Goal: Task Accomplishment & Management: Manage account settings

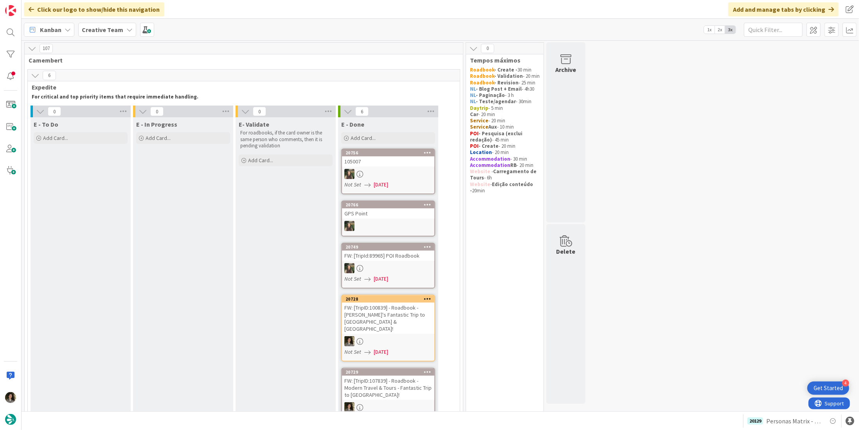
scroll to position [470, 0]
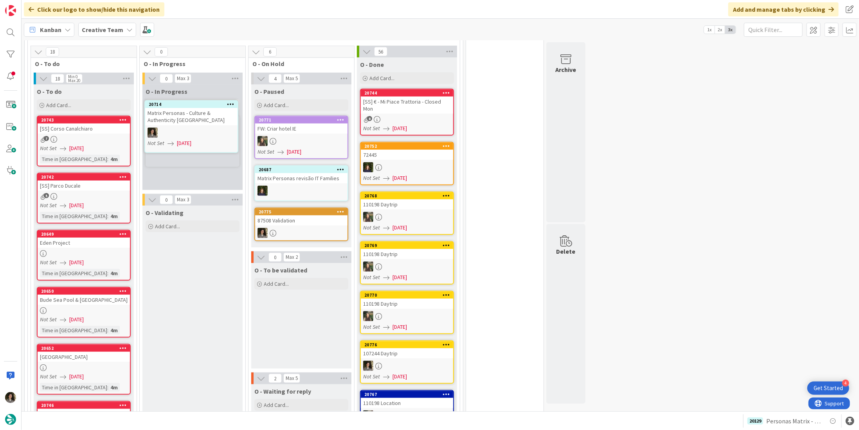
scroll to position [467, 0]
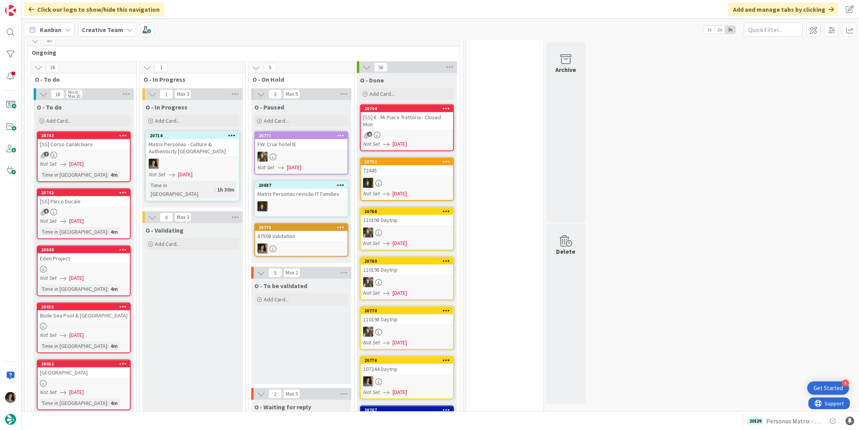
click at [406, 132] on div "8" at bounding box center [407, 135] width 92 height 7
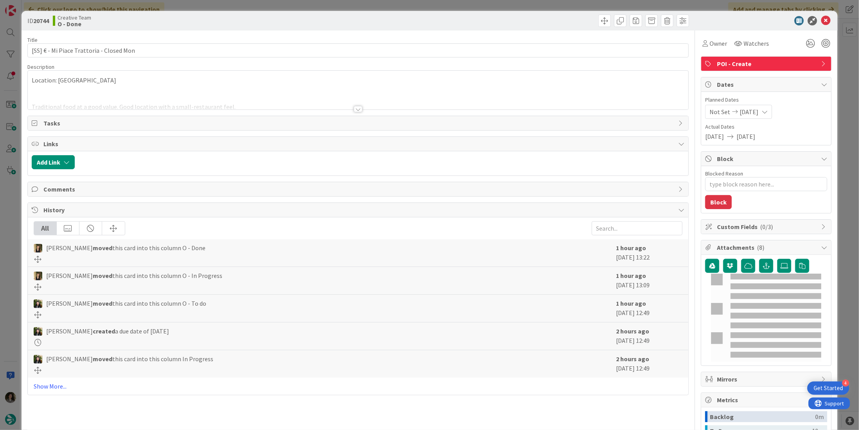
type textarea "x"
type input "[SS] € - Mi Piace Trattoria - Closed Mon"
type textarea "x"
type input "[SS] € - Mi Piace Trattoria - Closed Mon"
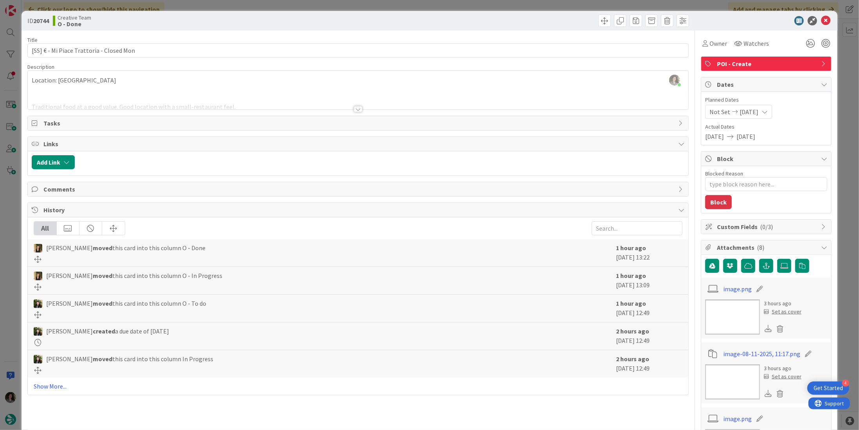
click at [355, 107] on div at bounding box center [358, 109] width 9 height 6
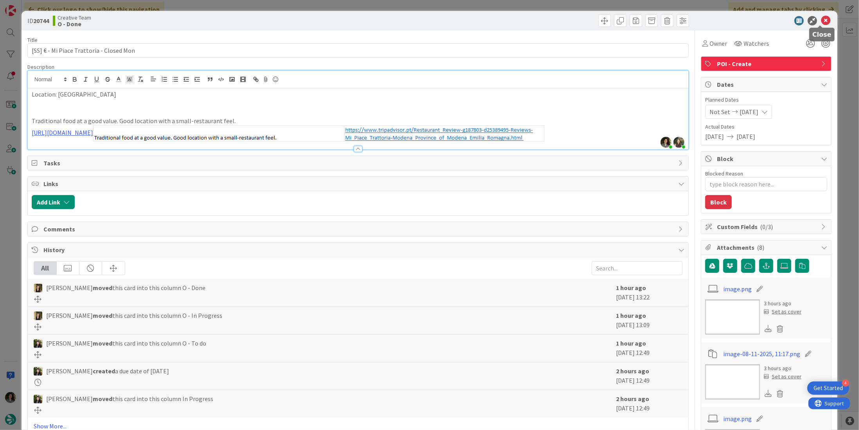
click at [821, 22] on icon at bounding box center [825, 20] width 9 height 9
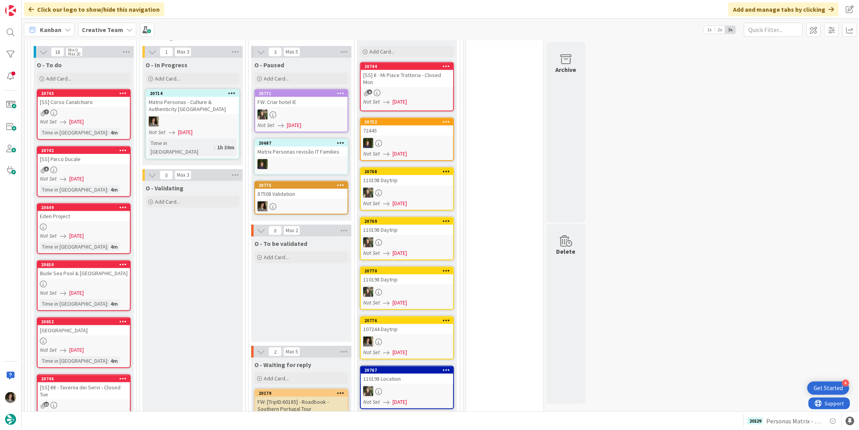
scroll to position [467, 0]
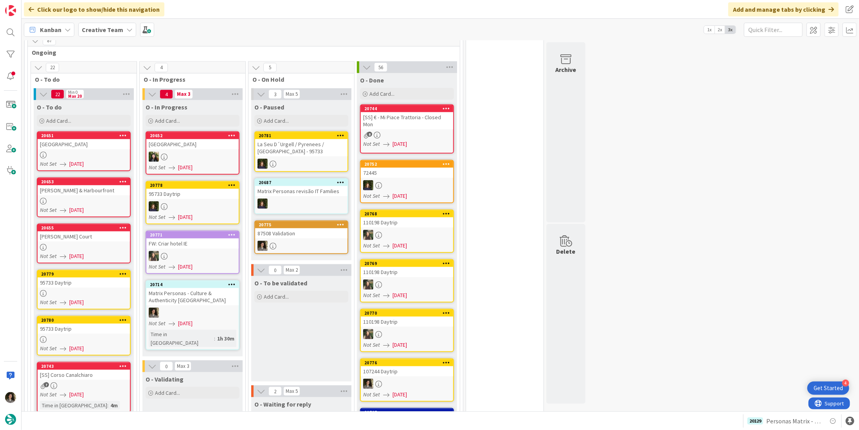
click at [86, 290] on div at bounding box center [84, 293] width 92 height 7
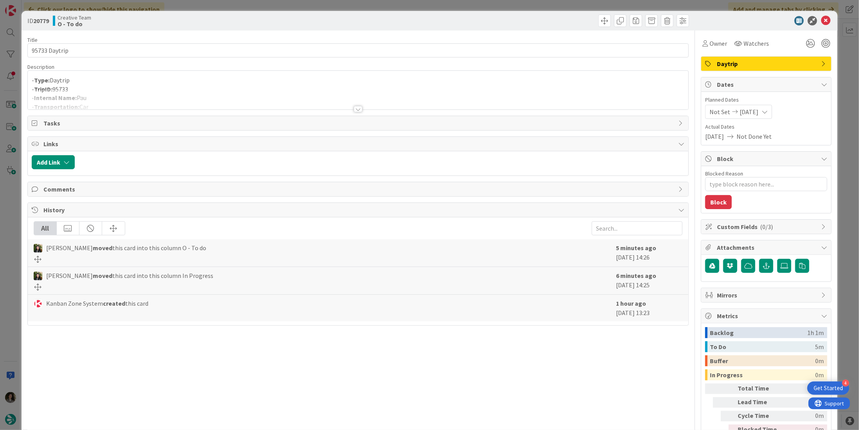
click at [354, 108] on div at bounding box center [358, 109] width 9 height 6
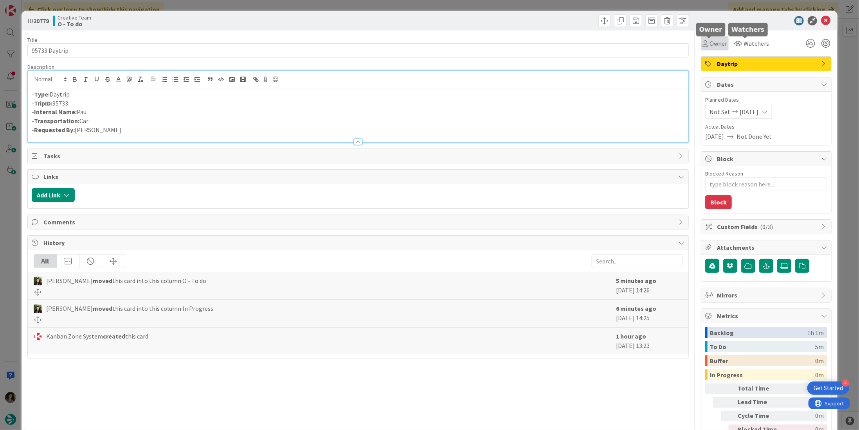
click at [701, 47] on div "Owner" at bounding box center [715, 43] width 28 height 14
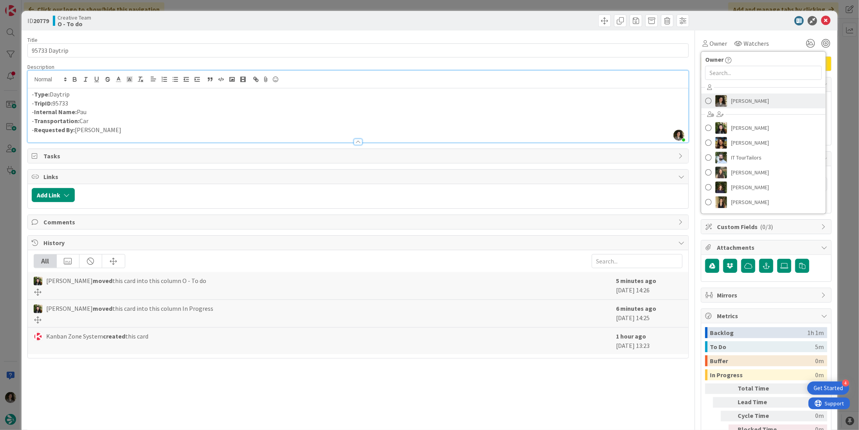
click at [759, 96] on link "Melissa Santos" at bounding box center [763, 101] width 124 height 15
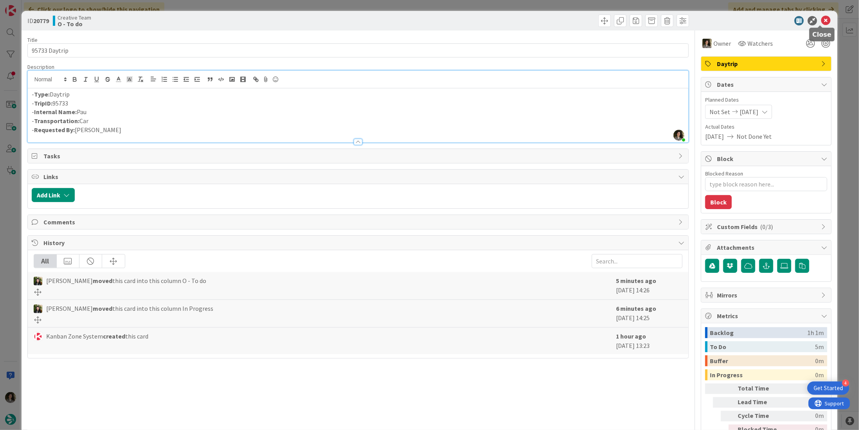
click at [824, 16] on icon at bounding box center [825, 20] width 9 height 9
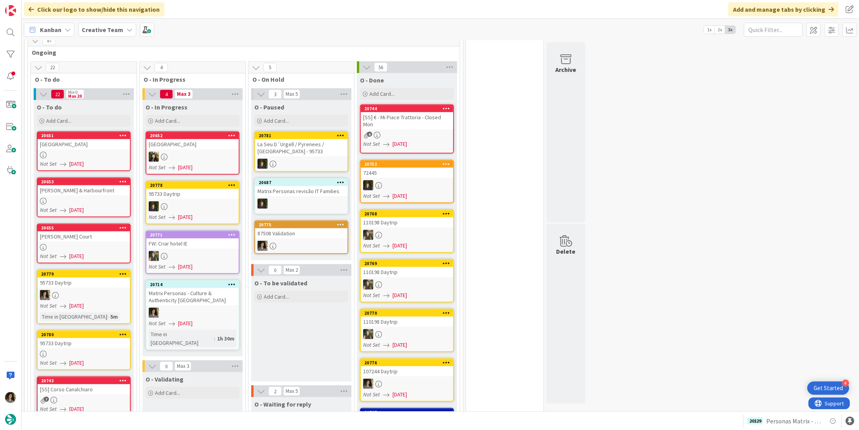
click at [107, 278] on div "95733 Daytrip" at bounding box center [84, 283] width 92 height 10
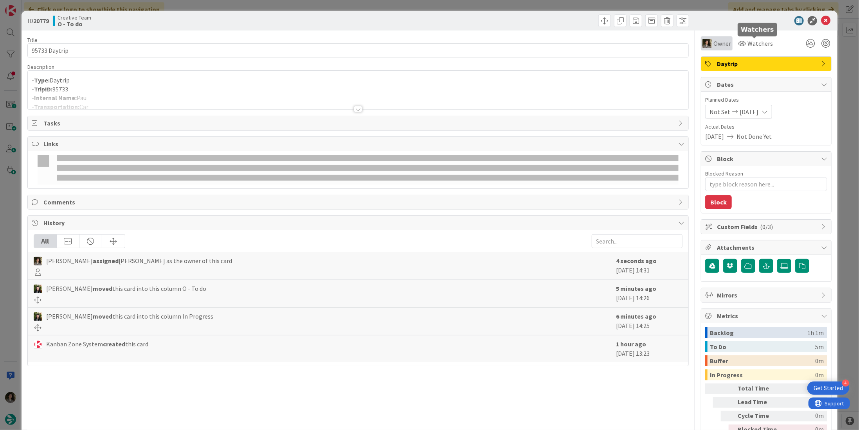
click at [721, 45] on span "Owner" at bounding box center [722, 43] width 18 height 9
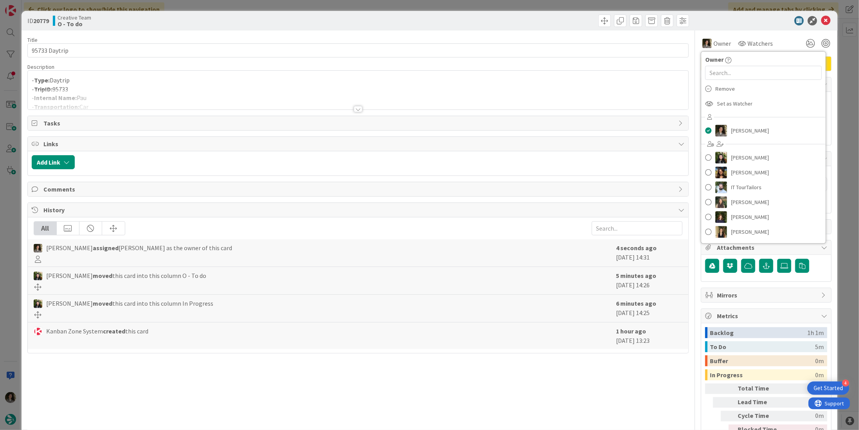
drag, startPoint x: 734, startPoint y: 88, endPoint x: 793, endPoint y: 65, distance: 63.7
click at [734, 88] on div "Remove" at bounding box center [763, 88] width 124 height 15
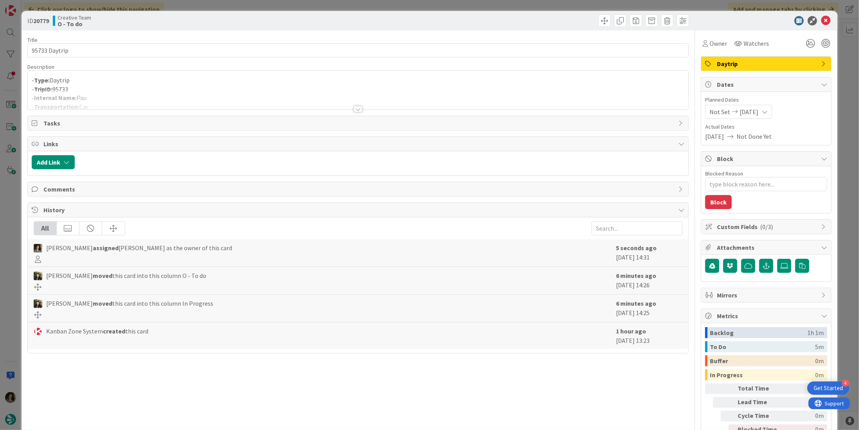
type textarea "x"
click at [821, 19] on icon at bounding box center [825, 20] width 9 height 9
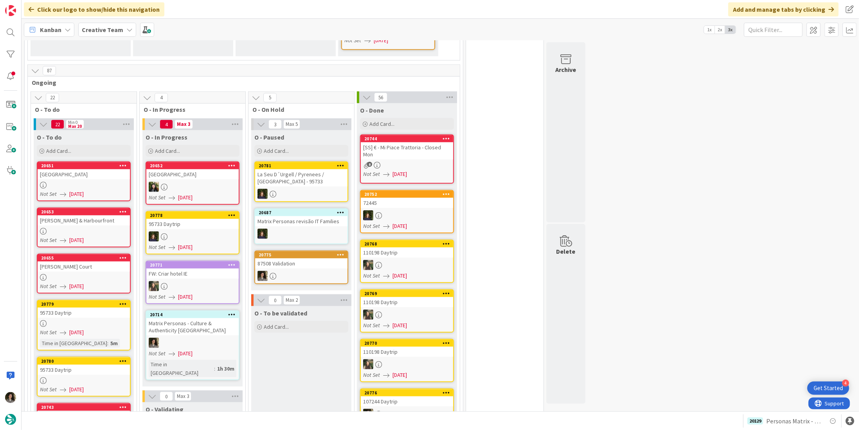
scroll to position [389, 0]
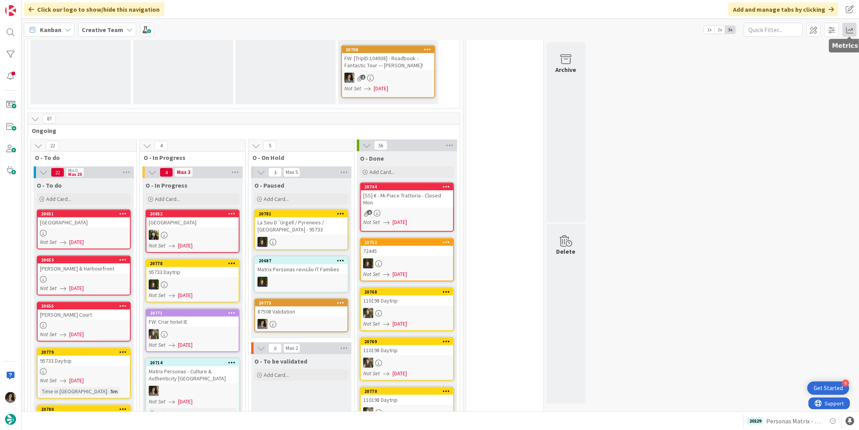
click at [850, 29] on span at bounding box center [849, 30] width 14 height 14
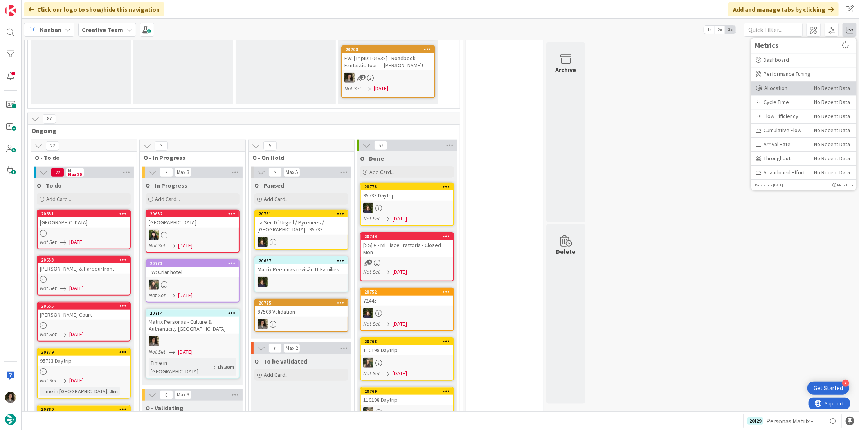
click at [779, 85] on div "Allocation" at bounding box center [781, 88] width 52 height 8
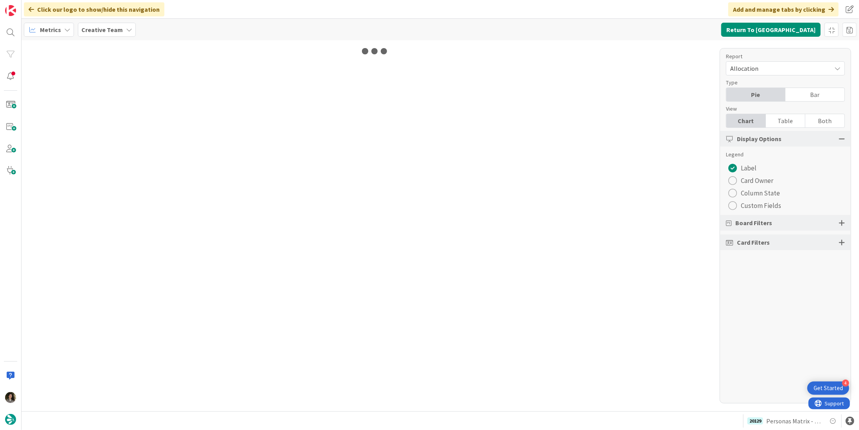
click at [790, 121] on div "Table" at bounding box center [786, 120] width 40 height 13
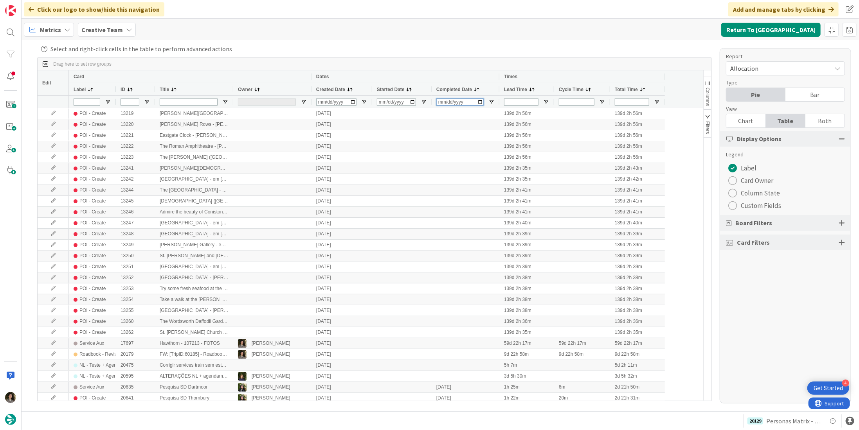
click at [439, 101] on input "Completed Date Filter Input" at bounding box center [459, 102] width 47 height 7
type input "2025-08-11"
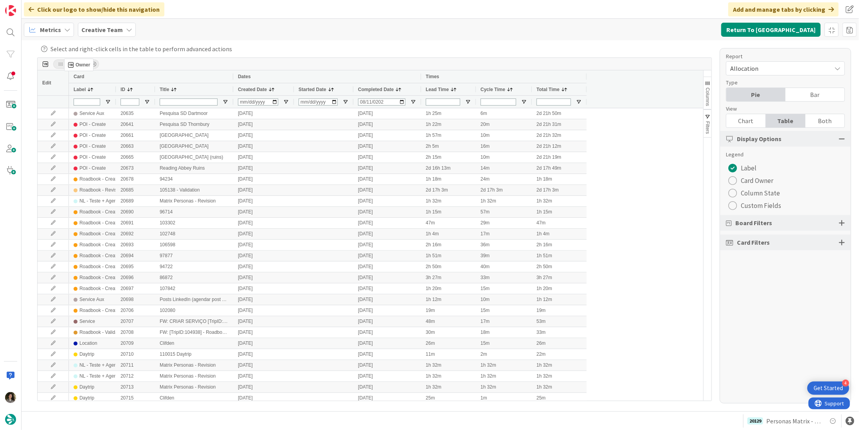
drag, startPoint x: 246, startPoint y: 90, endPoint x: 68, endPoint y: 62, distance: 180.6
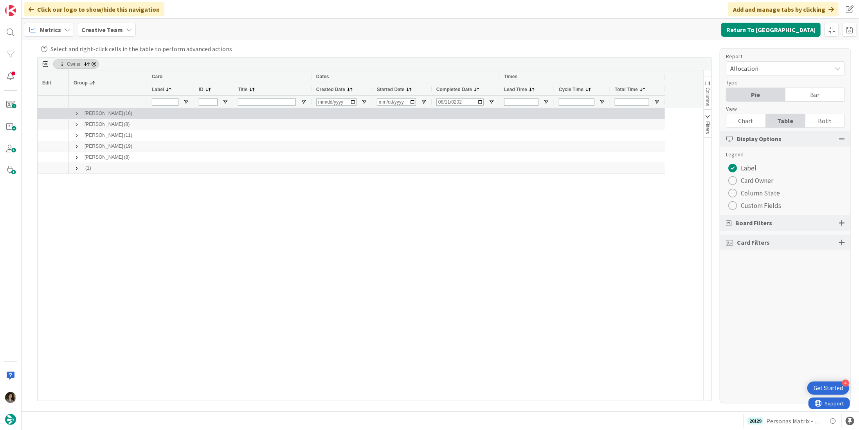
click at [128, 116] on span "Melissa Santos (16)" at bounding box center [108, 114] width 69 height 10
click at [76, 111] on span at bounding box center [77, 114] width 6 height 6
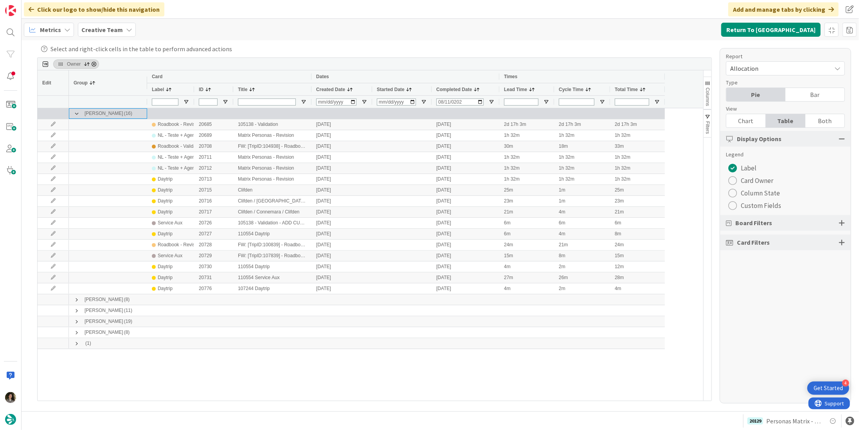
click at [76, 111] on span at bounding box center [77, 114] width 6 height 6
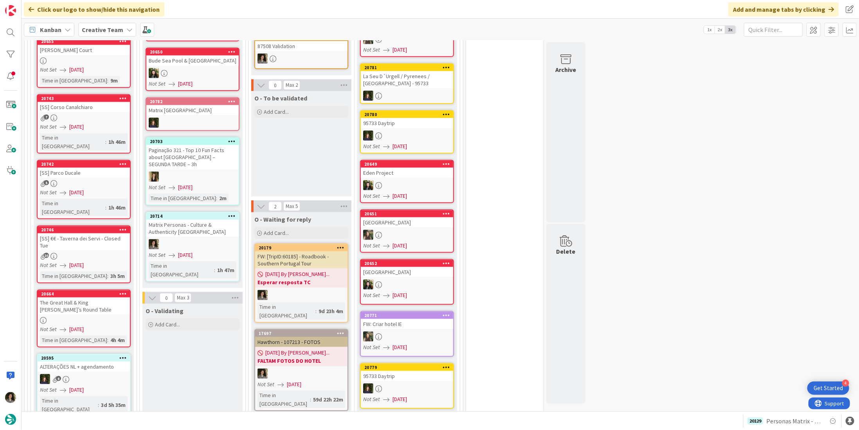
scroll to position [509, 0]
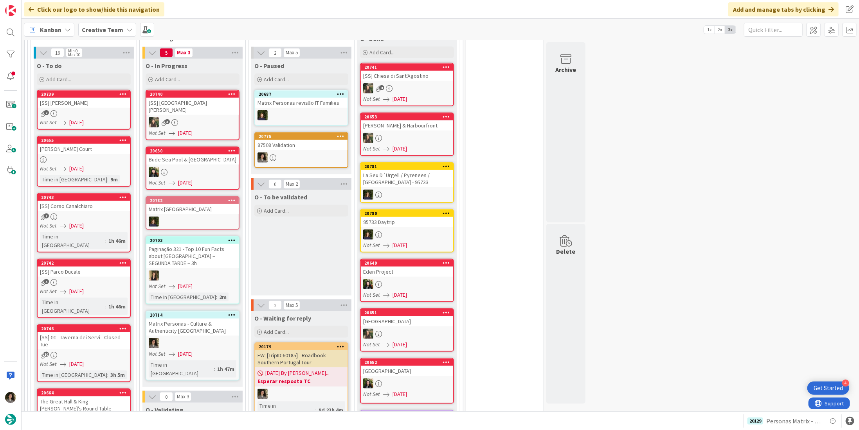
click at [163, 338] on div at bounding box center [192, 343] width 92 height 10
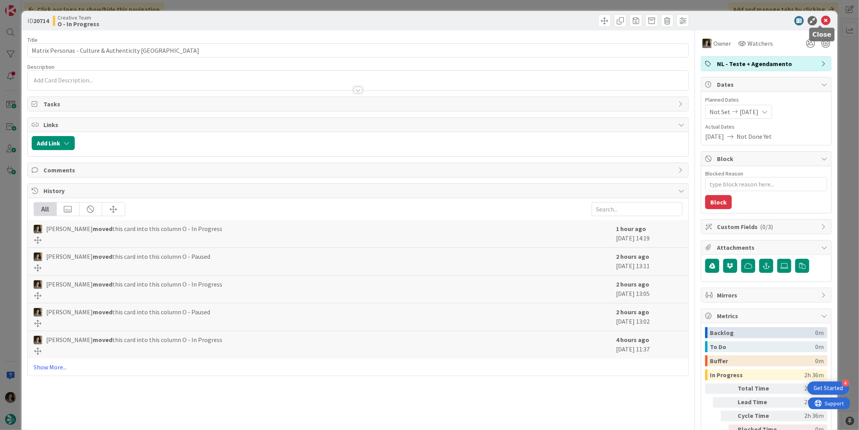
click at [822, 20] on icon at bounding box center [825, 20] width 9 height 9
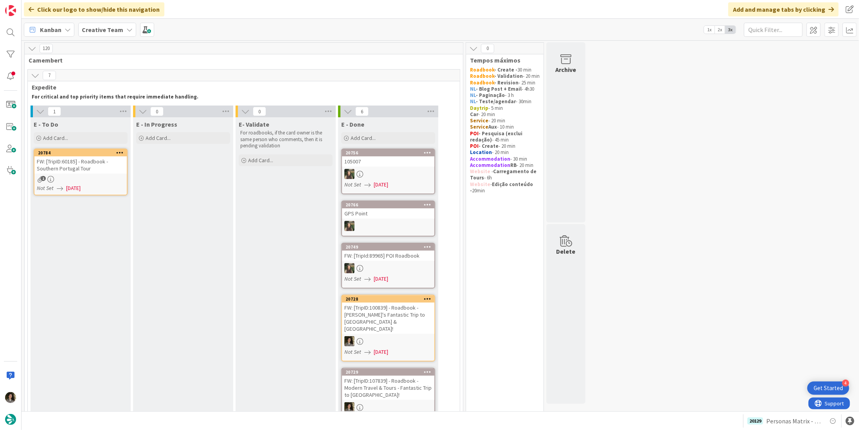
click at [85, 172] on div "FW: [TripID:60185] - Roadbook - Southern Portugal Tour" at bounding box center [80, 164] width 92 height 17
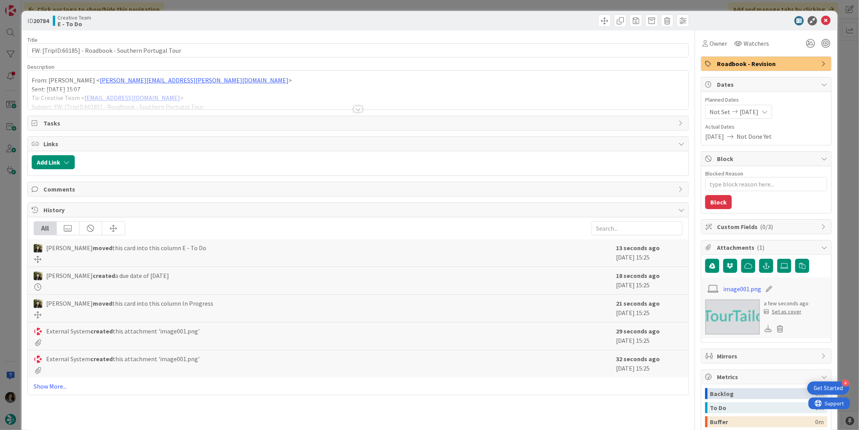
click at [354, 110] on div at bounding box center [358, 109] width 9 height 6
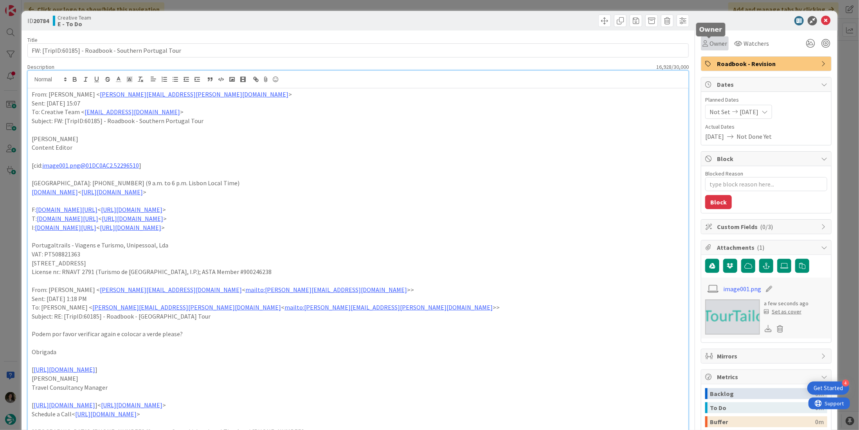
click at [716, 42] on span "Owner" at bounding box center [718, 43] width 18 height 9
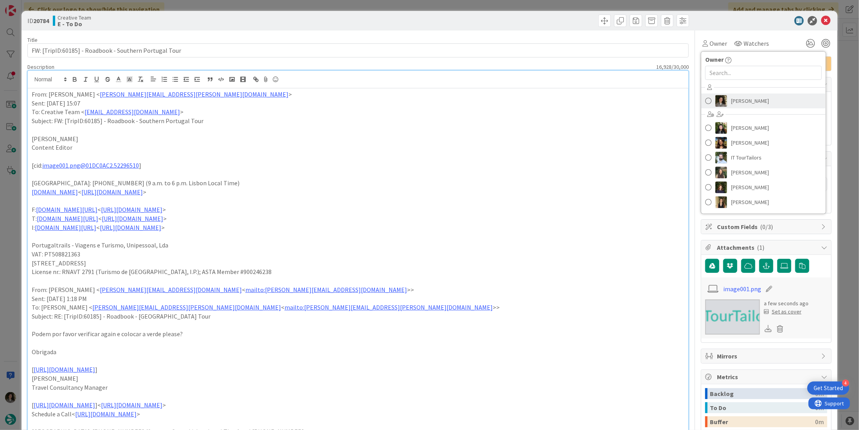
click at [748, 101] on span "Melissa Santos" at bounding box center [750, 101] width 38 height 12
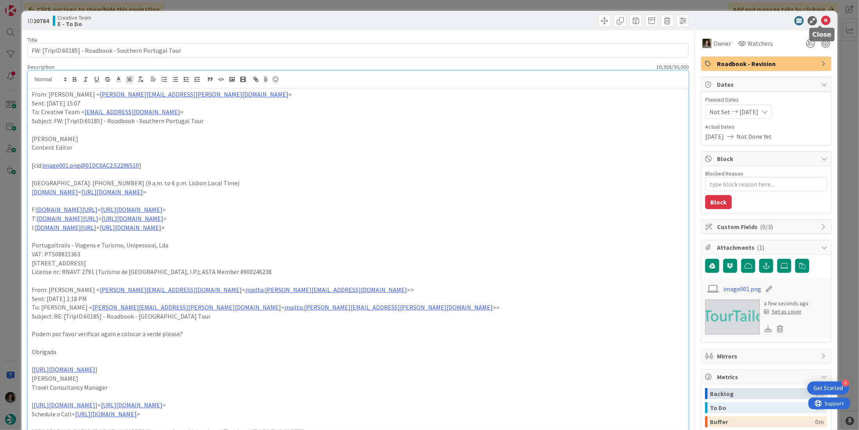
click at [821, 21] on icon at bounding box center [825, 20] width 9 height 9
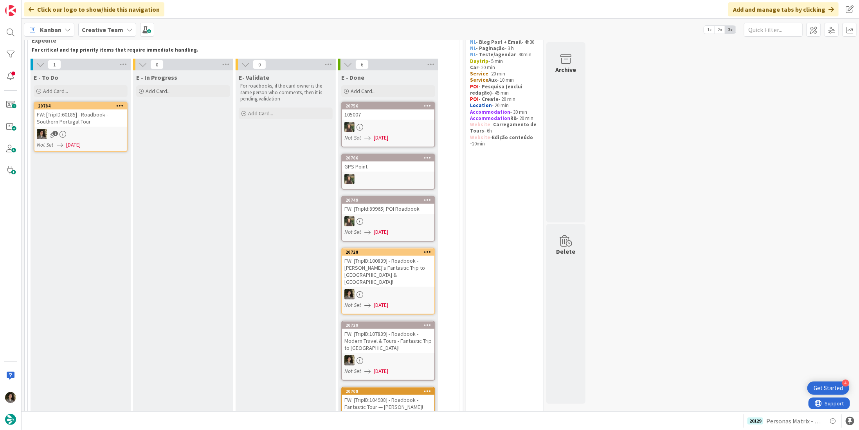
scroll to position [5, 0]
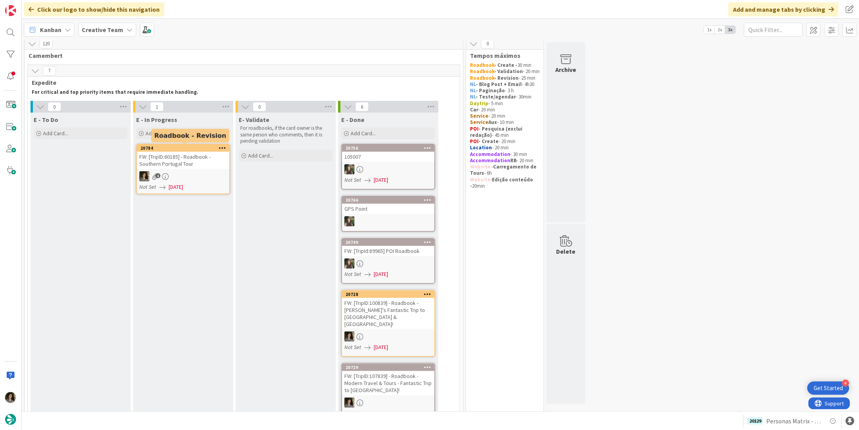
click at [196, 165] on div "FW: [TripID:60185] - Roadbook - Southern Portugal Tour" at bounding box center [183, 160] width 92 height 17
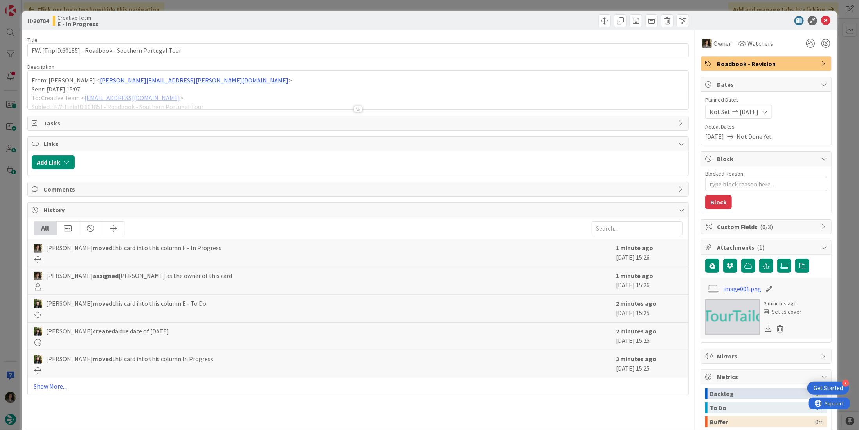
click at [355, 106] on div at bounding box center [358, 109] width 9 height 6
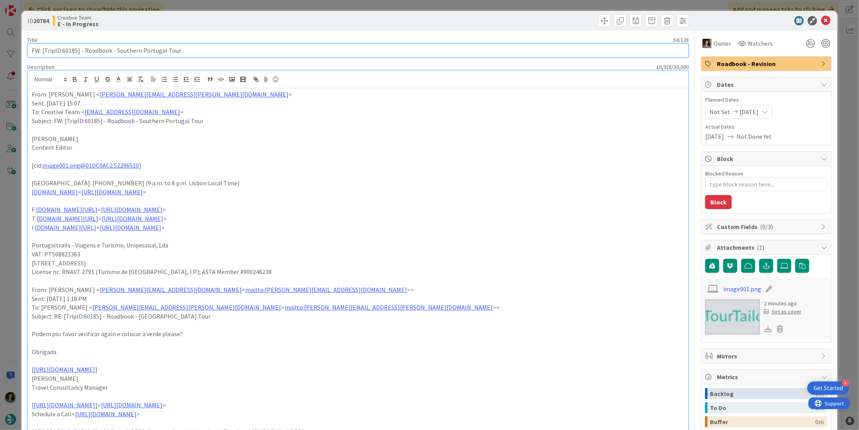
drag, startPoint x: 77, startPoint y: 50, endPoint x: 62, endPoint y: 49, distance: 14.9
click at [62, 49] on input "FW: [TripID:60185] - Roadbook - Southern Portugal Tour" at bounding box center [357, 50] width 661 height 14
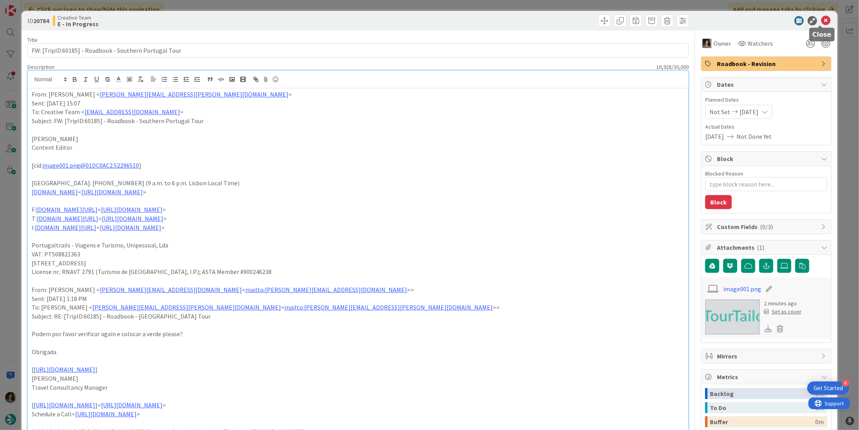
click at [821, 21] on icon at bounding box center [825, 20] width 9 height 9
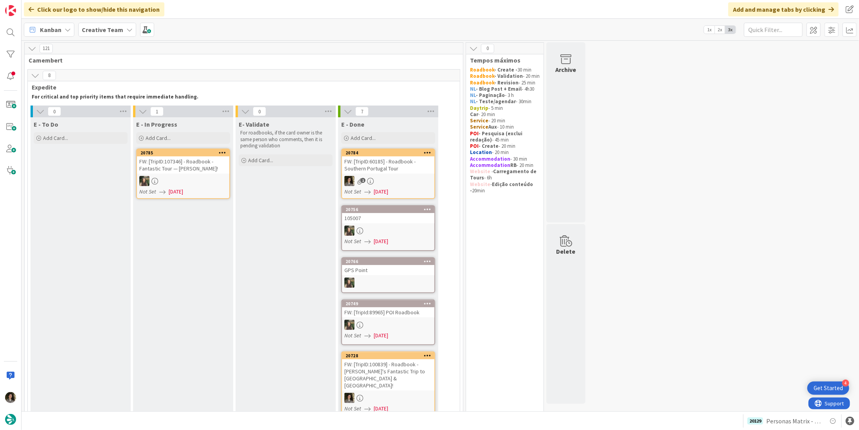
click at [385, 174] on link "20784 FW: [TripID:60185] - Roadbook - Southern Portugal Tour 1 Not Set 08/11/20…" at bounding box center [388, 174] width 94 height 50
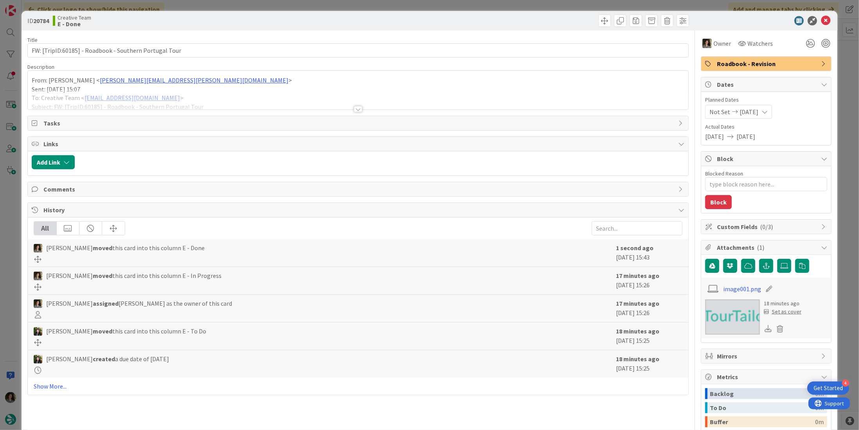
click at [770, 65] on span "Roadbook - Revision" at bounding box center [767, 63] width 100 height 9
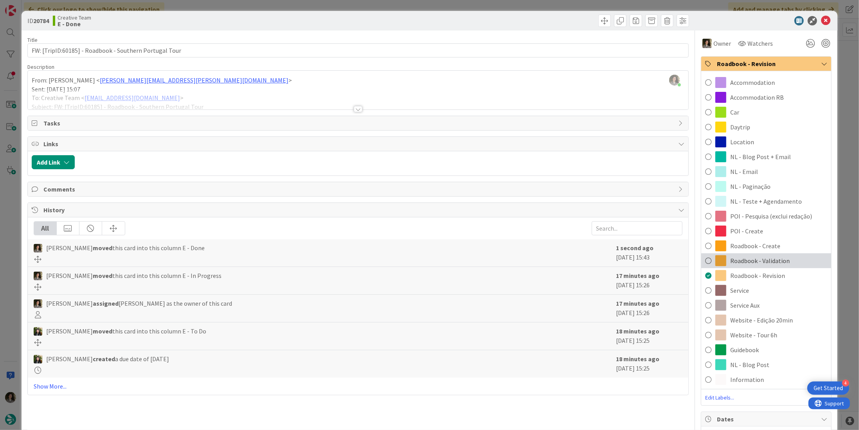
click at [760, 257] on span "Roadbook - Validation" at bounding box center [759, 260] width 59 height 9
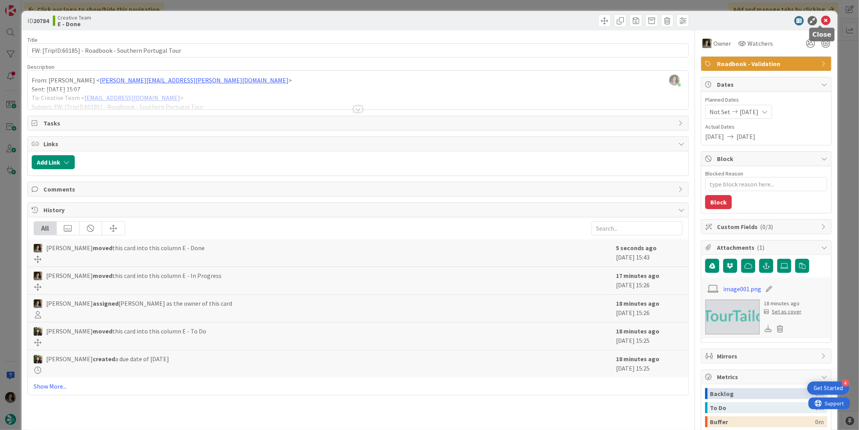
click at [822, 18] on icon at bounding box center [825, 20] width 9 height 9
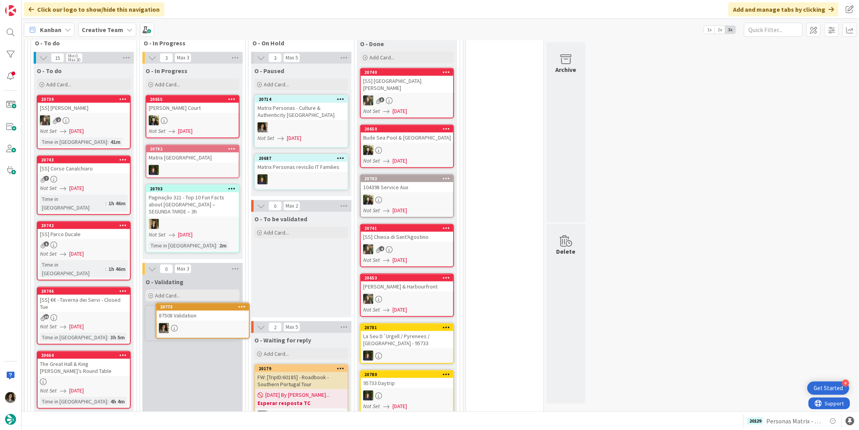
scroll to position [563, 0]
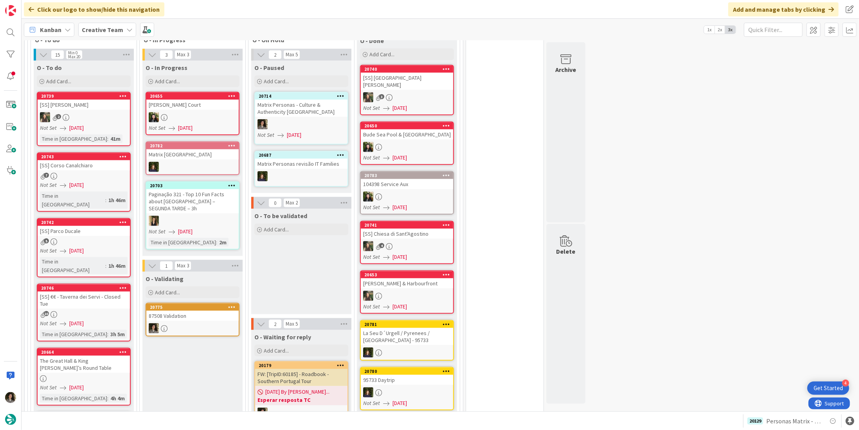
click at [194, 324] on div at bounding box center [192, 329] width 92 height 10
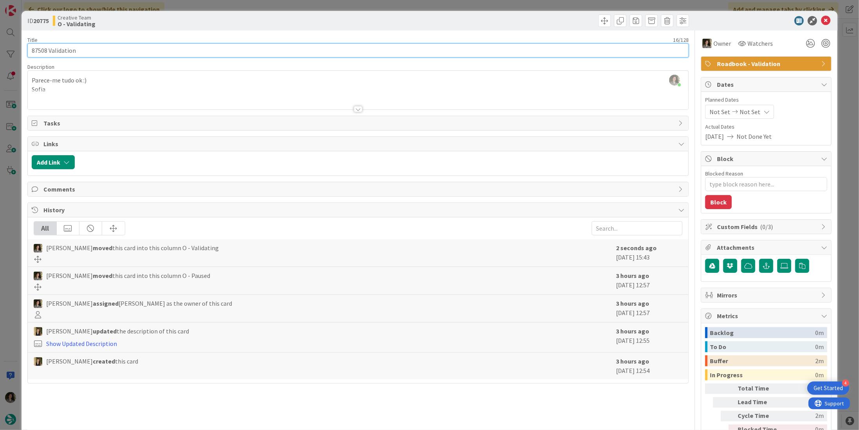
drag, startPoint x: 47, startPoint y: 47, endPoint x: 16, endPoint y: 45, distance: 31.3
click at [16, 45] on div "ID 20775 Creative Team O - Validating Title 16 / 128 87508 Validation Descripti…" at bounding box center [429, 215] width 859 height 430
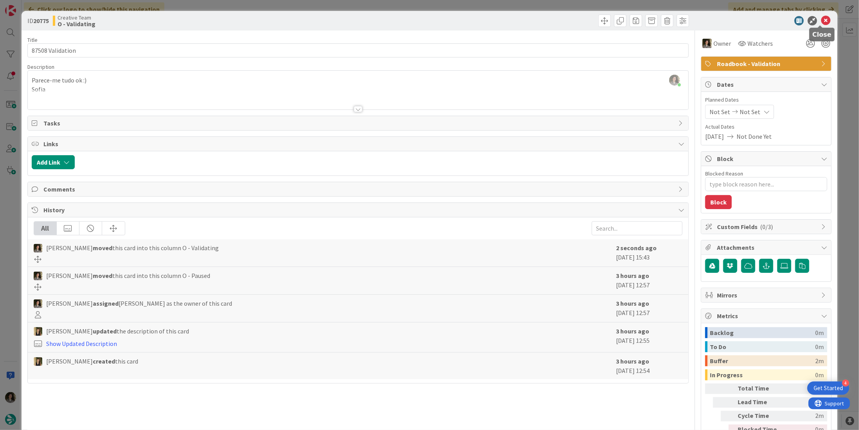
click at [821, 18] on icon at bounding box center [825, 20] width 9 height 9
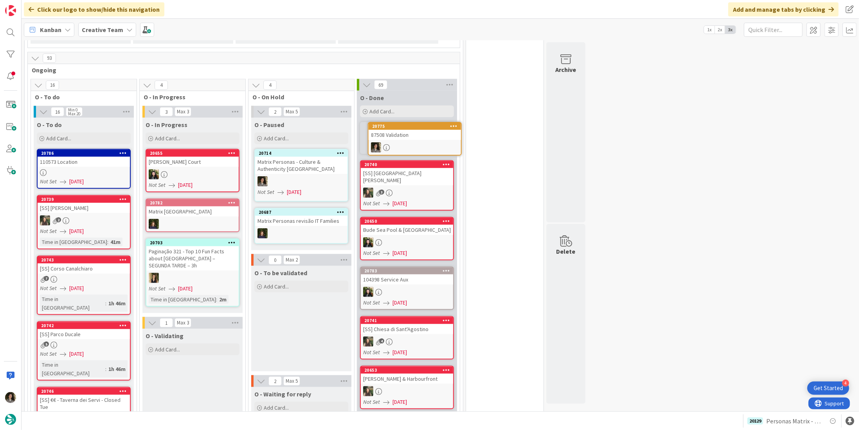
scroll to position [497, 0]
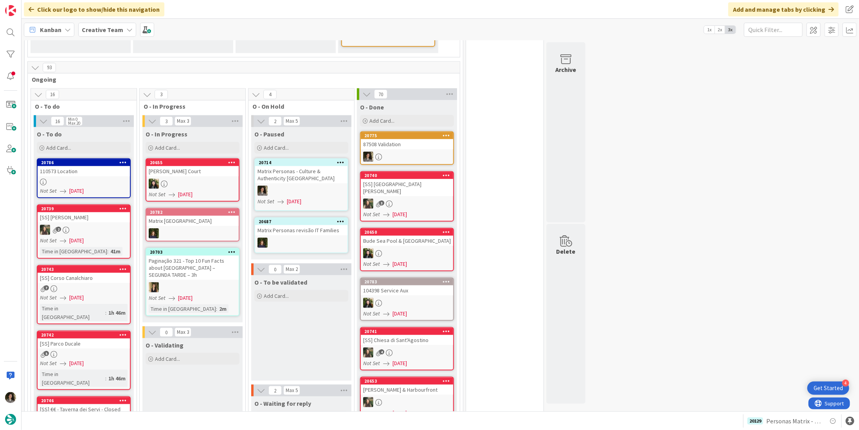
click at [405, 140] on link "20775 87508 Validation" at bounding box center [407, 148] width 94 height 34
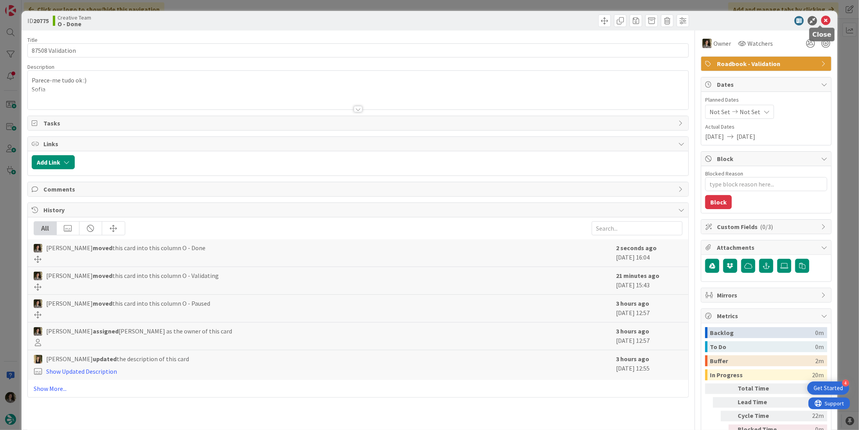
click at [822, 20] on icon at bounding box center [825, 20] width 9 height 9
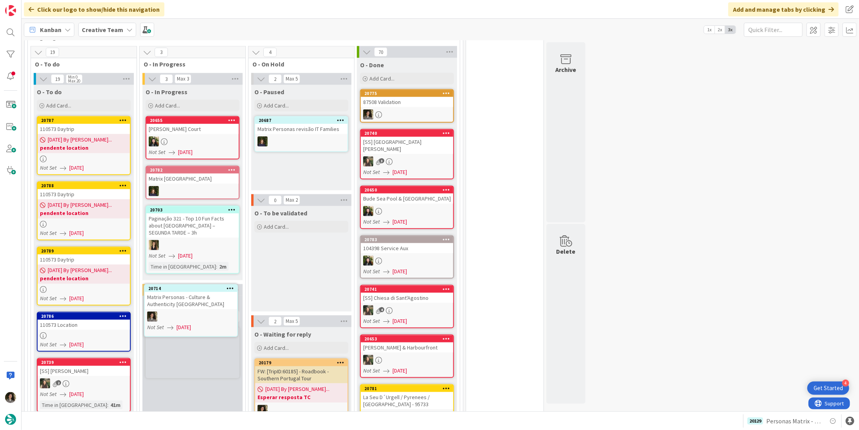
scroll to position [545, 0]
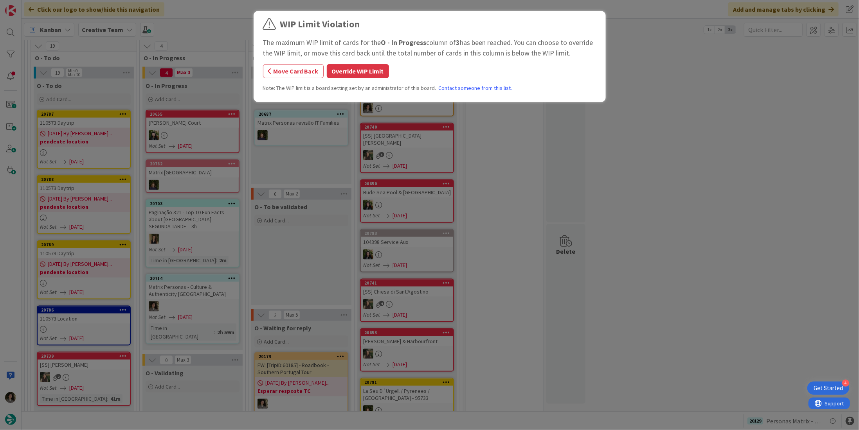
click at [363, 75] on button "Override WIP Limit" at bounding box center [358, 71] width 62 height 14
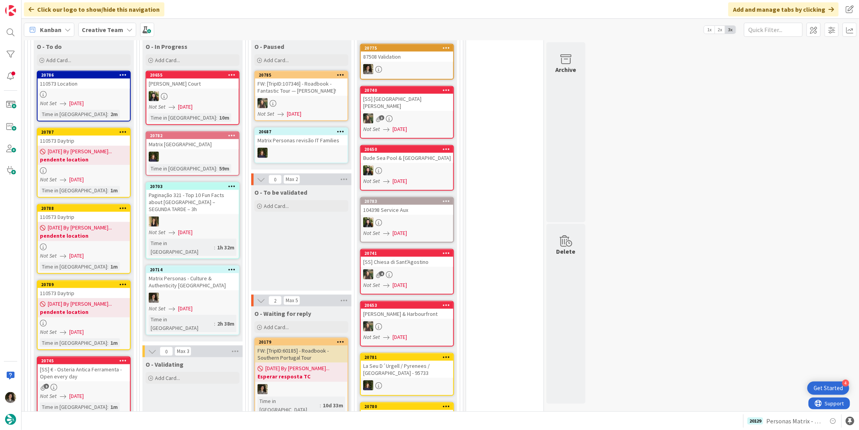
scroll to position [589, 0]
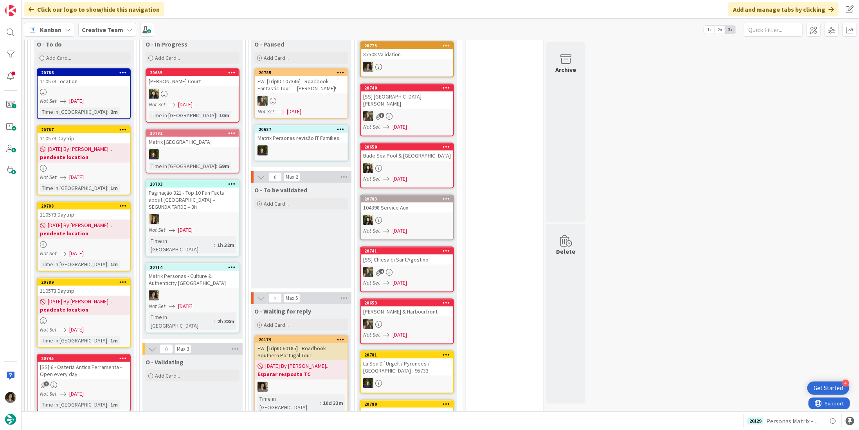
click at [195, 271] on div "Matrix Personas - Culture & Authenticity [GEOGRAPHIC_DATA]" at bounding box center [192, 279] width 92 height 17
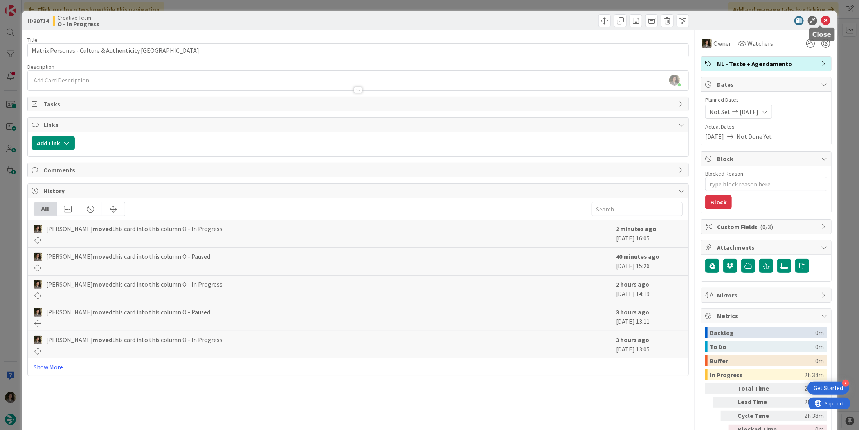
click at [821, 21] on icon at bounding box center [825, 20] width 9 height 9
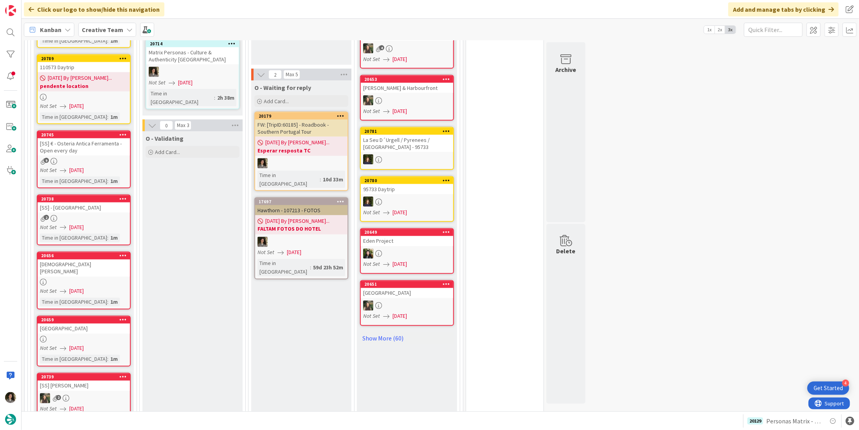
scroll to position [863, 0]
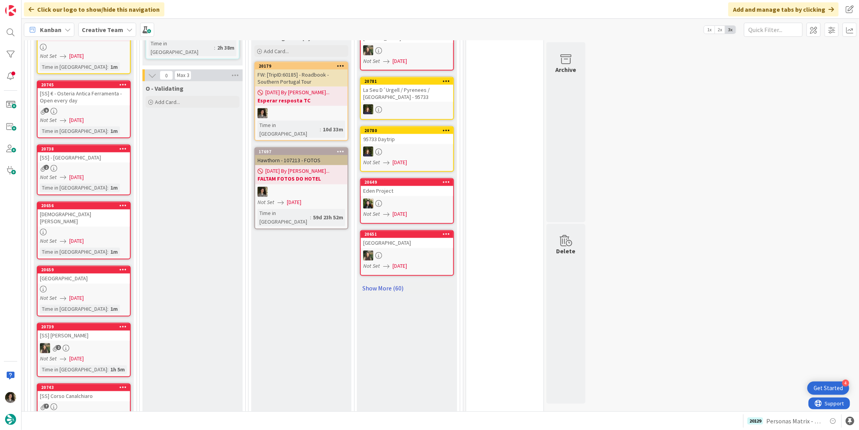
click at [392, 282] on link "Show More (60)" at bounding box center [407, 288] width 94 height 13
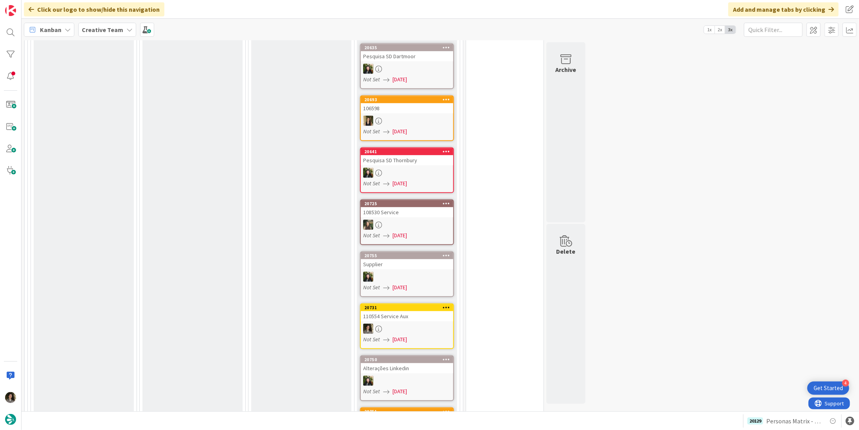
scroll to position [2272, 0]
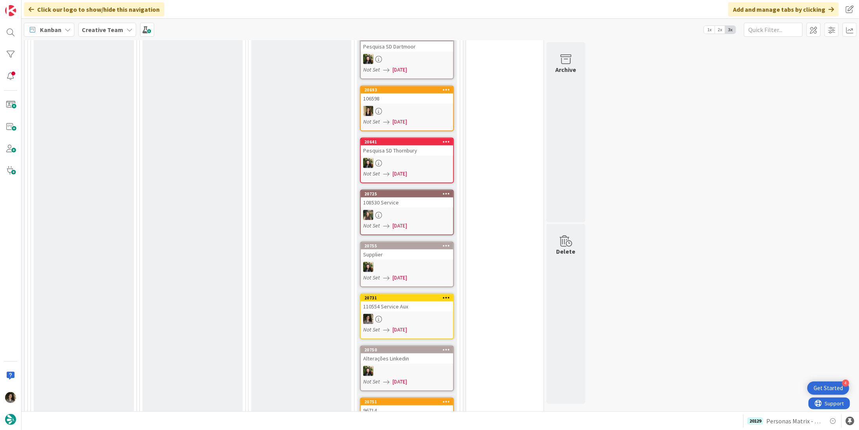
click at [421, 302] on div "110554 Service Aux" at bounding box center [407, 307] width 92 height 10
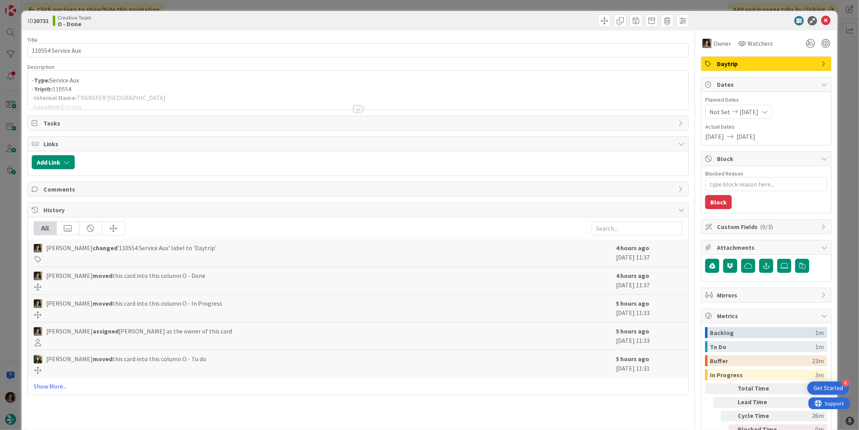
click at [752, 67] on span "Daytrip" at bounding box center [767, 63] width 100 height 9
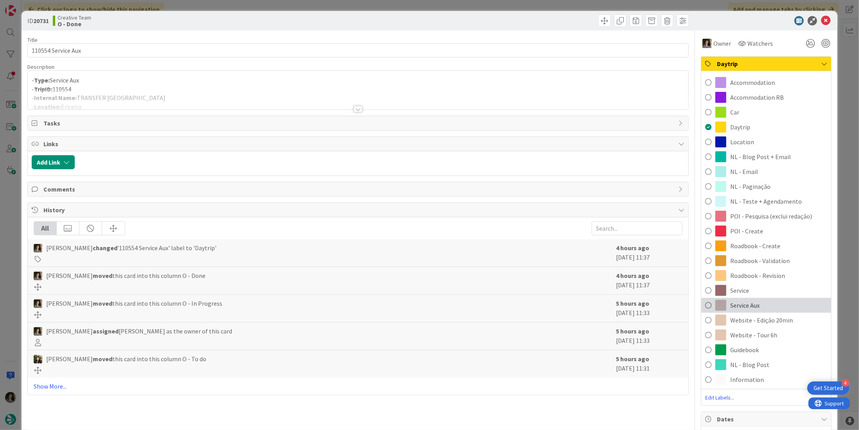
drag, startPoint x: 751, startPoint y: 300, endPoint x: 749, endPoint y: 293, distance: 6.9
click at [750, 300] on div "Service Aux" at bounding box center [766, 305] width 130 height 15
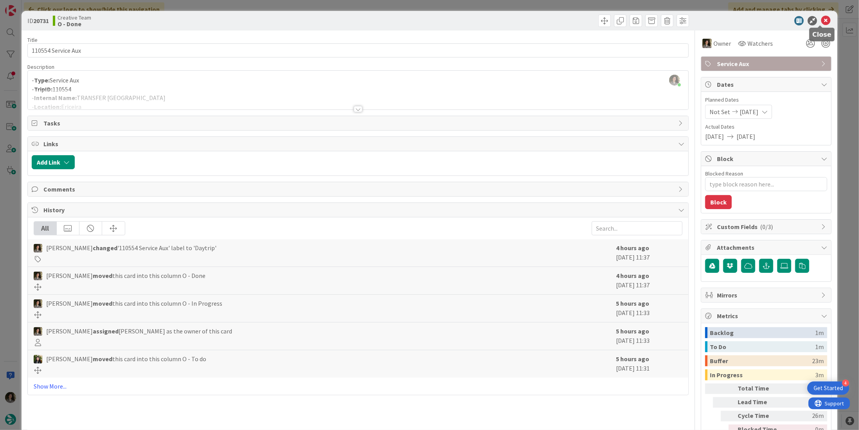
click at [821, 20] on icon at bounding box center [825, 20] width 9 height 9
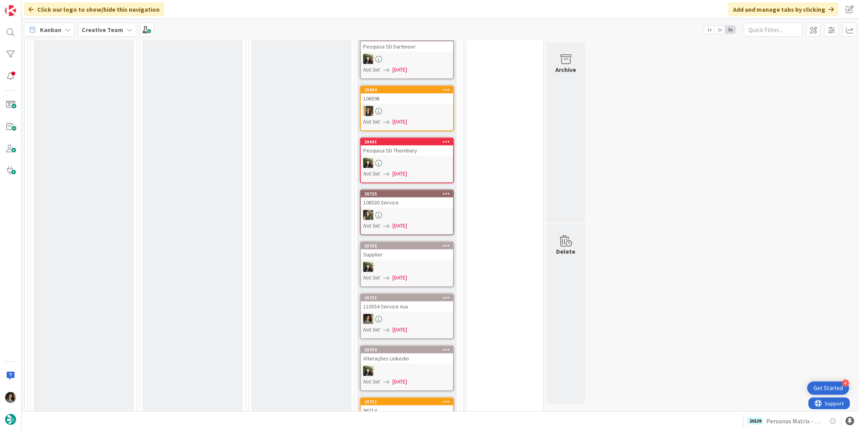
click at [401, 250] on div "Supplier" at bounding box center [407, 255] width 92 height 10
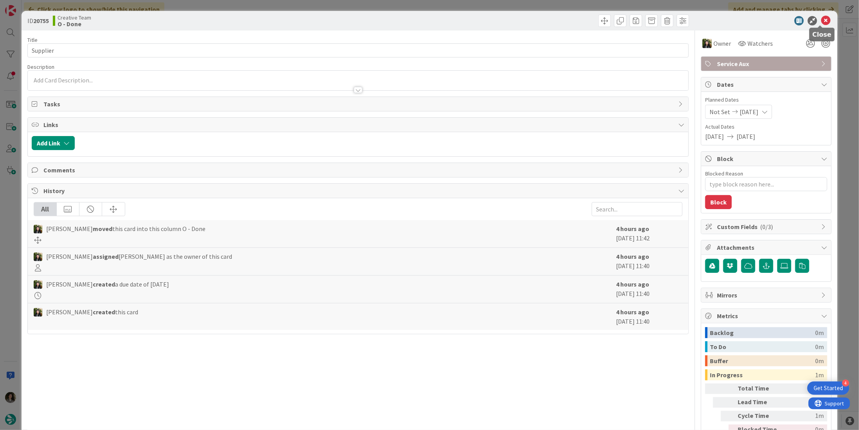
click at [821, 21] on icon at bounding box center [825, 20] width 9 height 9
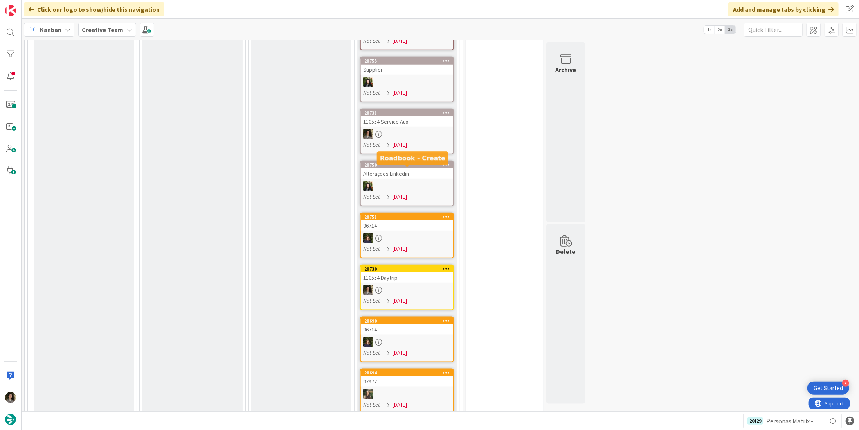
scroll to position [2819, 0]
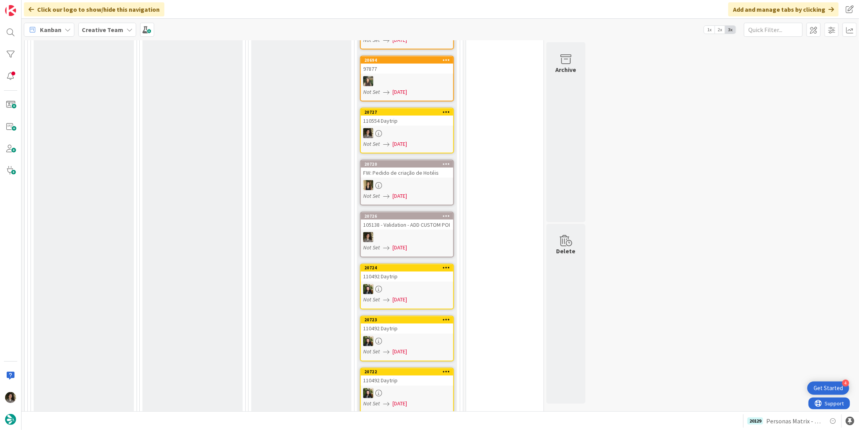
click at [427, 244] on div "Not Set 08/11/2025" at bounding box center [408, 248] width 90 height 8
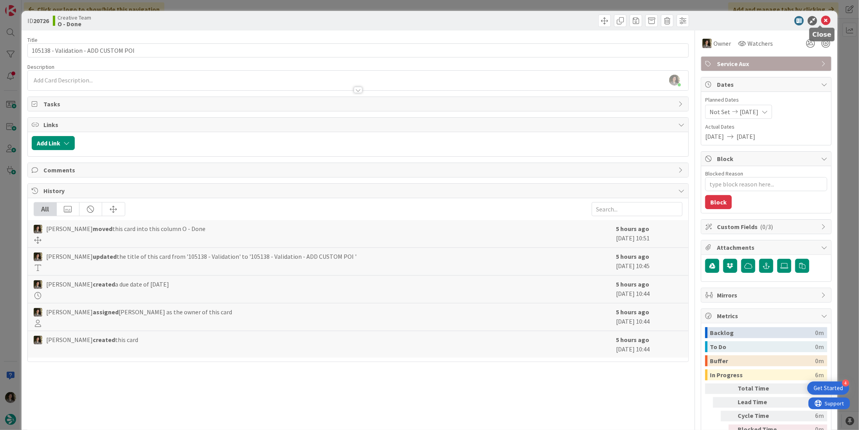
click at [823, 21] on icon at bounding box center [825, 20] width 9 height 9
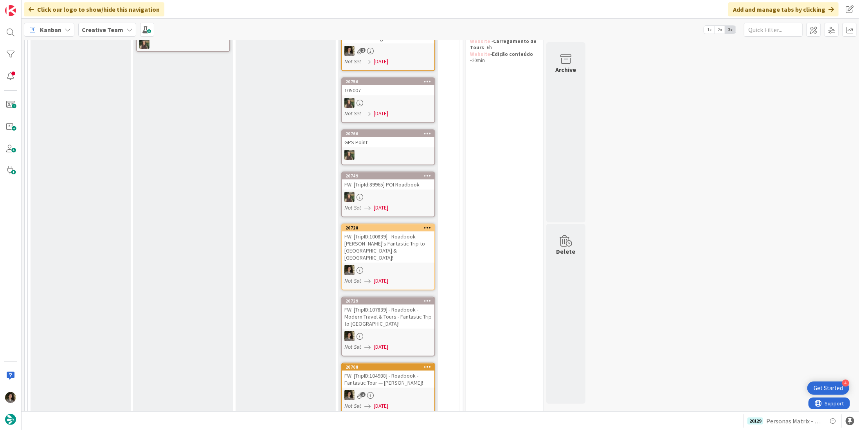
scroll to position [120, 0]
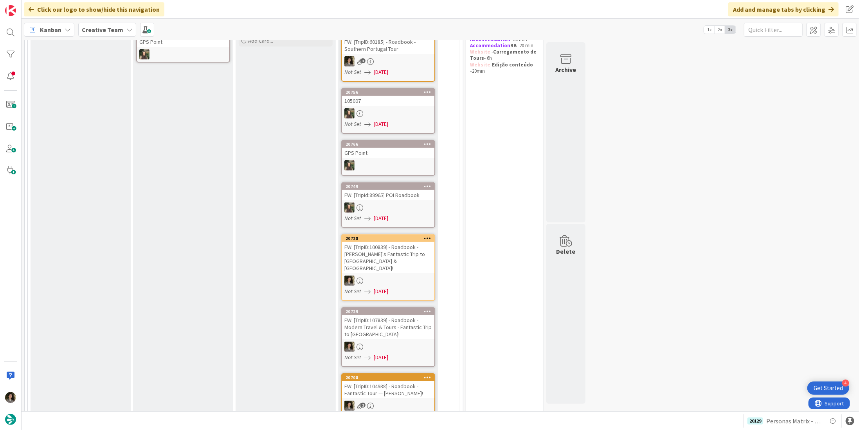
click at [368, 381] on div "FW: [TripID:104938] - Roadbook - Fantastic Tour — Debbie Mapes!" at bounding box center [388, 389] width 92 height 17
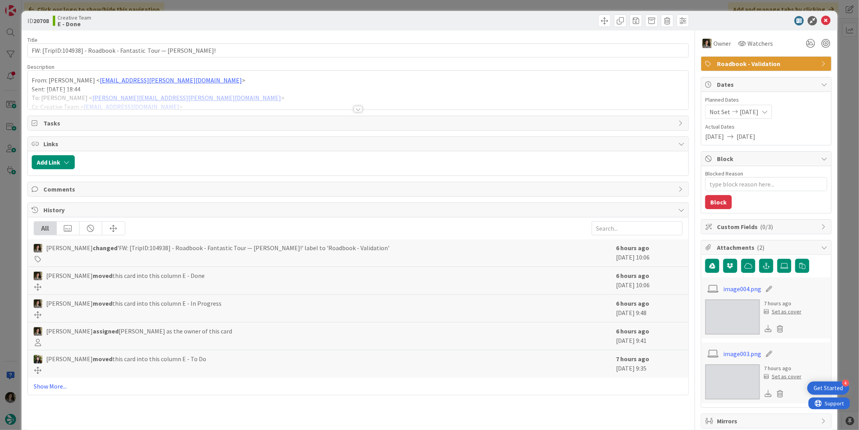
click at [765, 63] on span "Roadbook - Validation" at bounding box center [767, 63] width 100 height 9
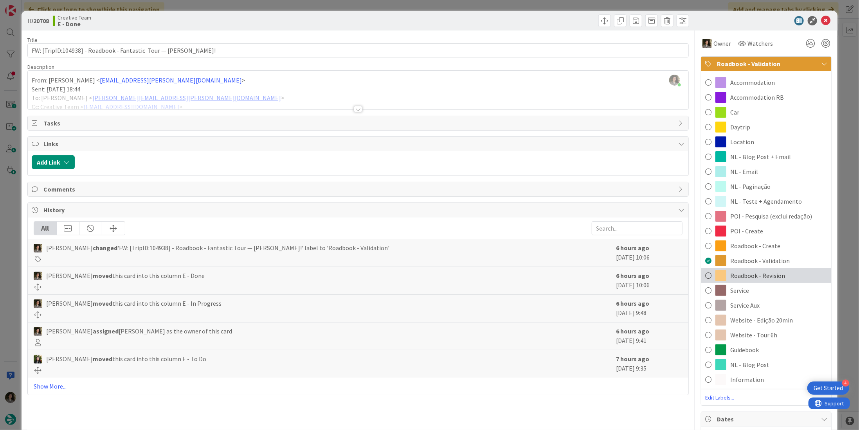
click at [753, 275] on span "Roadbook - Revision" at bounding box center [757, 275] width 55 height 9
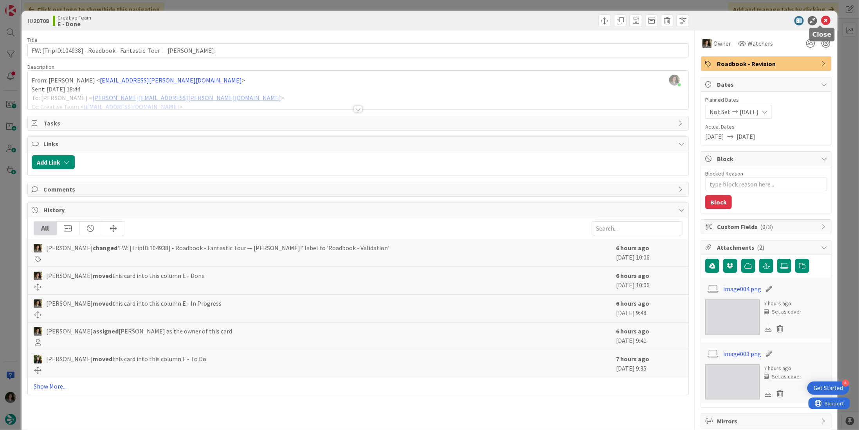
click at [822, 18] on icon at bounding box center [825, 20] width 9 height 9
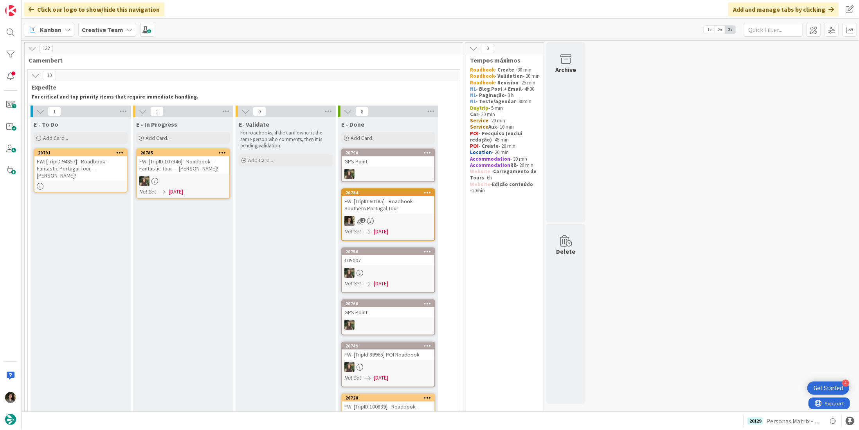
scroll to position [78, 0]
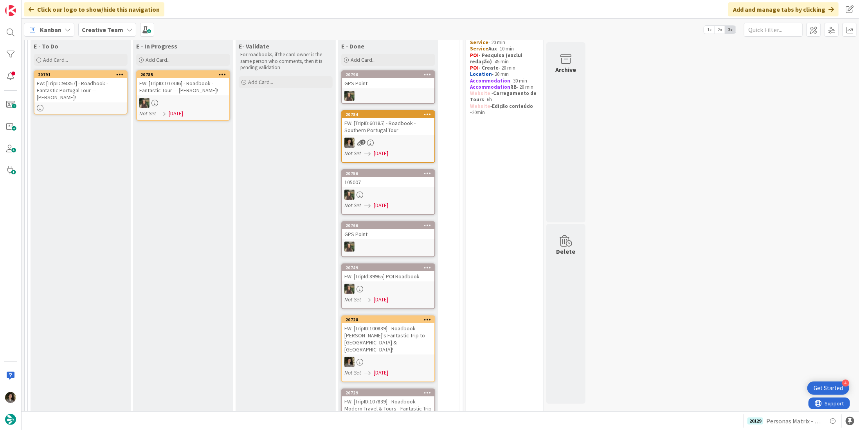
click at [65, 95] on div "FW: [TripID:94857] - Roadbook - Fantastic Portugal Tour — [PERSON_NAME]!" at bounding box center [80, 90] width 92 height 24
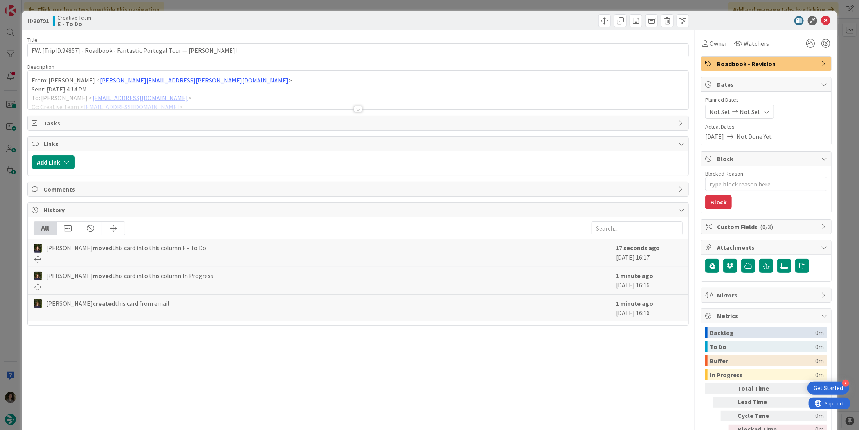
click at [354, 107] on div at bounding box center [358, 109] width 9 height 6
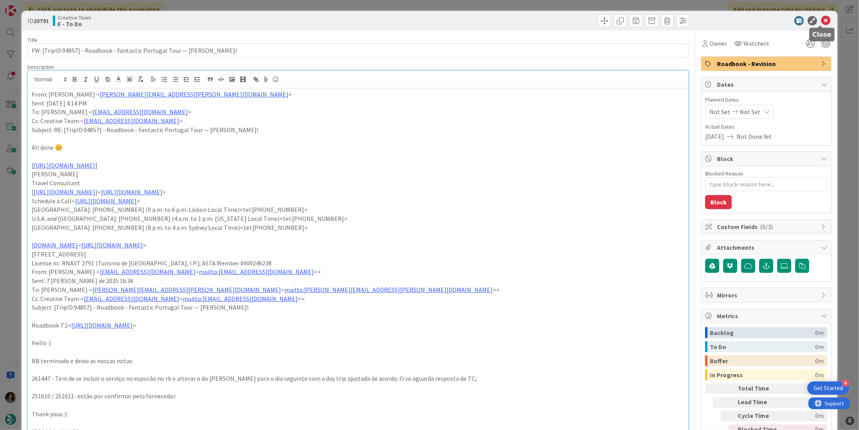
click at [822, 18] on icon at bounding box center [825, 20] width 9 height 9
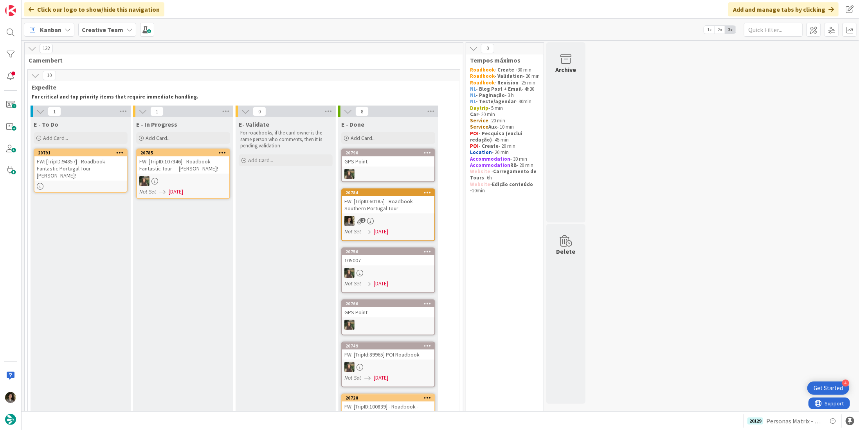
click at [96, 162] on div "FW: [TripID:94857] - Roadbook - Fantastic Portugal Tour — [PERSON_NAME]!" at bounding box center [80, 168] width 92 height 24
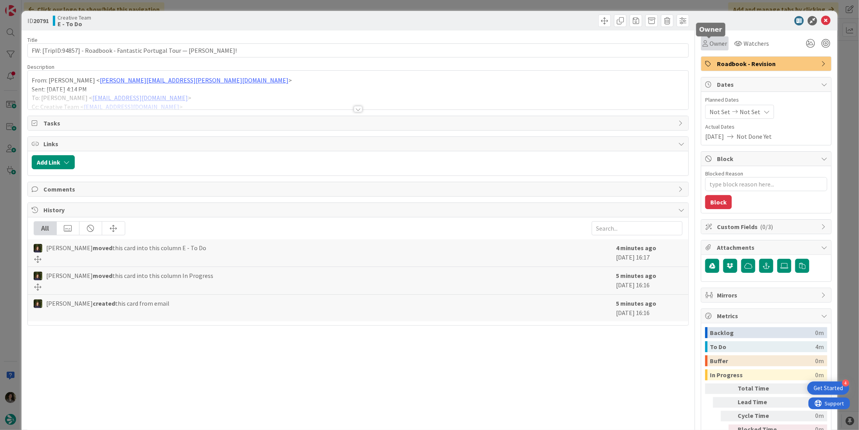
click at [712, 43] on span "Owner" at bounding box center [718, 43] width 18 height 9
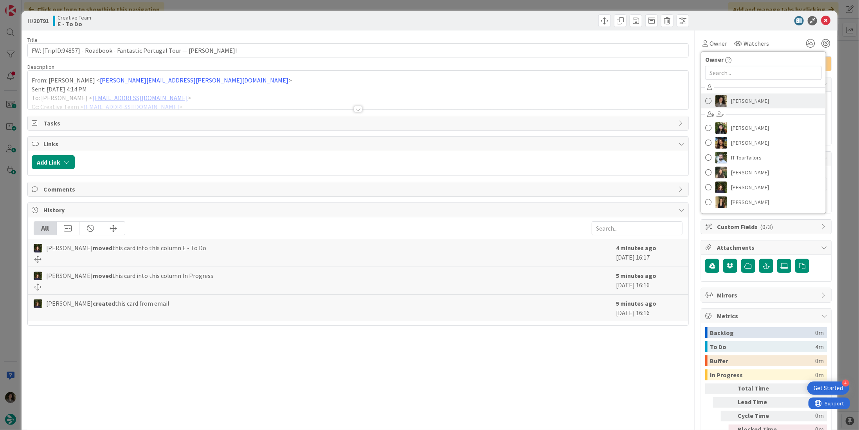
click at [725, 100] on link "Melissa Santos" at bounding box center [763, 101] width 124 height 15
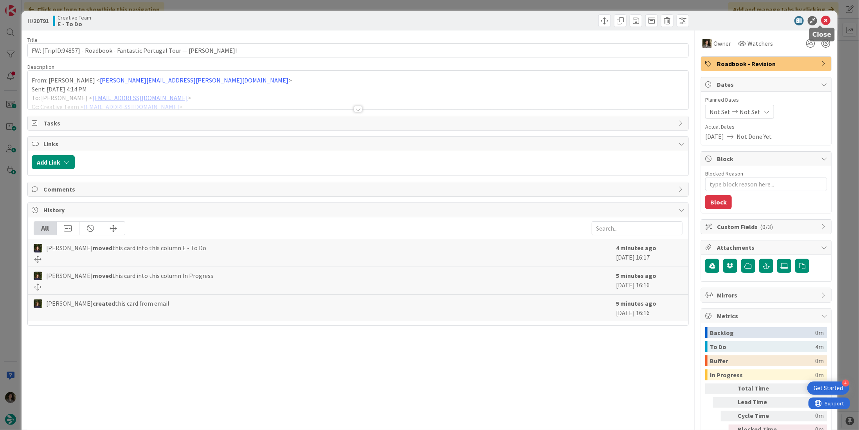
click at [822, 21] on icon at bounding box center [825, 20] width 9 height 9
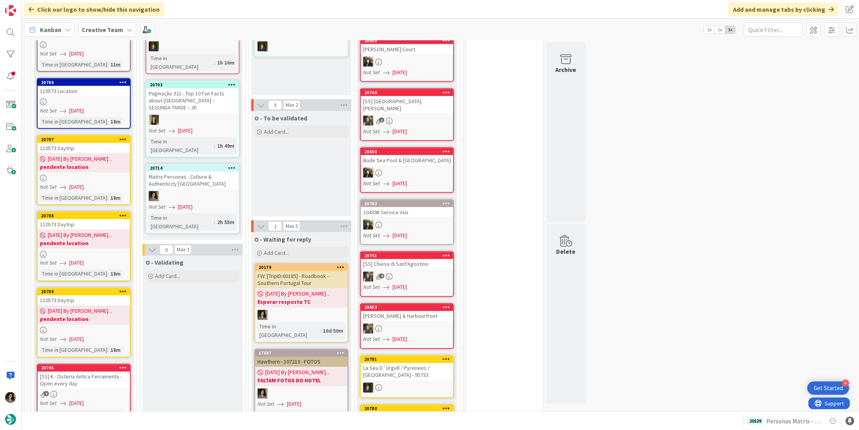
scroll to position [587, 0]
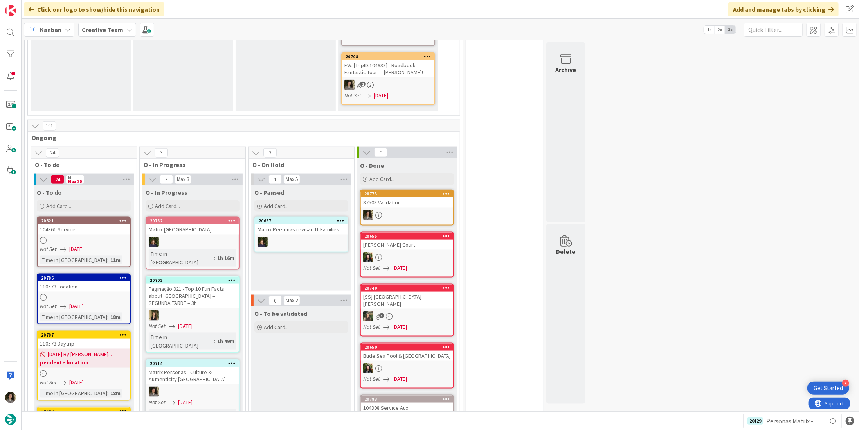
click at [90, 234] on link "20621 104361 Service Not Set 08/08/2025 Time in Column : 11m" at bounding box center [84, 242] width 94 height 51
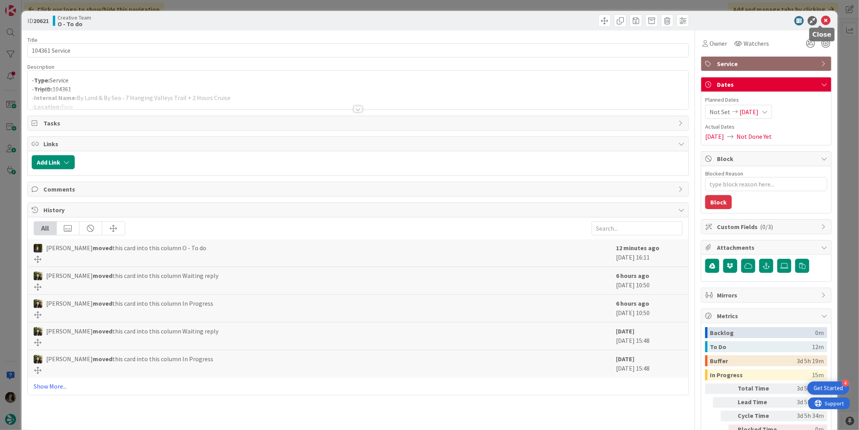
click at [822, 20] on icon at bounding box center [825, 20] width 9 height 9
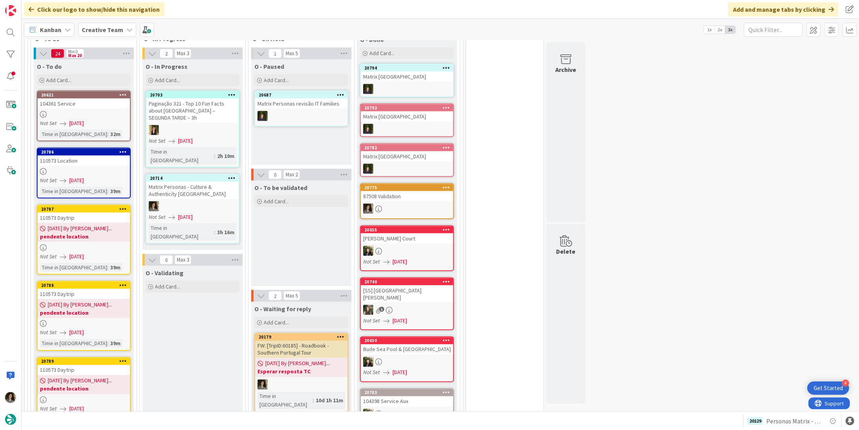
scroll to position [743, 0]
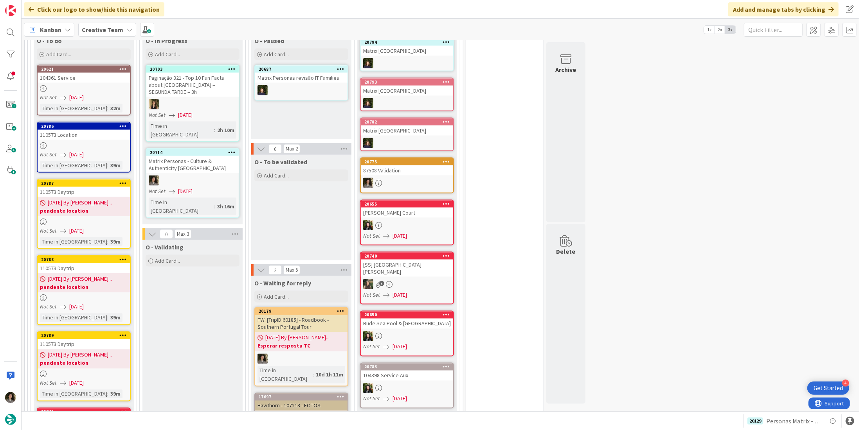
click at [201, 161] on link "20714 Matrix Personas - Culture & Authenticity UK Not Set 08/11/2025 Time in Co…" at bounding box center [193, 183] width 94 height 70
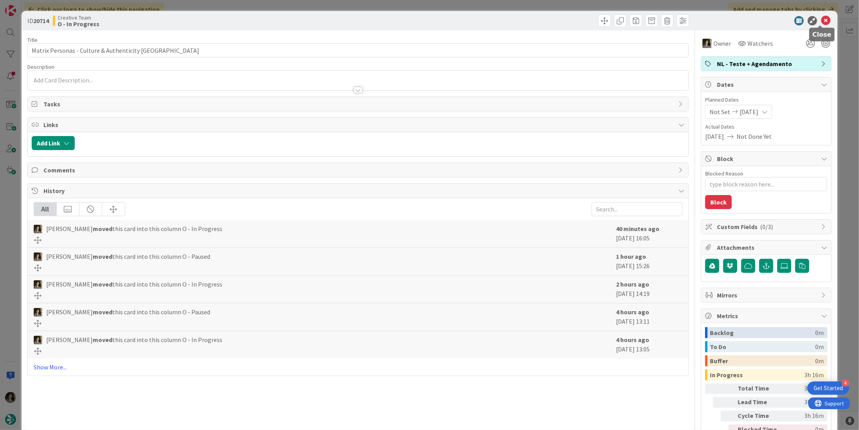
click at [821, 18] on icon at bounding box center [825, 20] width 9 height 9
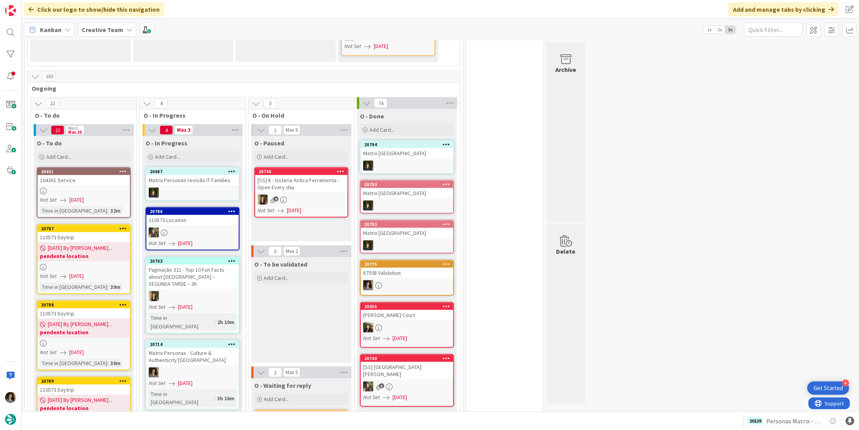
scroll to position [626, 0]
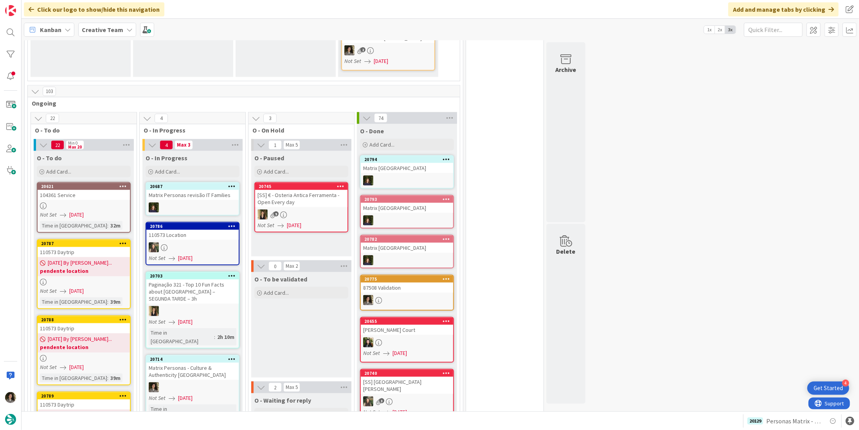
click at [176, 383] on div at bounding box center [192, 388] width 92 height 10
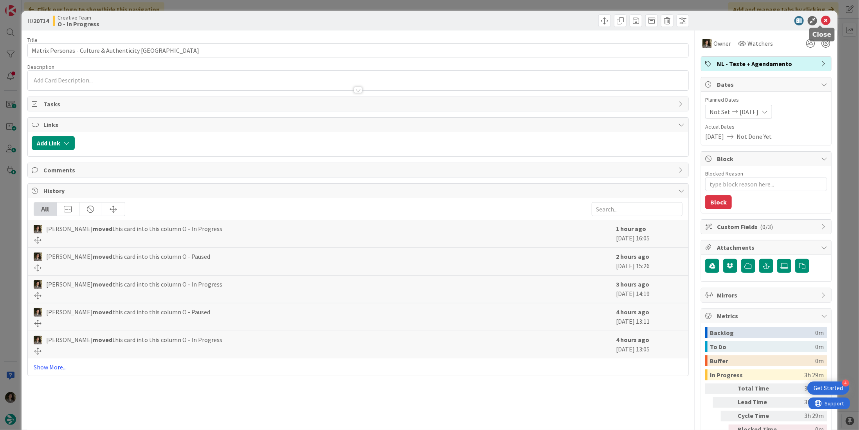
click at [821, 18] on icon at bounding box center [825, 20] width 9 height 9
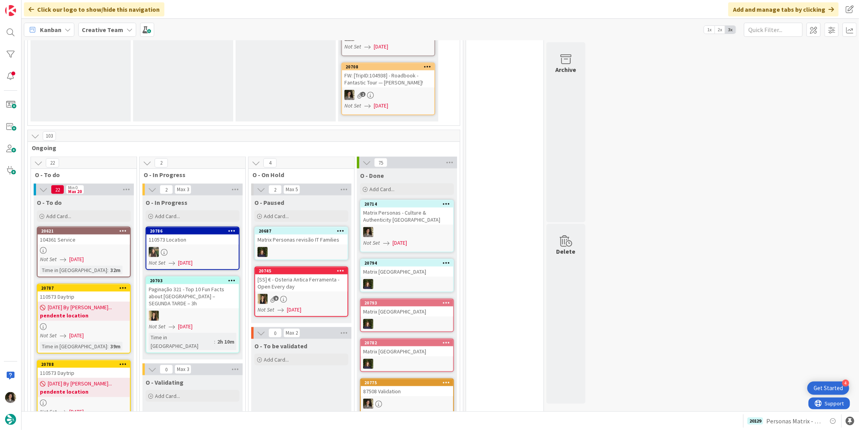
scroll to position [548, 0]
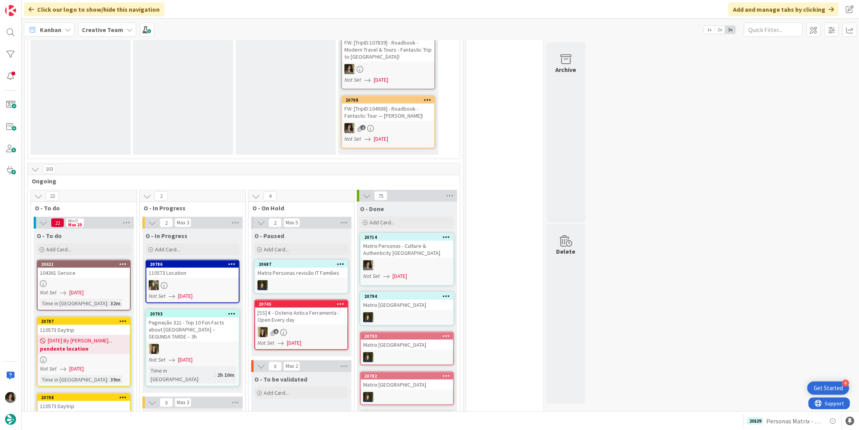
click at [403, 241] on div "Matrix Personas - Culture & Authenticity [GEOGRAPHIC_DATA]" at bounding box center [407, 249] width 92 height 17
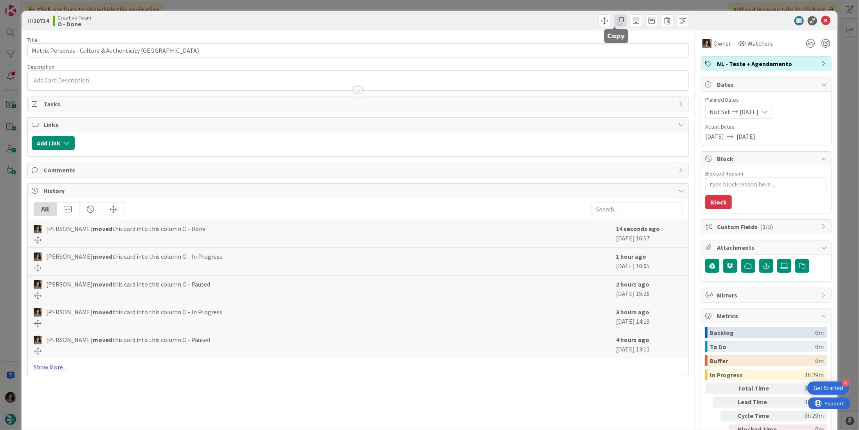
click at [614, 18] on span at bounding box center [620, 20] width 13 height 13
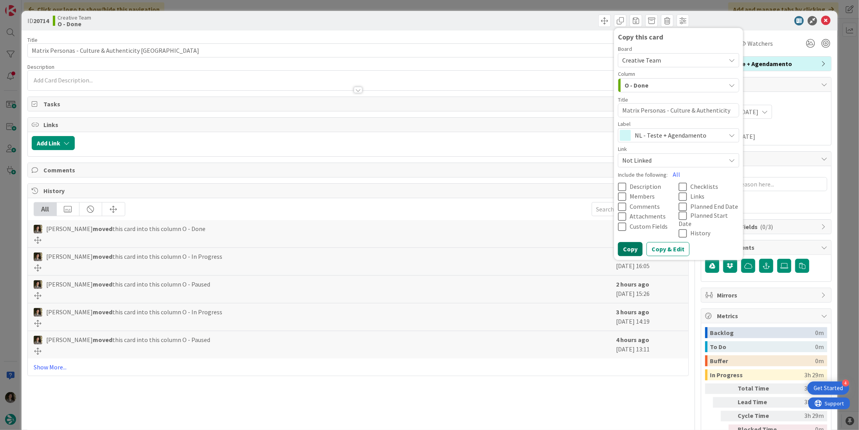
drag, startPoint x: 621, startPoint y: 240, endPoint x: 626, endPoint y: 194, distance: 46.9
click at [621, 243] on button "Copy" at bounding box center [630, 250] width 25 height 14
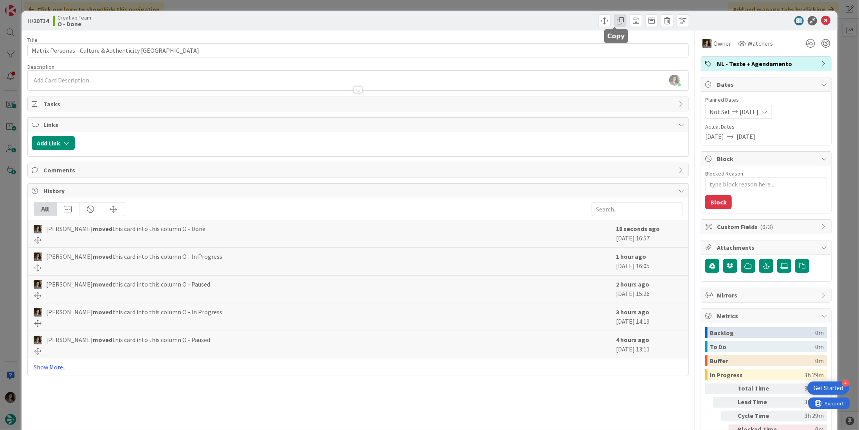
click at [617, 18] on span at bounding box center [620, 20] width 13 height 13
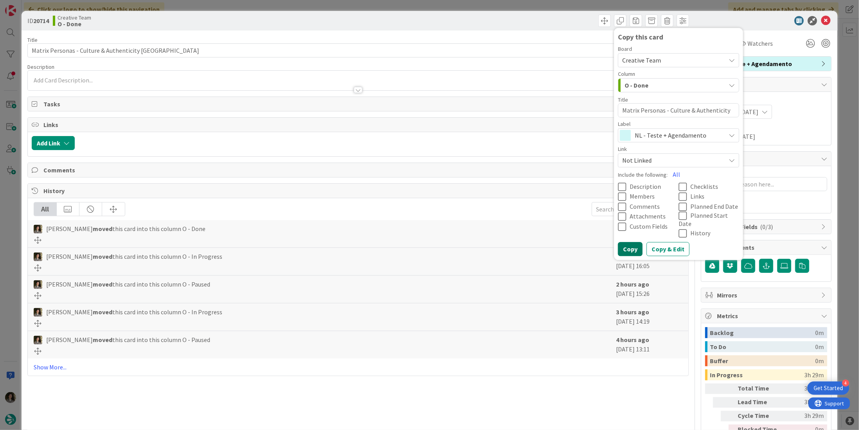
click at [624, 243] on button "Copy" at bounding box center [630, 250] width 25 height 14
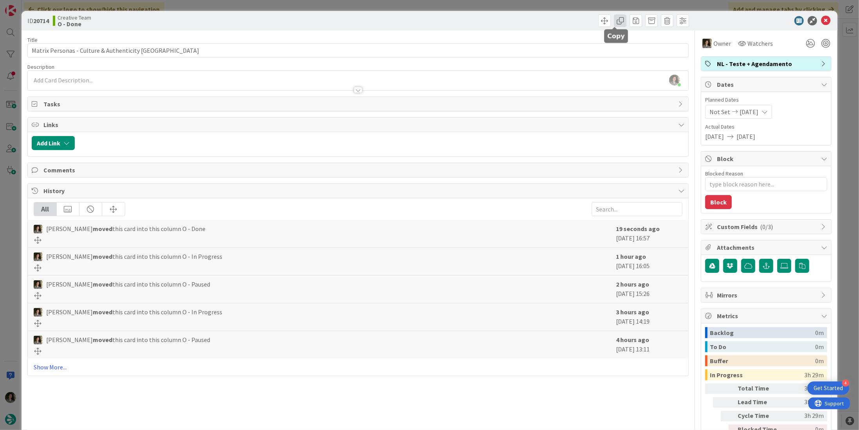
click at [618, 22] on span at bounding box center [620, 20] width 13 height 13
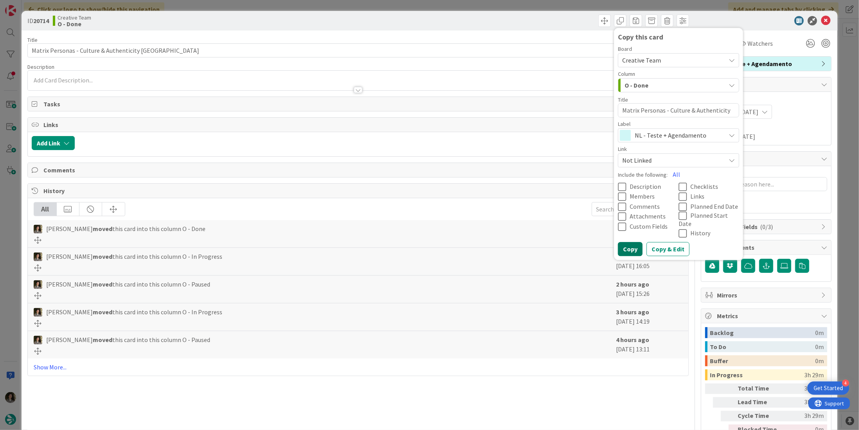
click at [629, 243] on button "Copy" at bounding box center [630, 250] width 25 height 14
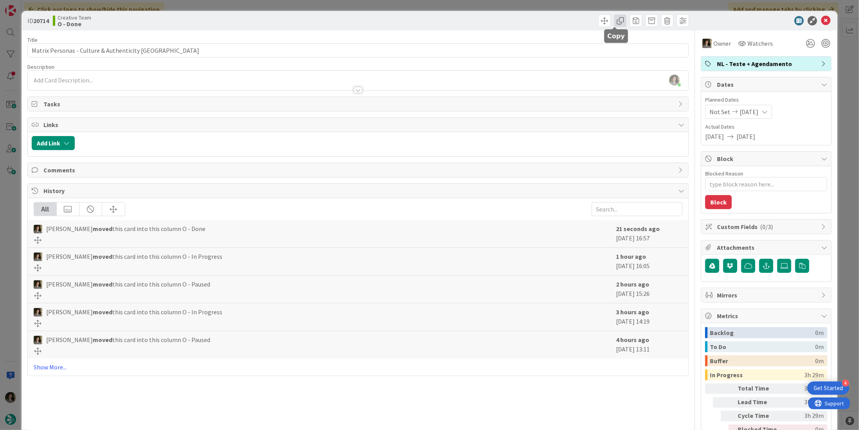
click at [617, 20] on span at bounding box center [620, 20] width 13 height 13
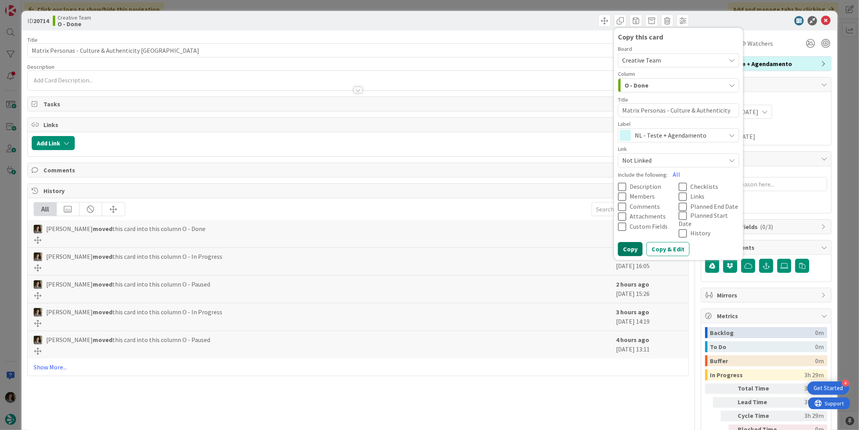
drag, startPoint x: 625, startPoint y: 241, endPoint x: 625, endPoint y: 209, distance: 32.1
click at [625, 243] on button "Copy" at bounding box center [630, 250] width 25 height 14
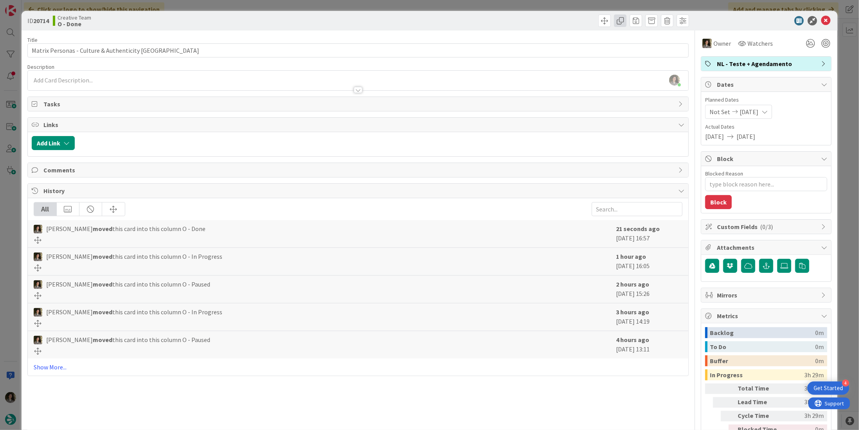
click at [614, 16] on span at bounding box center [620, 20] width 13 height 13
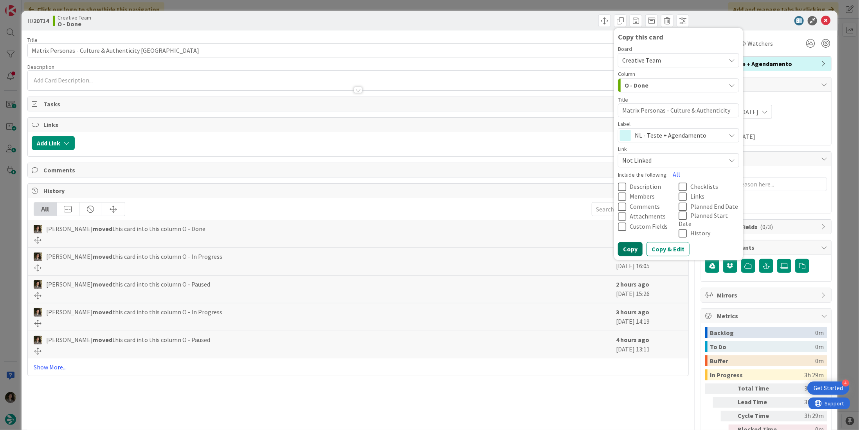
drag, startPoint x: 629, startPoint y: 240, endPoint x: 677, endPoint y: 182, distance: 75.0
click at [629, 243] on button "Copy" at bounding box center [630, 250] width 25 height 14
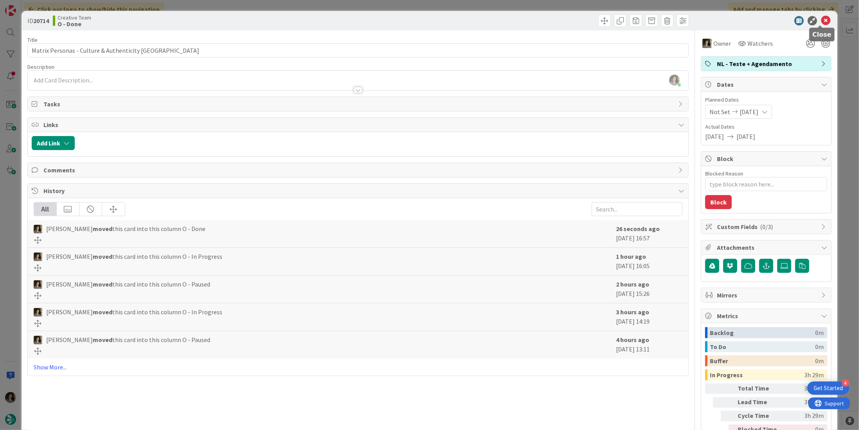
click at [821, 21] on icon at bounding box center [825, 20] width 9 height 9
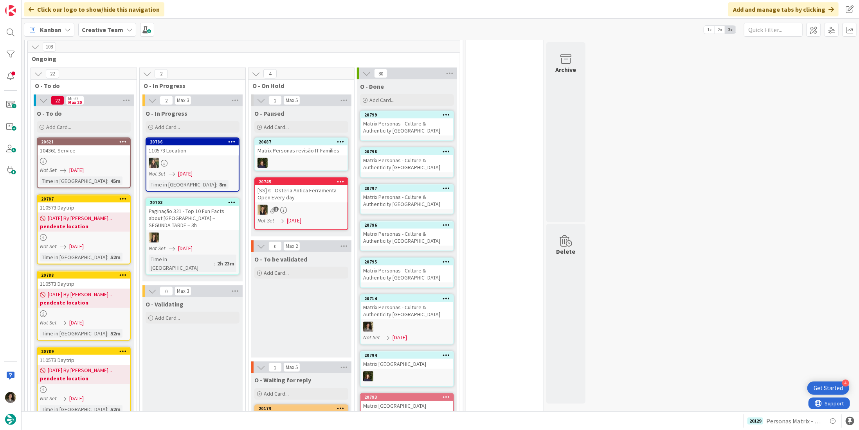
click at [401, 266] on div "Matrix Personas - Culture & Authenticity [GEOGRAPHIC_DATA]" at bounding box center [407, 274] width 92 height 17
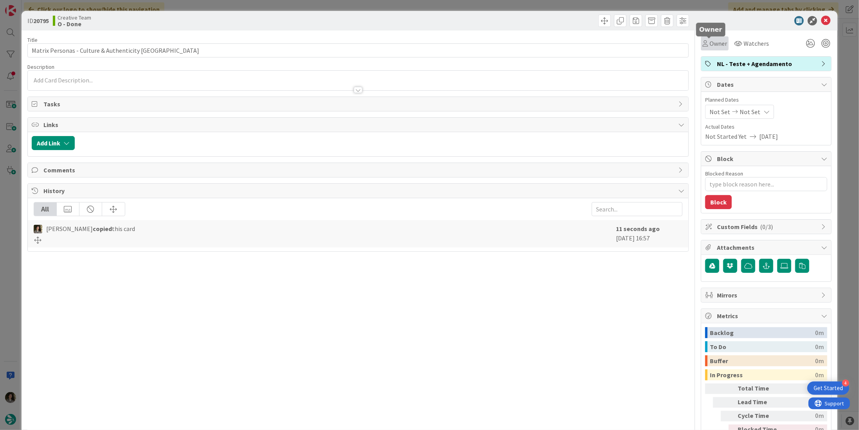
click at [711, 45] on span "Owner" at bounding box center [718, 43] width 18 height 9
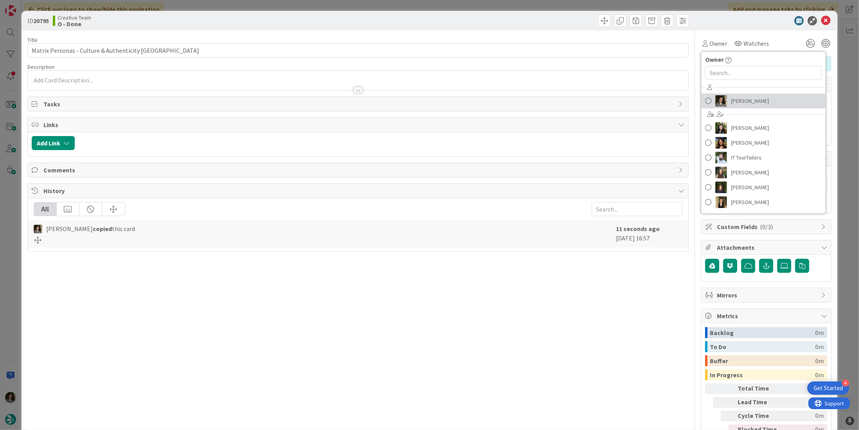
click at [739, 97] on span "Melissa Santos" at bounding box center [750, 101] width 38 height 12
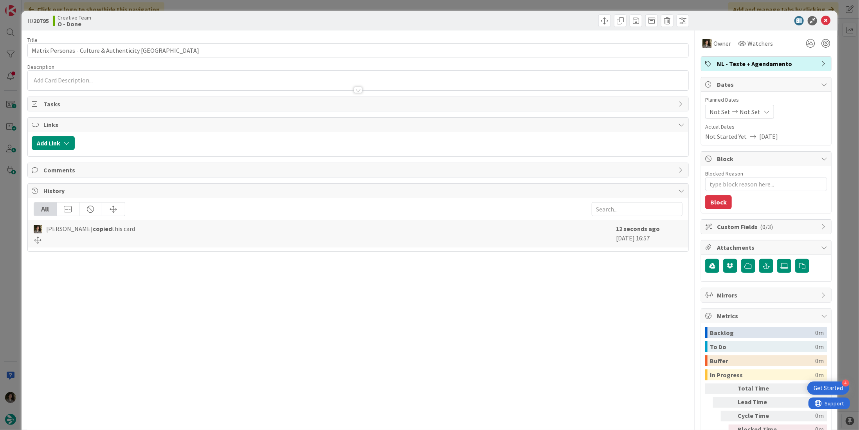
click at [753, 107] on div "Not Set Not Set" at bounding box center [739, 112] width 69 height 14
type textarea "x"
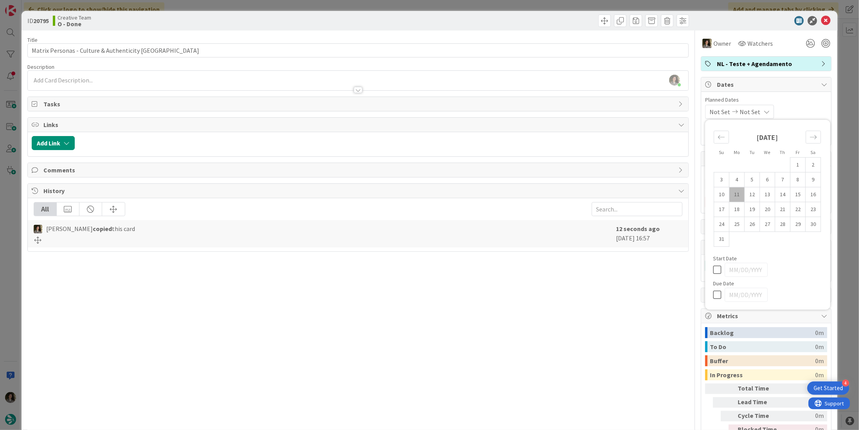
drag, startPoint x: 710, startPoint y: 292, endPoint x: 720, endPoint y: 246, distance: 46.9
click at [713, 292] on icon at bounding box center [719, 294] width 12 height 9
type input "[DATE]"
click at [821, 19] on icon at bounding box center [825, 20] width 9 height 9
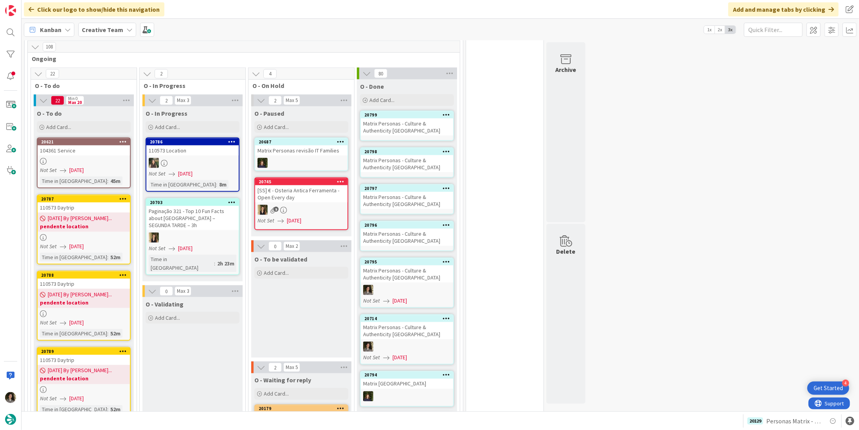
click at [416, 231] on div "Matrix Personas - Culture & Authenticity [GEOGRAPHIC_DATA]" at bounding box center [407, 237] width 92 height 17
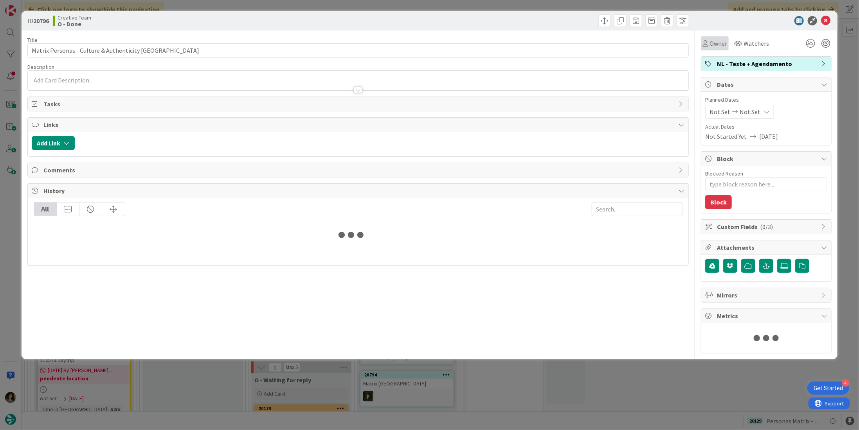
click at [715, 43] on span "Owner" at bounding box center [718, 43] width 18 height 9
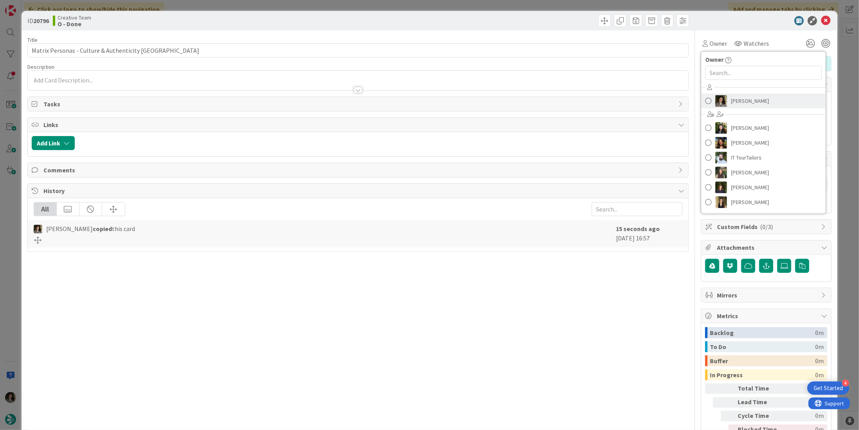
click at [731, 95] on span "Melissa Santos" at bounding box center [750, 101] width 38 height 12
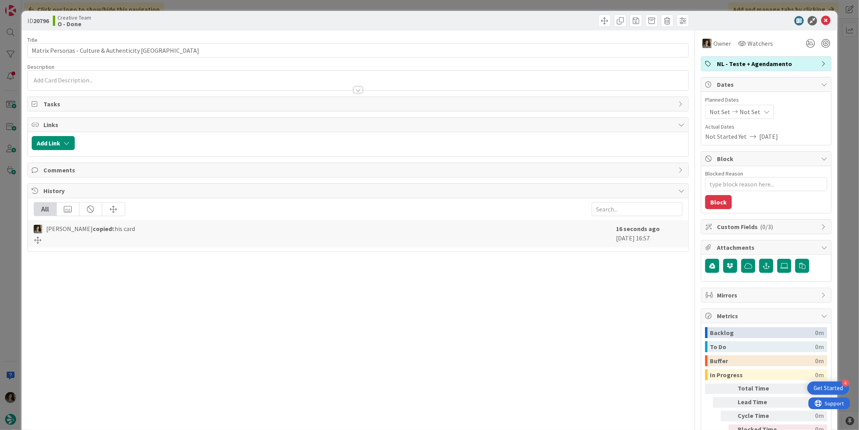
type textarea "x"
click at [742, 113] on span "Not Set" at bounding box center [749, 111] width 21 height 9
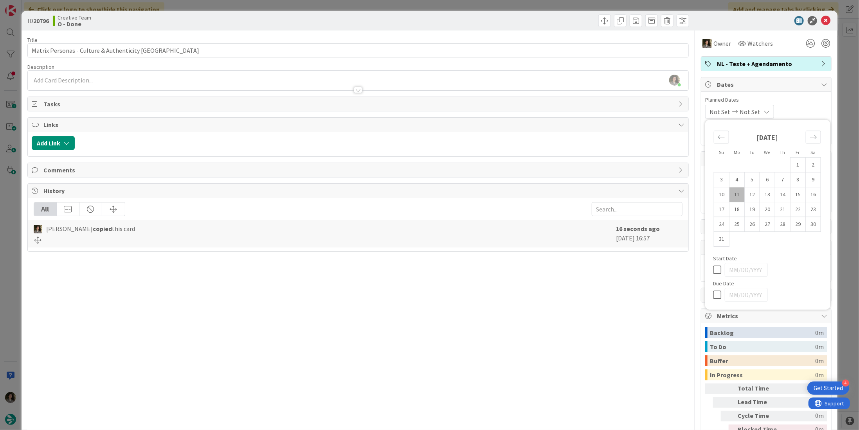
click at [713, 293] on icon at bounding box center [719, 294] width 12 height 9
type input "[DATE]"
click at [822, 17] on icon at bounding box center [825, 20] width 9 height 9
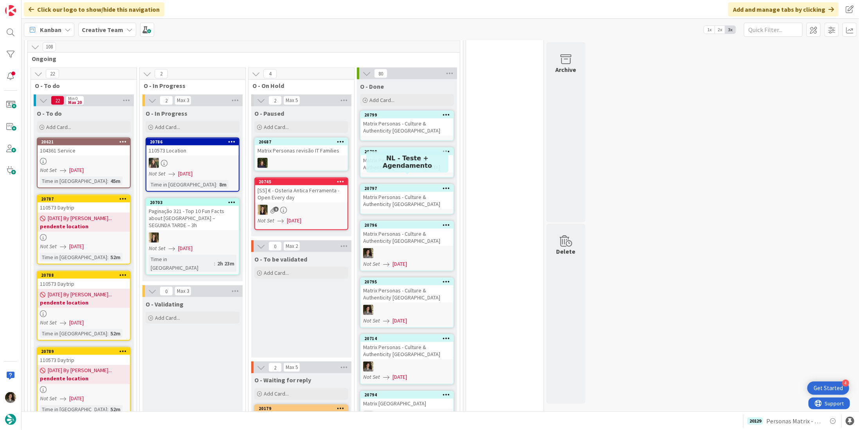
click at [405, 192] on div "Matrix Personas - Culture & Authenticity [GEOGRAPHIC_DATA]" at bounding box center [407, 200] width 92 height 17
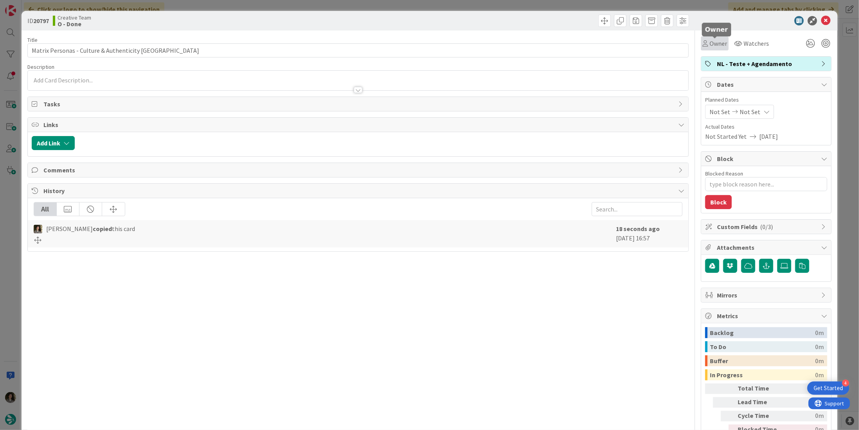
click at [711, 41] on span "Owner" at bounding box center [718, 43] width 18 height 9
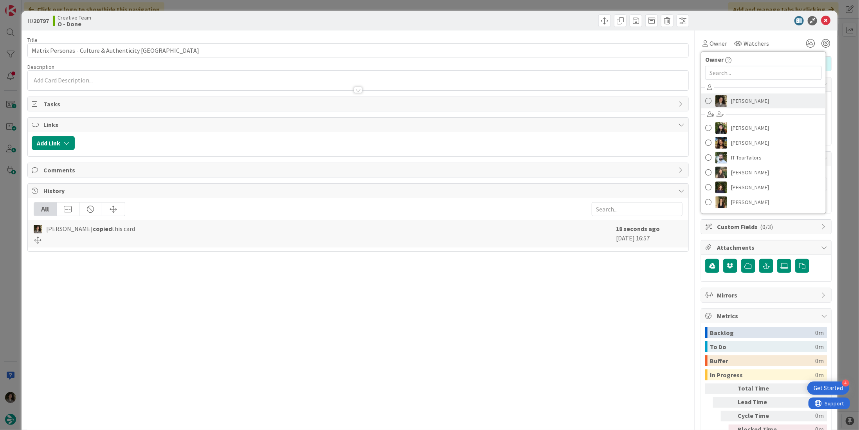
click at [752, 99] on span "Melissa Santos" at bounding box center [750, 101] width 38 height 12
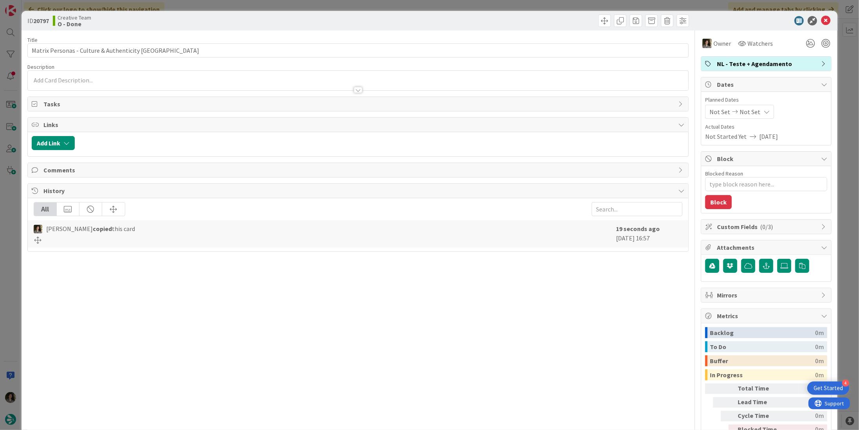
type textarea "x"
drag, startPoint x: 756, startPoint y: 109, endPoint x: 753, endPoint y: 117, distance: 8.6
click at [763, 110] on icon at bounding box center [766, 112] width 6 height 6
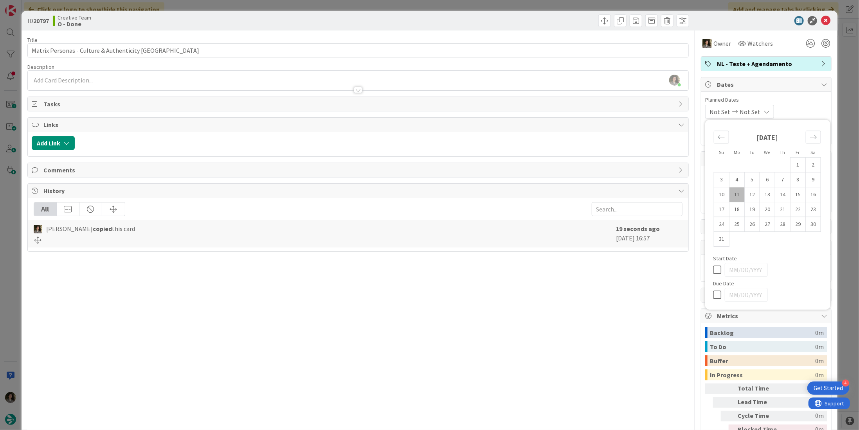
click at [716, 295] on icon at bounding box center [719, 294] width 12 height 9
type input "[DATE]"
click at [818, 15] on div "ID 20797 Creative Team O - Done" at bounding box center [430, 21] width 816 height 20
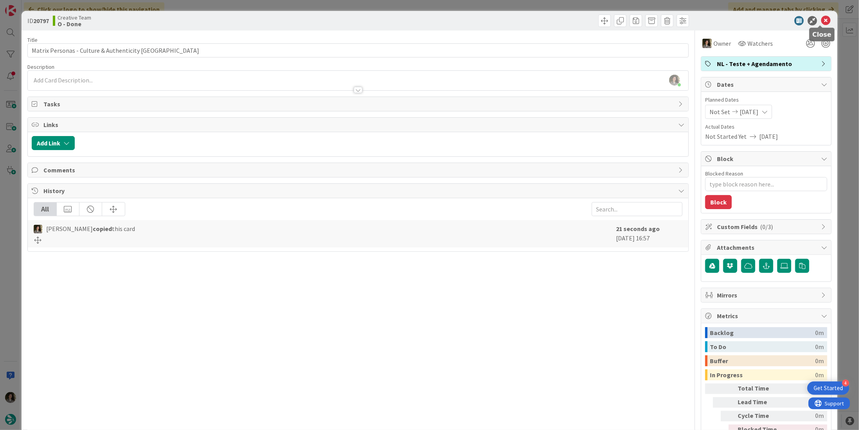
click at [821, 22] on icon at bounding box center [825, 20] width 9 height 9
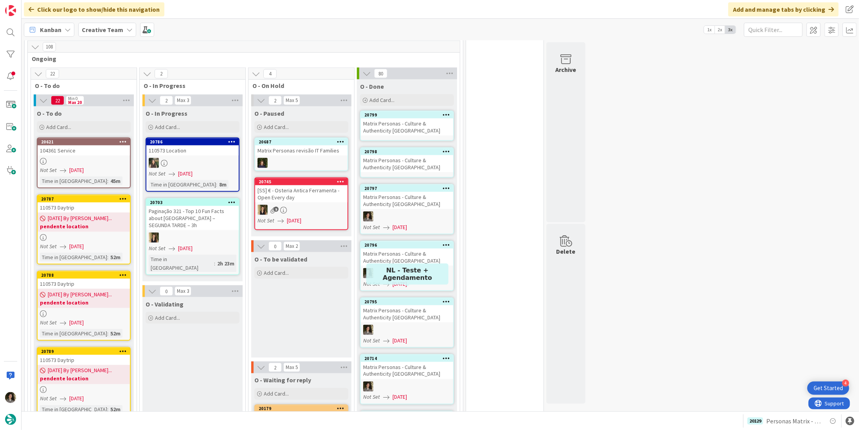
scroll to position [749, 0]
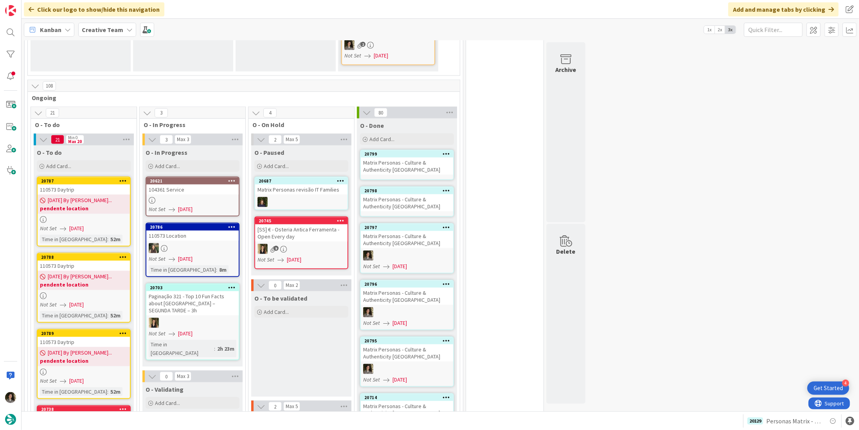
click at [396, 194] on div "Matrix Personas - Culture & Authenticity [GEOGRAPHIC_DATA]" at bounding box center [407, 202] width 92 height 17
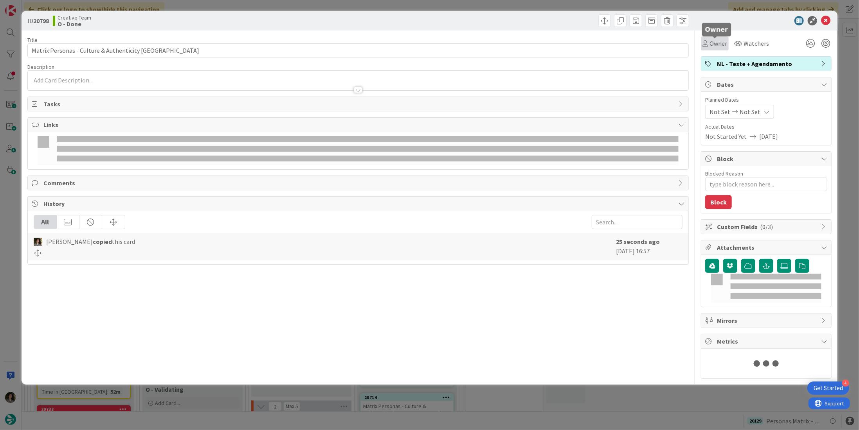
click at [709, 45] on span "Owner" at bounding box center [718, 43] width 18 height 9
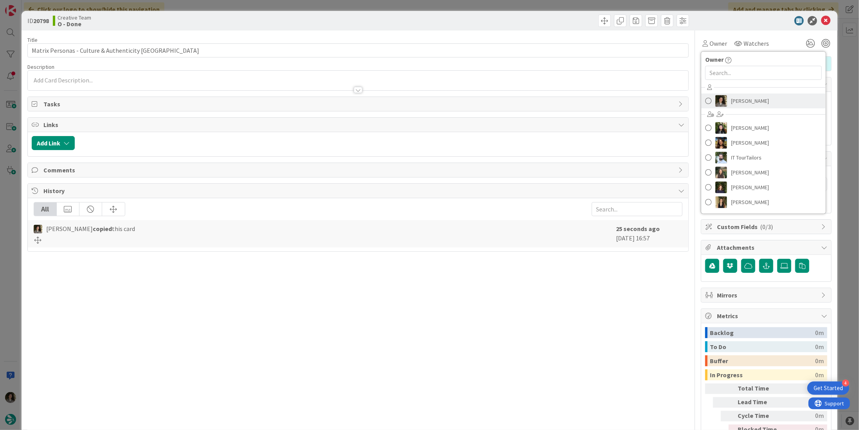
click at [731, 97] on span "Melissa Santos" at bounding box center [750, 101] width 38 height 12
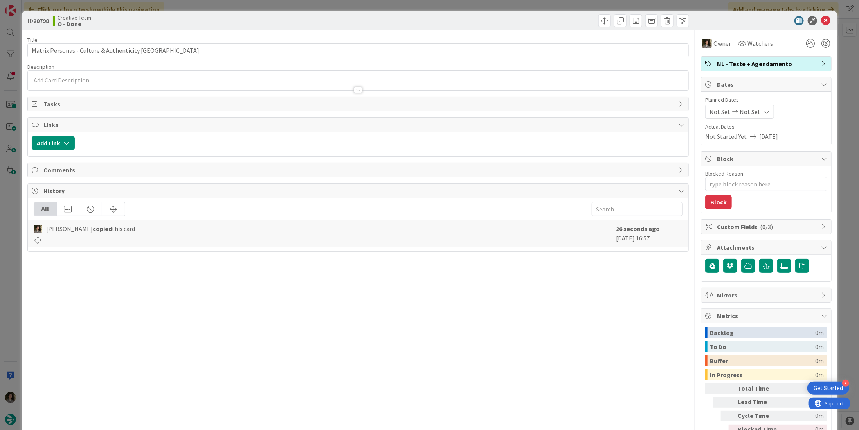
drag, startPoint x: 741, startPoint y: 105, endPoint x: 743, endPoint y: 111, distance: 6.1
click at [742, 105] on div "Not Set Not Set" at bounding box center [739, 112] width 69 height 14
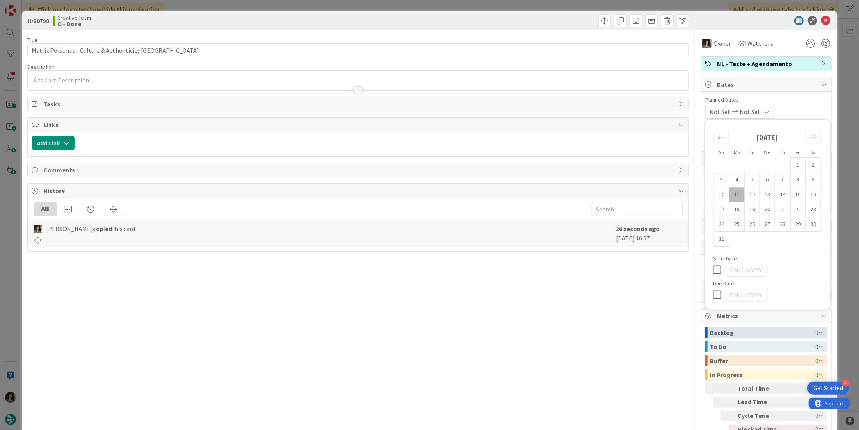
type textarea "x"
click at [713, 293] on icon at bounding box center [719, 294] width 12 height 9
type input "[DATE]"
click at [821, 20] on icon at bounding box center [825, 20] width 9 height 9
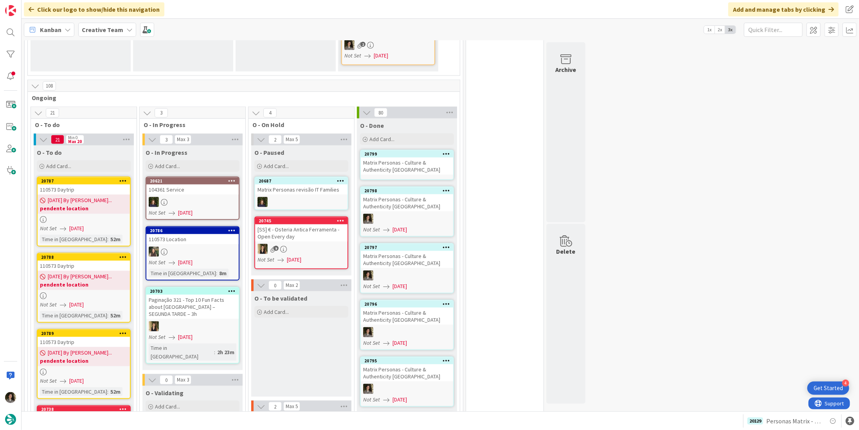
click at [426, 158] on div "Matrix Personas - Culture & Authenticity [GEOGRAPHIC_DATA]" at bounding box center [407, 166] width 92 height 17
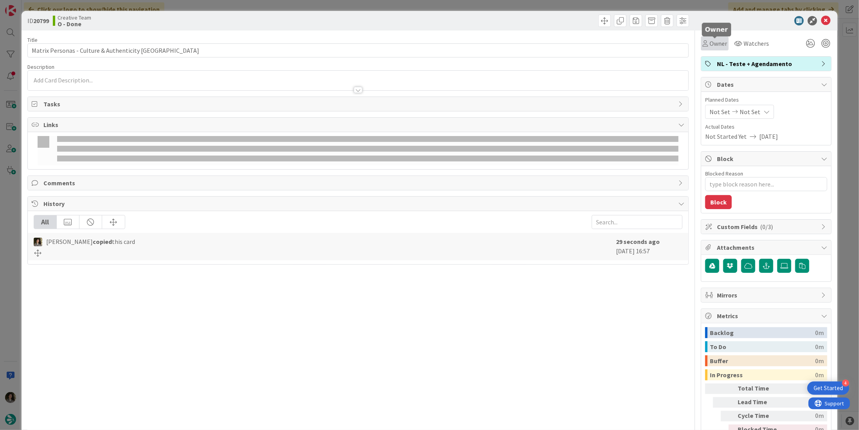
click at [717, 43] on span "Owner" at bounding box center [718, 43] width 18 height 9
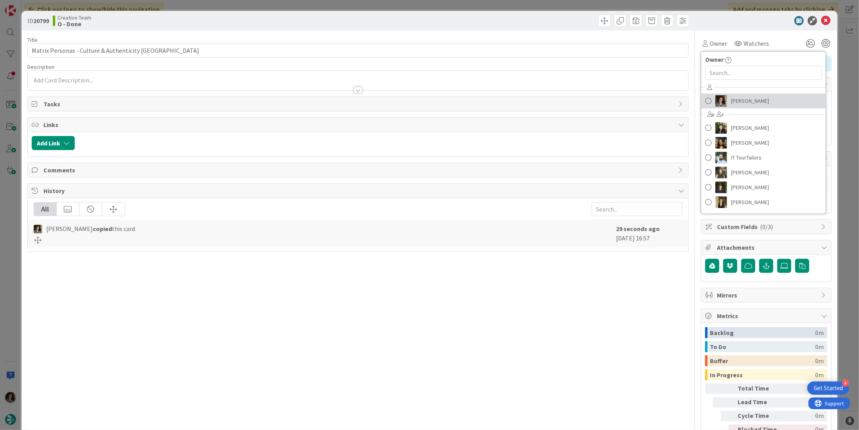
drag, startPoint x: 745, startPoint y: 97, endPoint x: 754, endPoint y: 100, distance: 9.7
click at [745, 97] on span "Melissa Santos" at bounding box center [750, 101] width 38 height 12
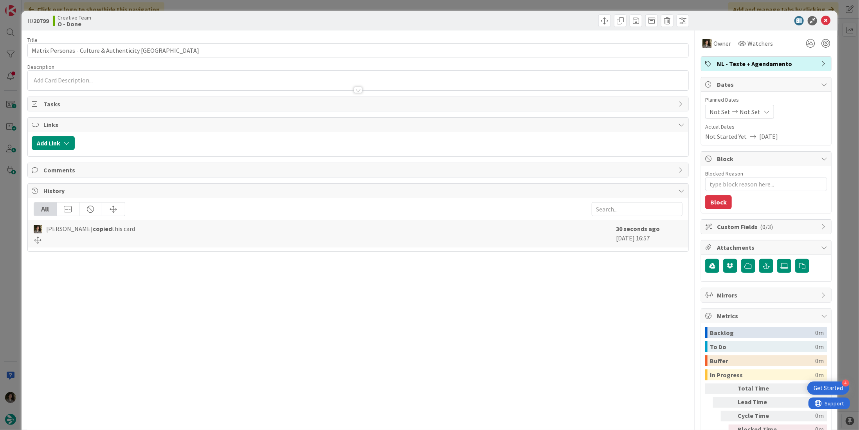
type textarea "x"
click at [763, 113] on icon at bounding box center [766, 112] width 6 height 6
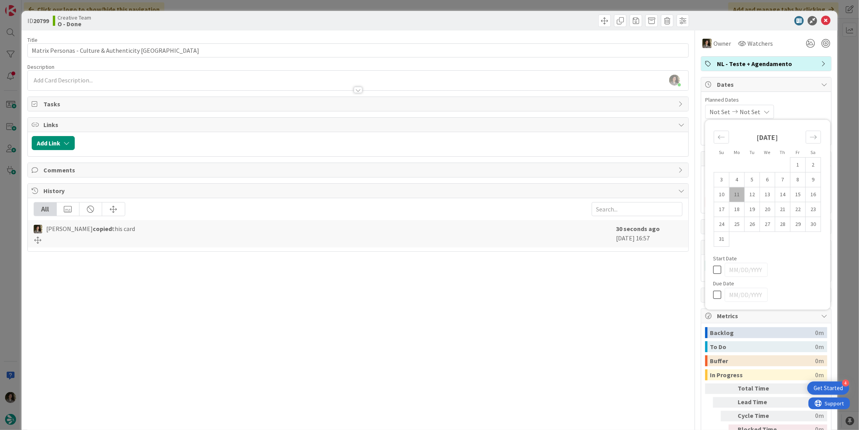
click at [713, 291] on icon at bounding box center [719, 294] width 12 height 9
type input "[DATE]"
click at [821, 20] on icon at bounding box center [825, 20] width 9 height 9
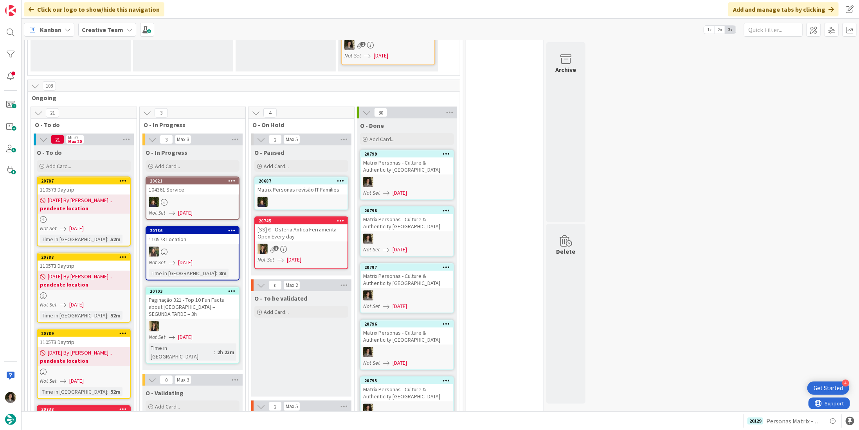
click at [388, 177] on link "20799 Matrix Personas - Culture & Authenticity UK Not Set 08/11/2025" at bounding box center [407, 175] width 94 height 50
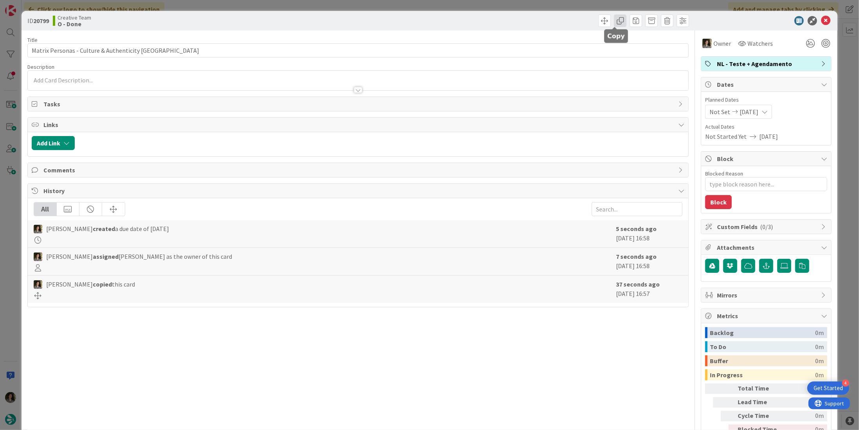
click at [614, 22] on span at bounding box center [620, 20] width 13 height 13
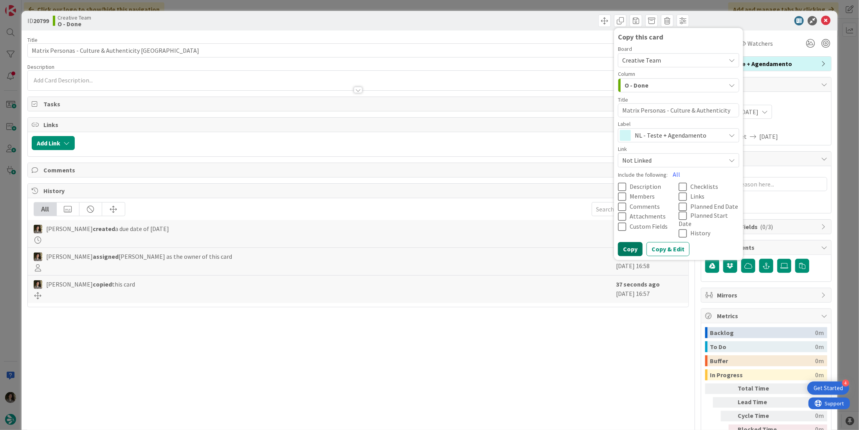
click at [622, 243] on button "Copy" at bounding box center [630, 250] width 25 height 14
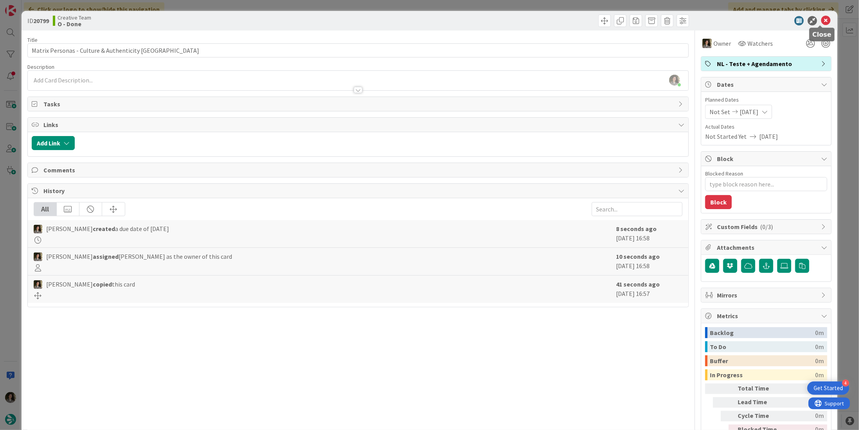
drag, startPoint x: 822, startPoint y: 22, endPoint x: 780, endPoint y: 40, distance: 45.2
click at [821, 22] on icon at bounding box center [825, 20] width 9 height 9
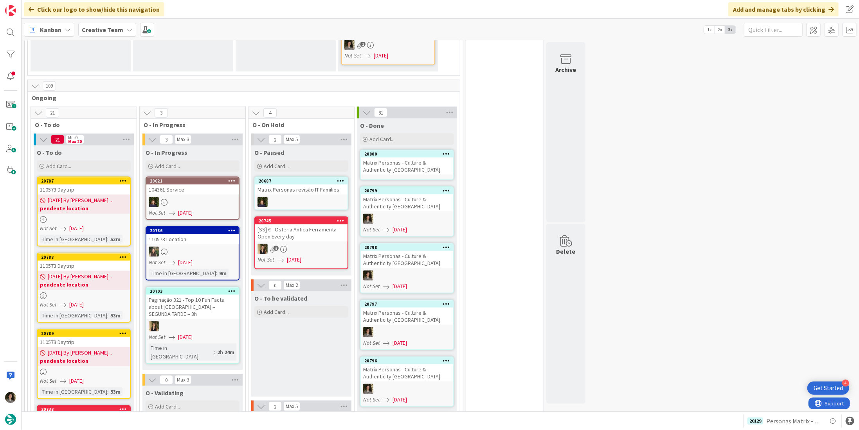
click at [405, 160] on div "Matrix Personas - Culture & Authenticity [GEOGRAPHIC_DATA]" at bounding box center [407, 166] width 92 height 17
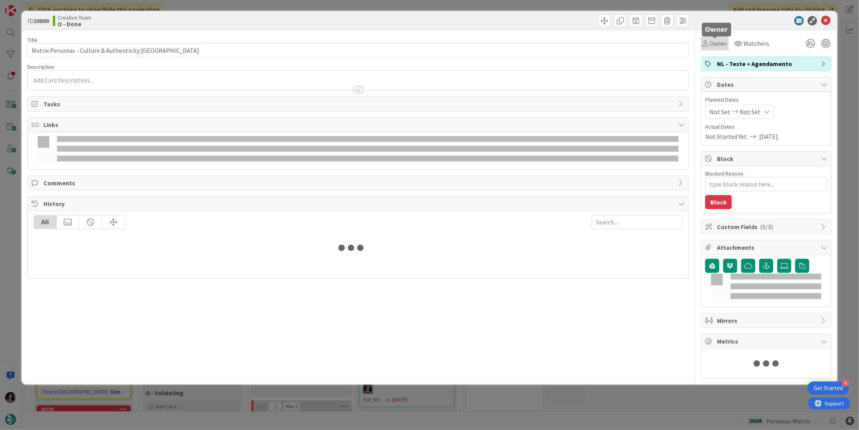
click at [715, 39] on span "Owner" at bounding box center [718, 43] width 18 height 9
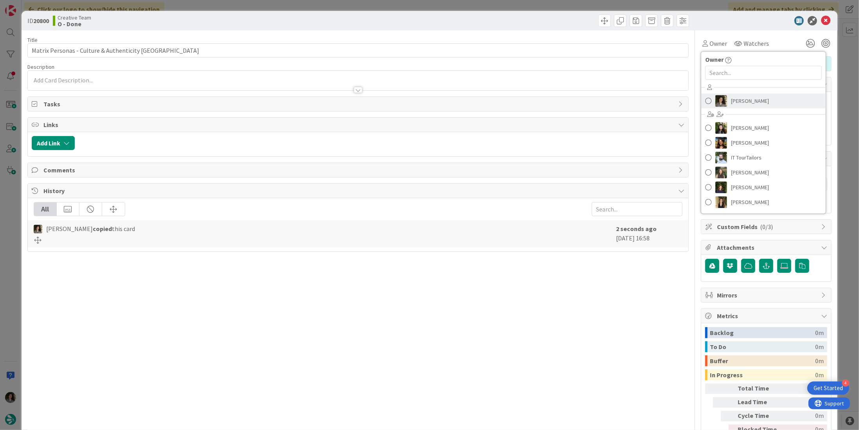
click at [745, 106] on span "Melissa Santos" at bounding box center [750, 101] width 38 height 12
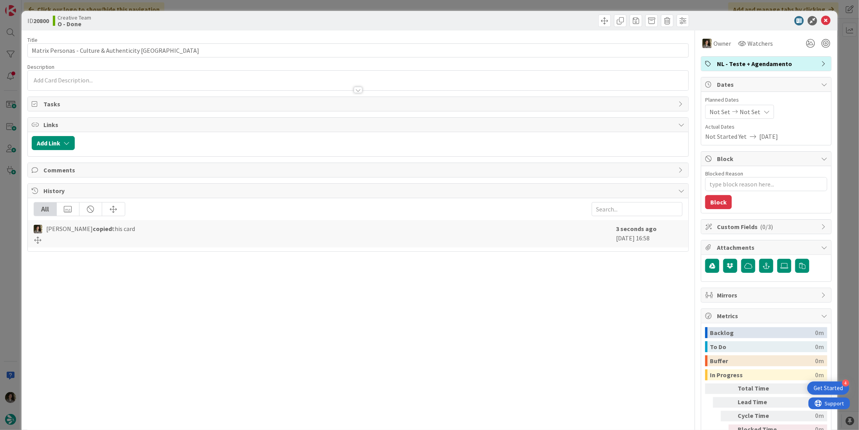
type textarea "x"
click at [745, 113] on span "Not Set" at bounding box center [749, 111] width 21 height 9
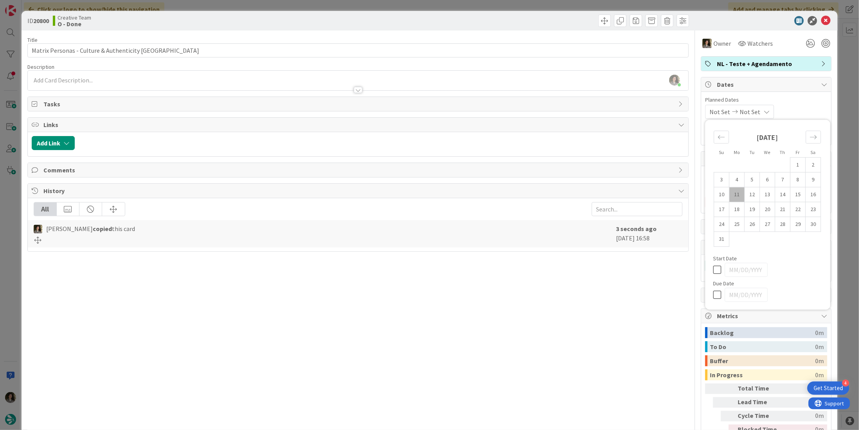
click at [713, 293] on icon at bounding box center [719, 294] width 12 height 9
type input "[DATE]"
drag, startPoint x: 639, startPoint y: 299, endPoint x: 639, endPoint y: 293, distance: 5.5
click at [639, 299] on div "Title 43 / 128 Matrix Personas - Culture & Authenticity UK Description Melissa …" at bounding box center [357, 244] width 661 height 426
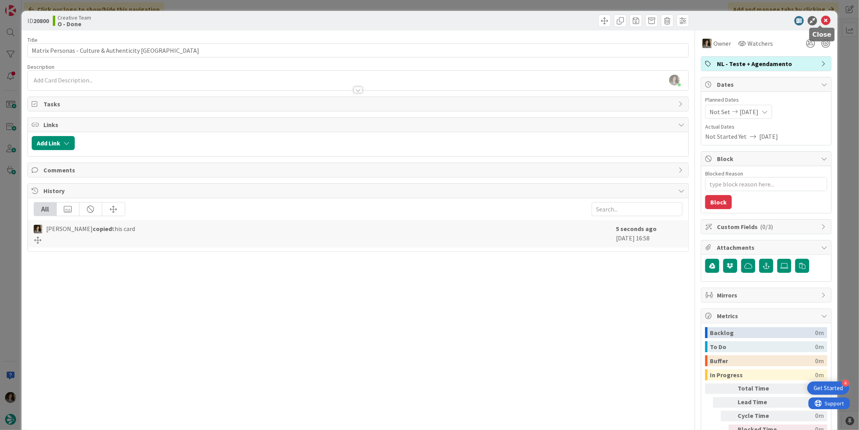
click at [821, 20] on icon at bounding box center [825, 20] width 9 height 9
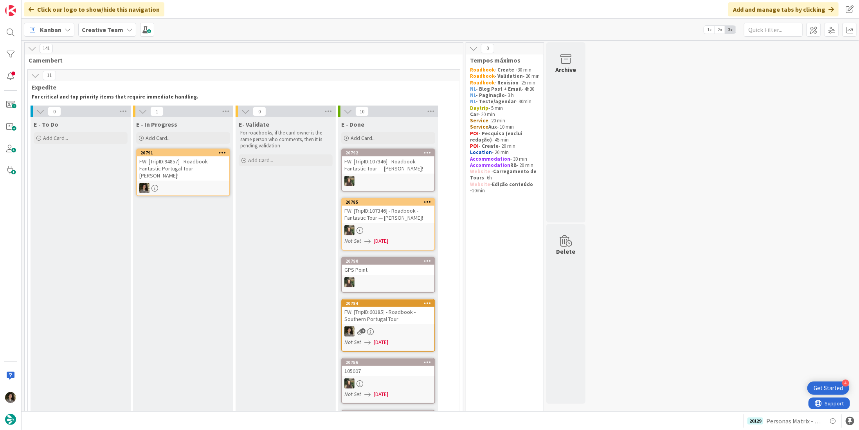
click at [183, 192] on div at bounding box center [183, 188] width 92 height 10
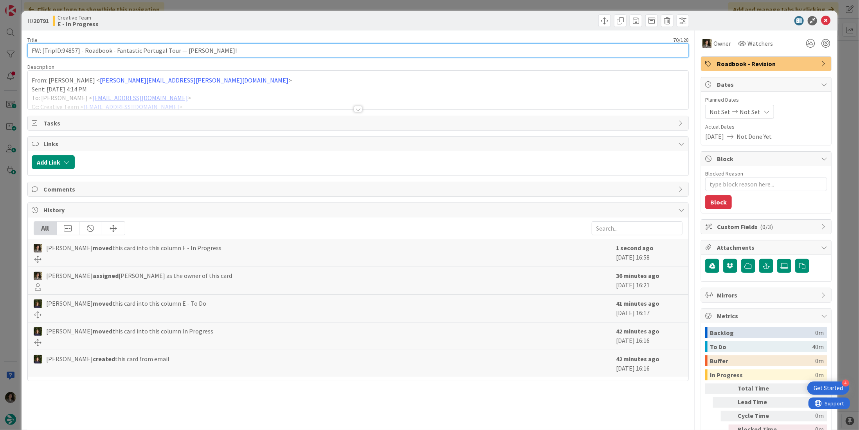
drag, startPoint x: 77, startPoint y: 49, endPoint x: 62, endPoint y: 48, distance: 15.3
click at [62, 48] on input "FW: [TripID:94857] - Roadbook - Fantastic Portugal Tour — [PERSON_NAME]!" at bounding box center [357, 50] width 661 height 14
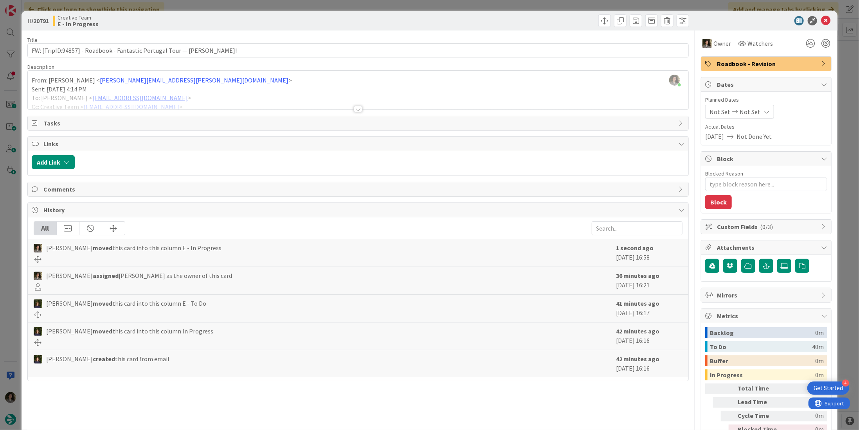
click at [356, 109] on div at bounding box center [358, 109] width 9 height 6
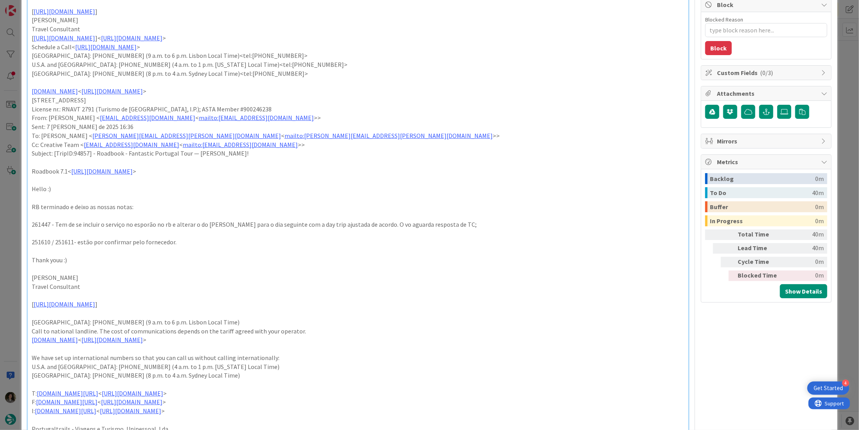
scroll to position [156, 0]
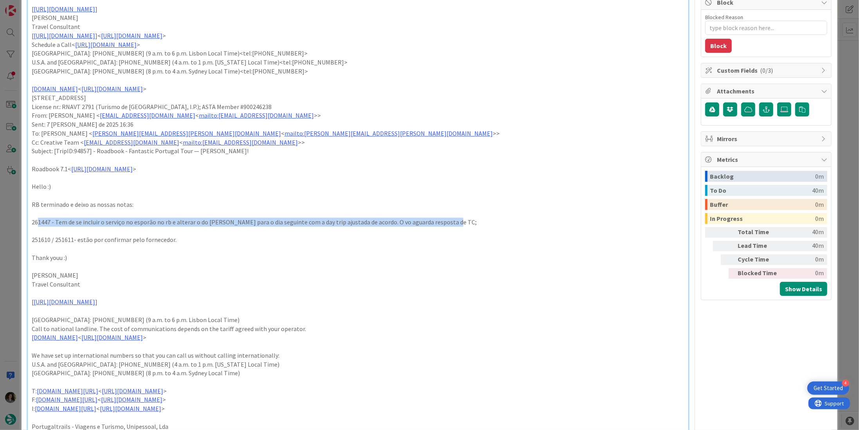
drag, startPoint x: 38, startPoint y: 222, endPoint x: 461, endPoint y: 218, distance: 423.3
click at [461, 218] on p "261447 - Tem de se incluir o serviço no esporão no rb e alterar o do JP Ramos p…" at bounding box center [358, 222] width 653 height 9
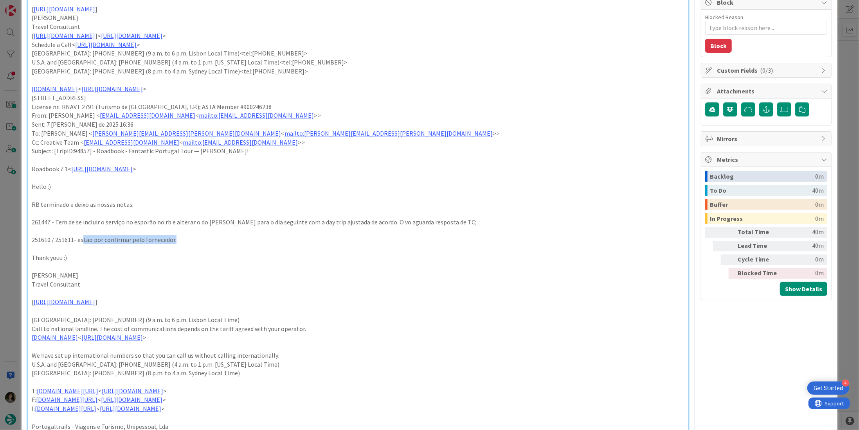
drag, startPoint x: 81, startPoint y: 237, endPoint x: 205, endPoint y: 241, distance: 123.7
click at [205, 241] on p "251610 / 251611- estão por confirmar pelo fornecedor." at bounding box center [358, 240] width 653 height 9
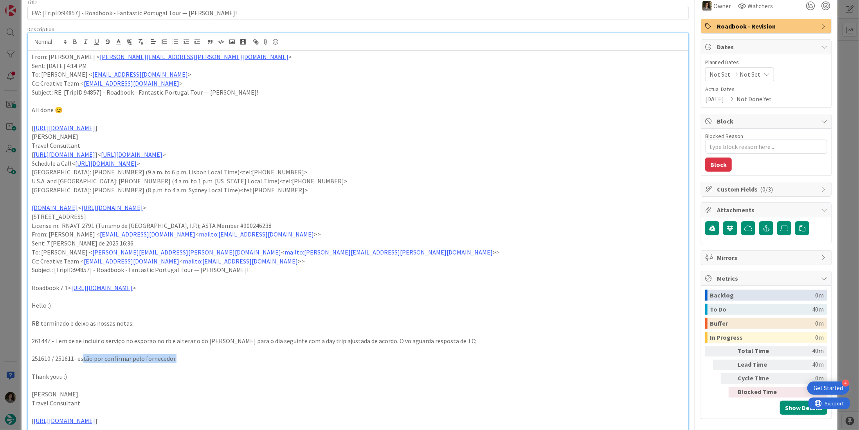
scroll to position [0, 0]
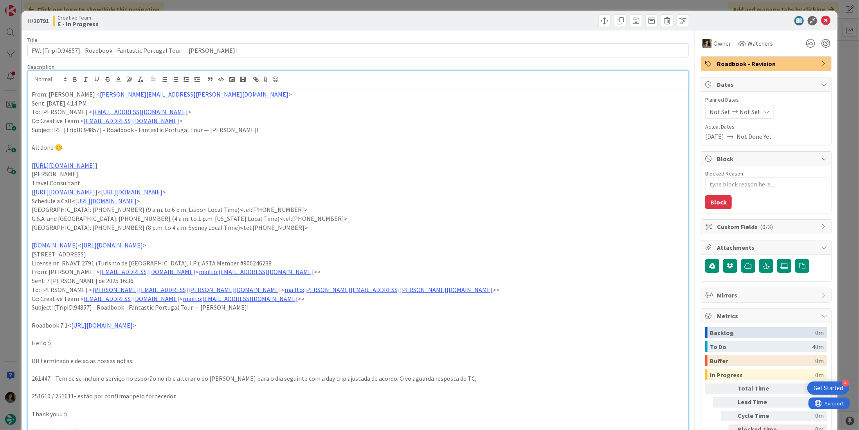
click at [822, 18] on icon at bounding box center [825, 20] width 9 height 9
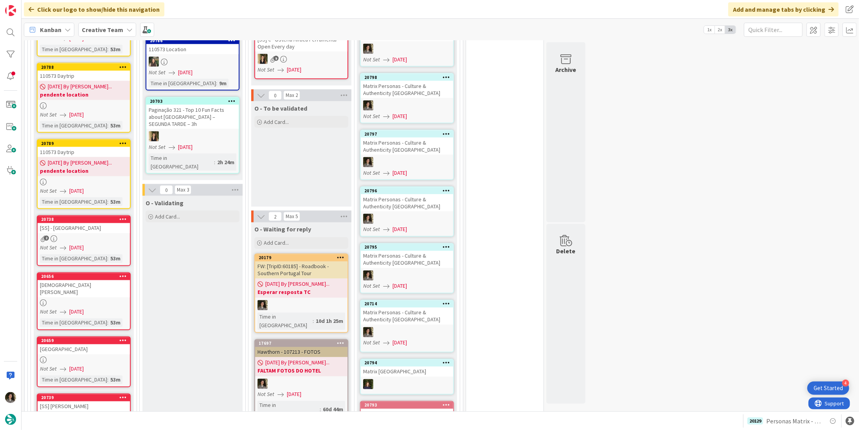
scroll to position [743, 0]
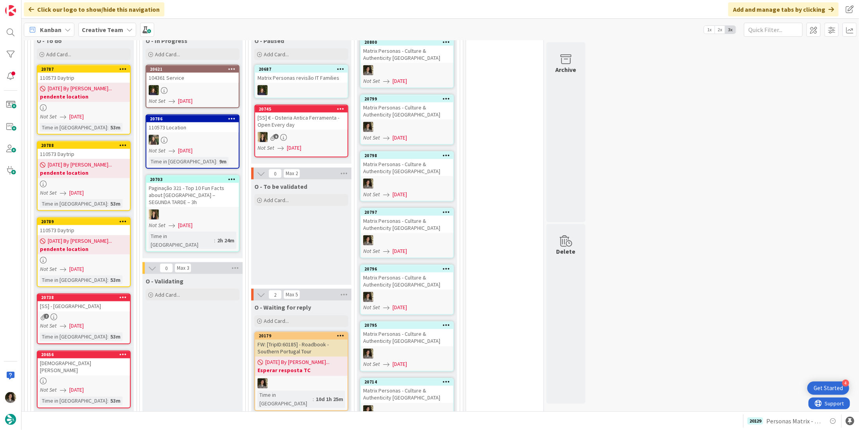
click at [221, 147] on div "Not Set 08/11/2025" at bounding box center [194, 151] width 90 height 8
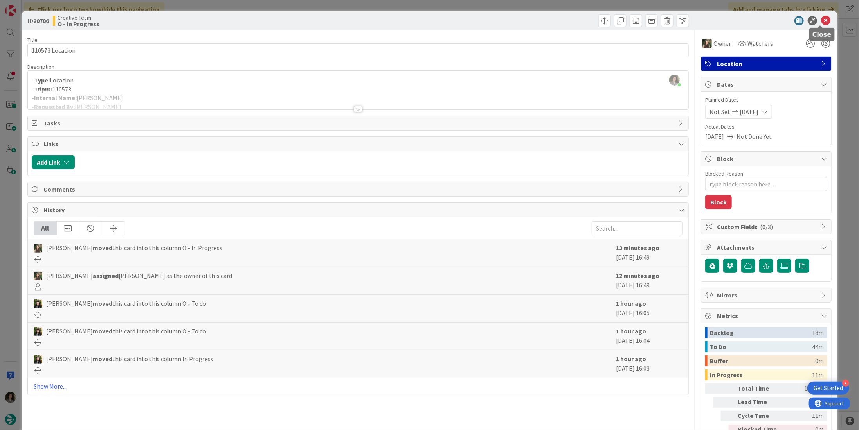
click at [823, 22] on icon at bounding box center [825, 20] width 9 height 9
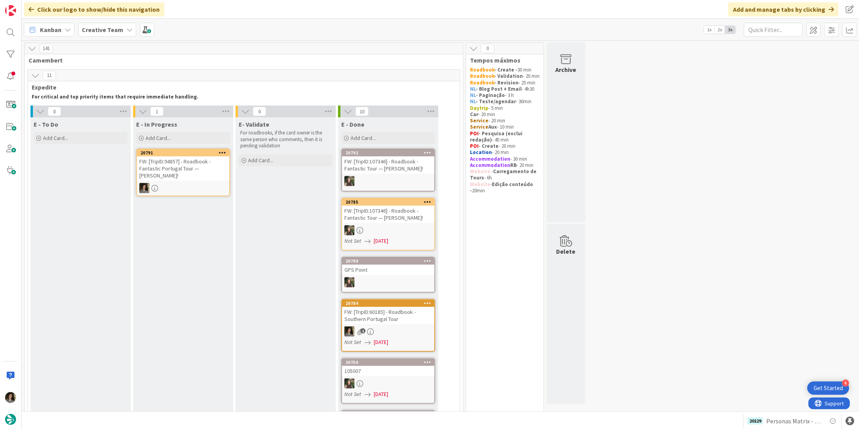
click at [193, 184] on div at bounding box center [183, 188] width 92 height 10
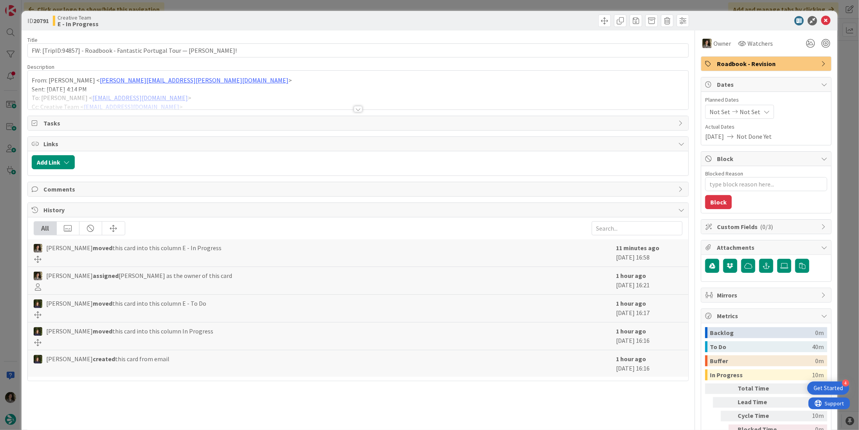
click at [354, 109] on div at bounding box center [358, 109] width 9 height 6
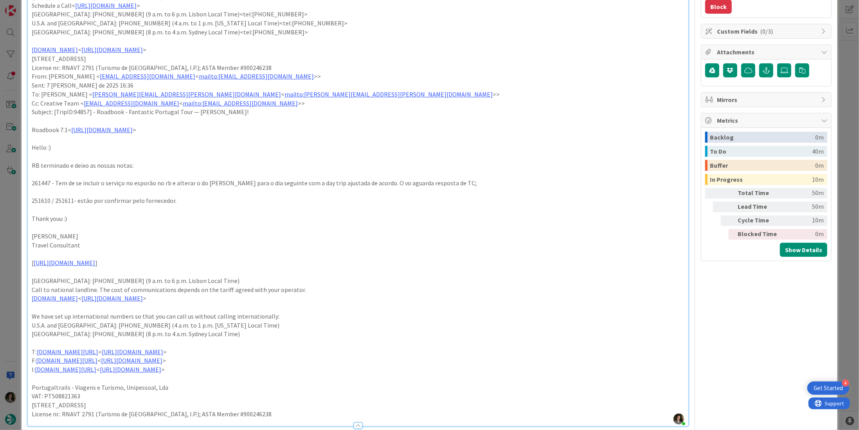
scroll to position [185, 0]
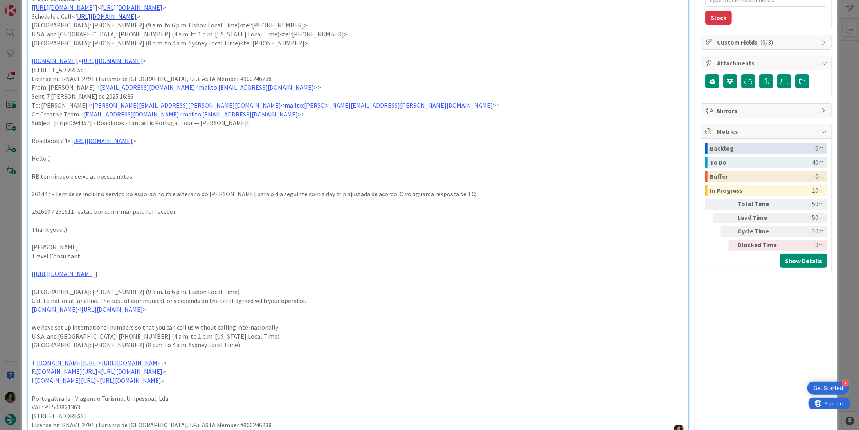
type textarea "x"
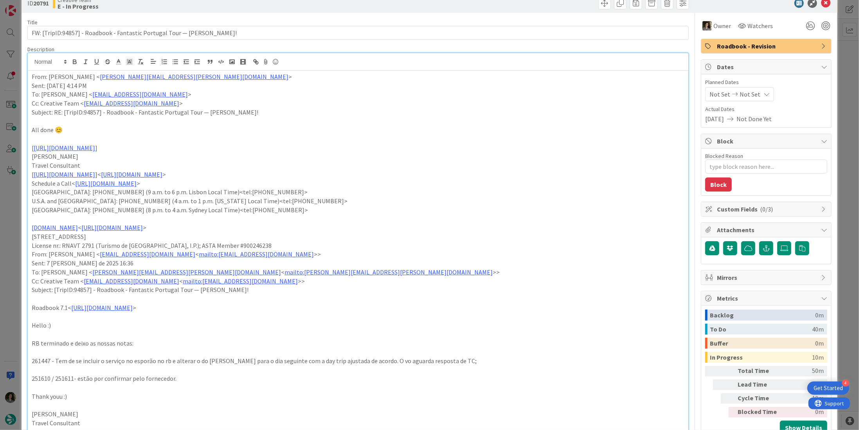
scroll to position [0, 0]
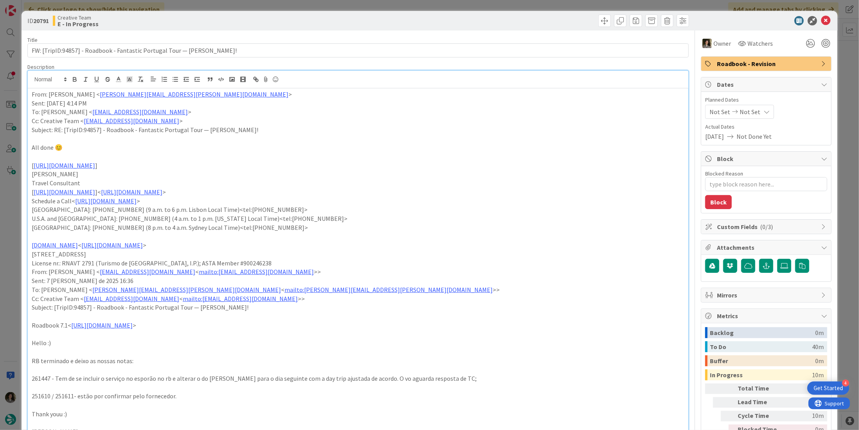
click at [170, 42] on div "Title 70 / 128" at bounding box center [357, 39] width 661 height 7
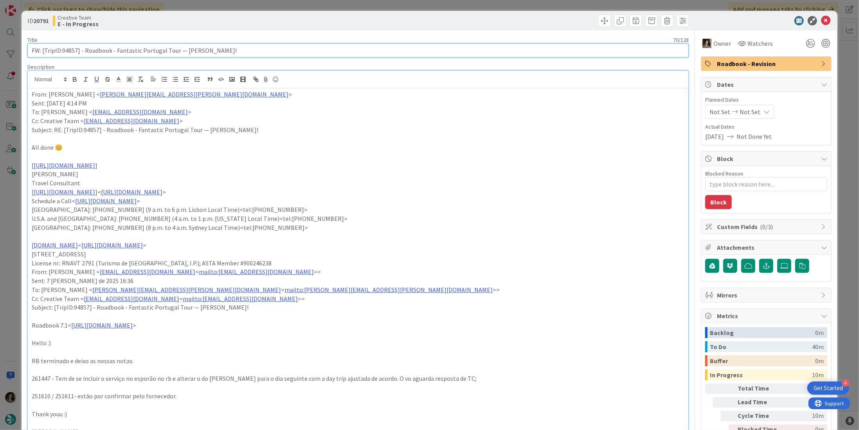
click at [165, 50] on input "FW: [TripID:94857] - Roadbook - Fantastic Portugal Tour — [PERSON_NAME]!" at bounding box center [357, 50] width 661 height 14
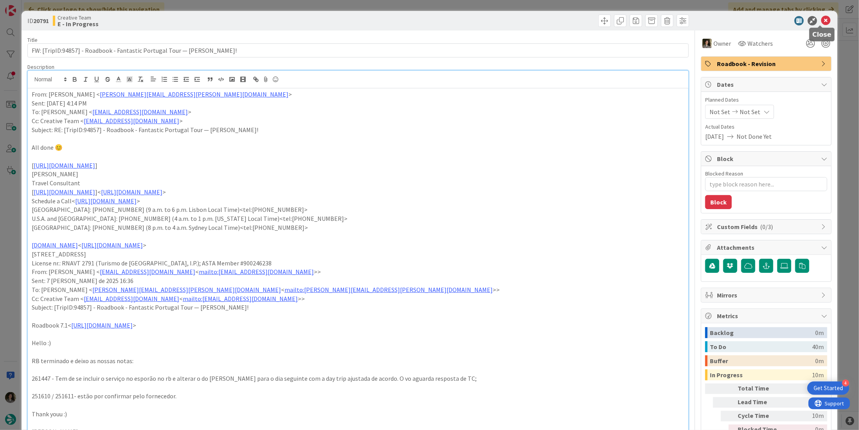
click at [824, 17] on icon at bounding box center [825, 20] width 9 height 9
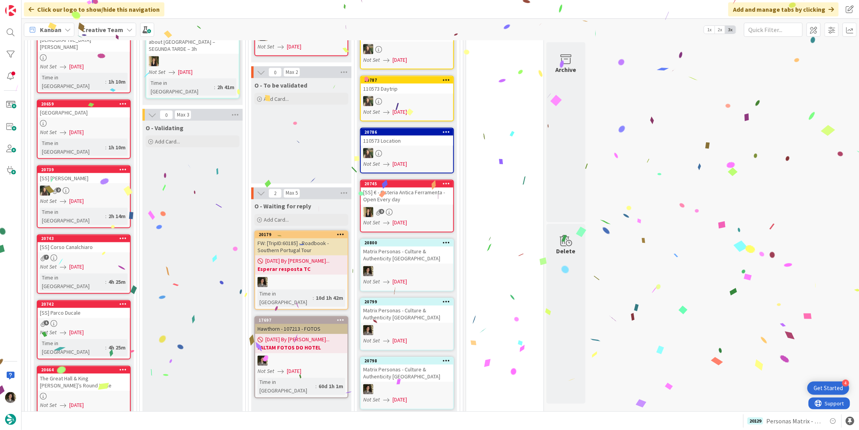
scroll to position [743, 0]
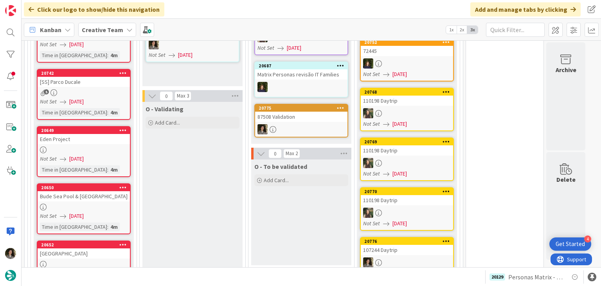
scroll to position [469, 0]
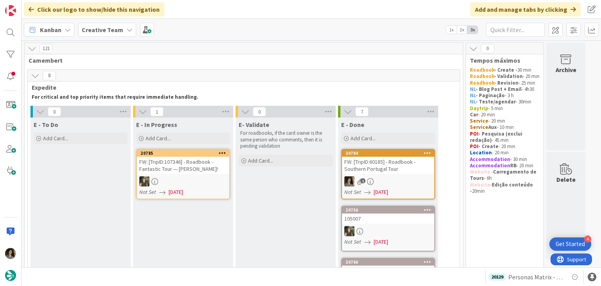
scroll to position [526, 0]
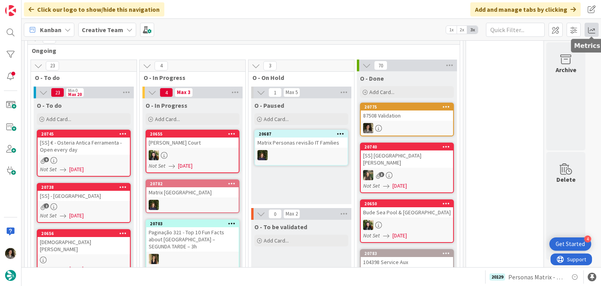
click at [593, 29] on span at bounding box center [592, 30] width 14 height 14
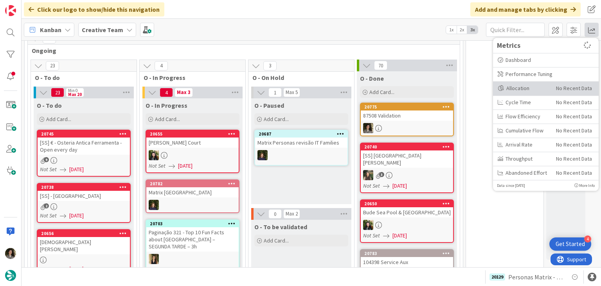
click at [527, 86] on div "Allocation" at bounding box center [524, 88] width 52 height 8
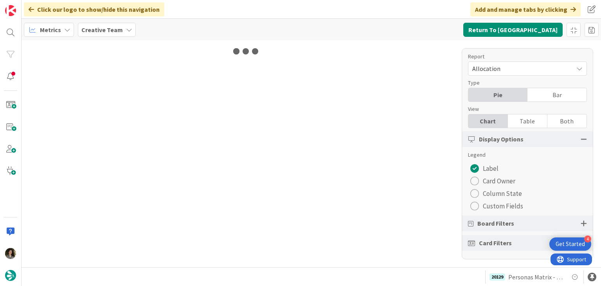
click at [531, 124] on div "Table" at bounding box center [528, 120] width 40 height 13
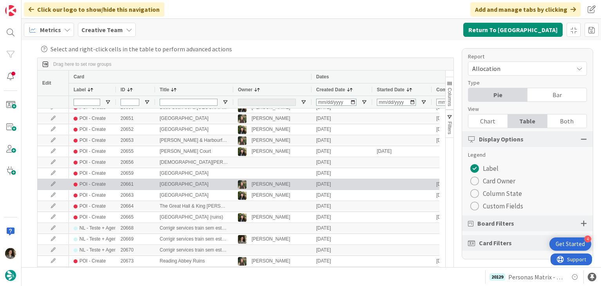
scroll to position [313, 0]
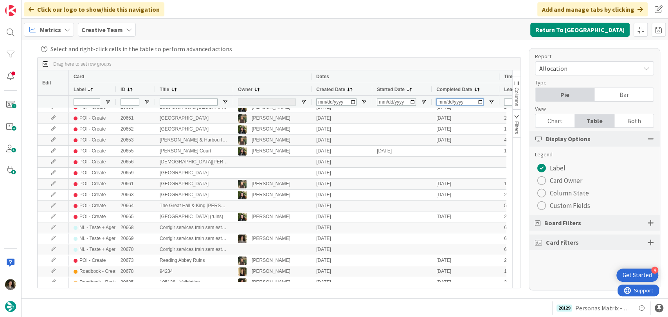
click at [441, 103] on input "Completed Date Filter Input" at bounding box center [459, 102] width 47 height 7
type input "2025-08-11"
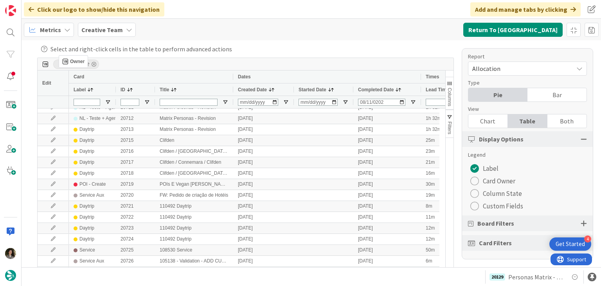
drag, startPoint x: 247, startPoint y: 89, endPoint x: 63, endPoint y: 58, distance: 186.9
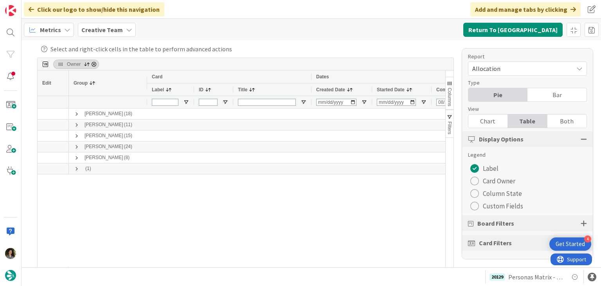
scroll to position [0, 0]
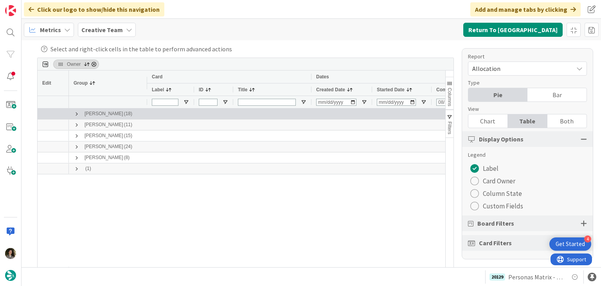
click at [76, 113] on span at bounding box center [77, 114] width 6 height 6
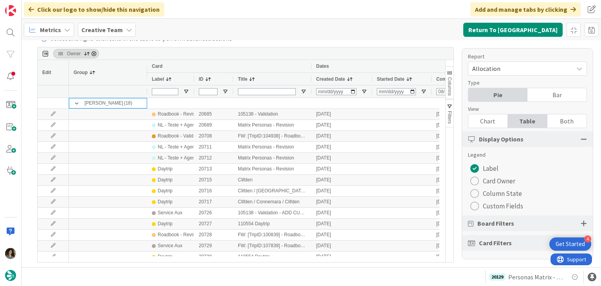
scroll to position [16, 0]
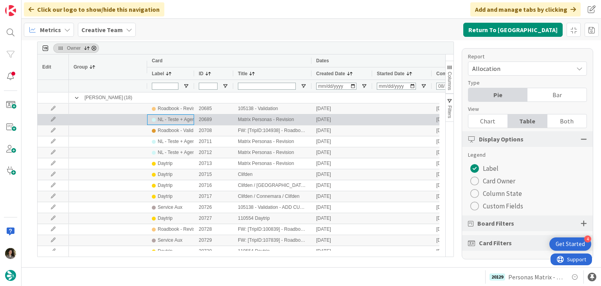
click at [174, 123] on div "NL - Teste + Agendamento" at bounding box center [186, 120] width 56 height 10
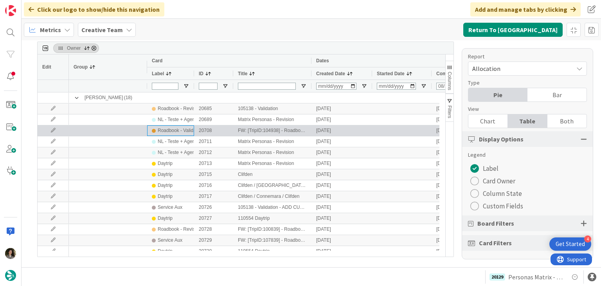
click at [174, 132] on div "Roadbook - Validation" at bounding box center [181, 131] width 46 height 10
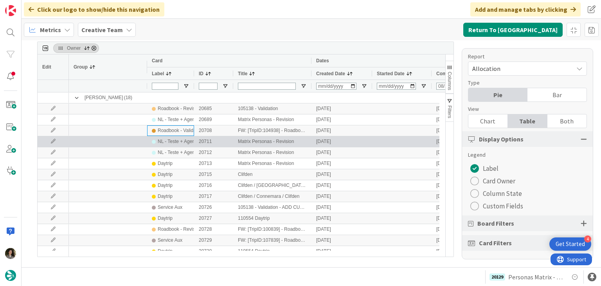
click at [174, 139] on div "NL - Teste + Agendamento" at bounding box center [186, 142] width 56 height 10
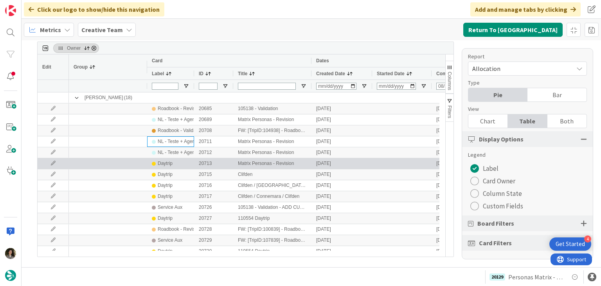
click at [156, 161] on div "Daytrip" at bounding box center [171, 163] width 38 height 10
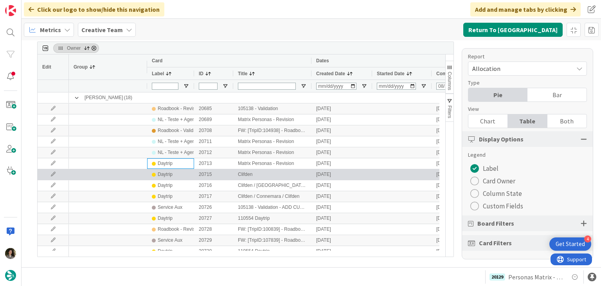
click at [163, 177] on div "Daytrip" at bounding box center [165, 174] width 15 height 10
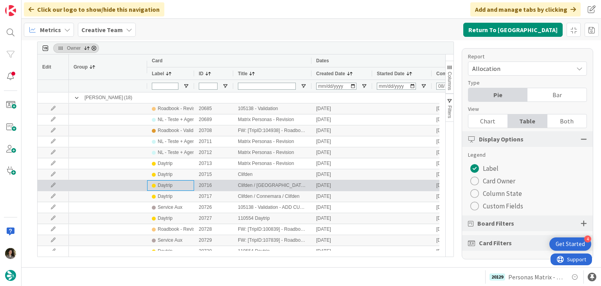
click at [158, 187] on div "Daytrip" at bounding box center [165, 185] width 15 height 10
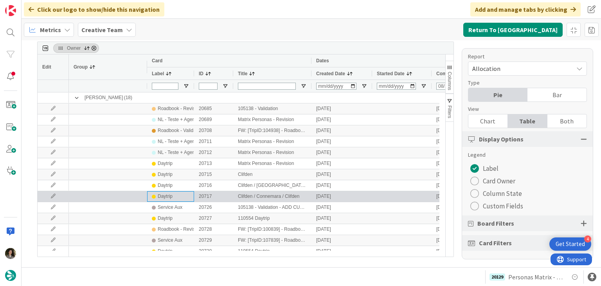
click at [160, 198] on div "Daytrip" at bounding box center [165, 196] width 15 height 10
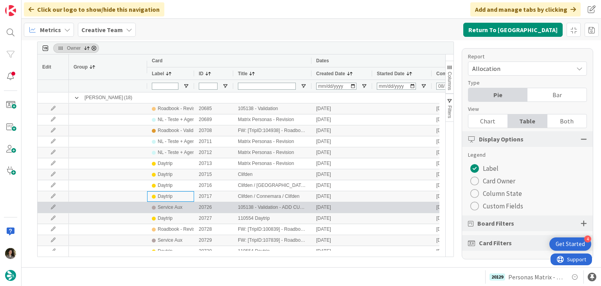
click at [175, 210] on div "Service Aux" at bounding box center [170, 207] width 25 height 10
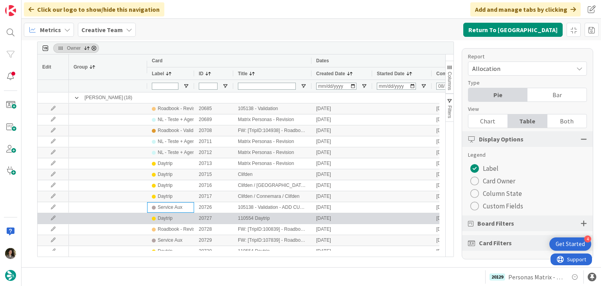
scroll to position [39, 0]
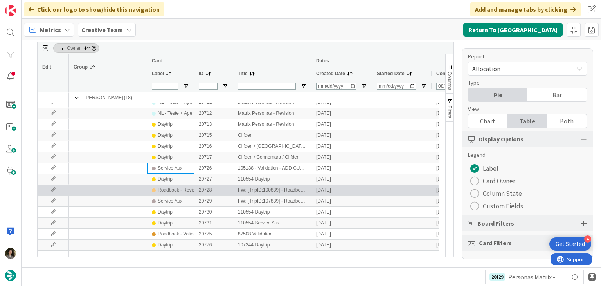
click at [183, 185] on div "Roadbook - Revision" at bounding box center [170, 190] width 47 height 11
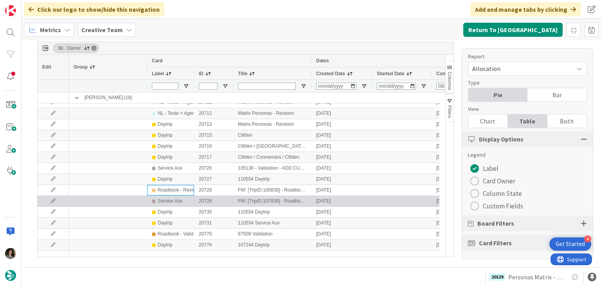
click at [181, 196] on div "Service Aux" at bounding box center [170, 201] width 25 height 10
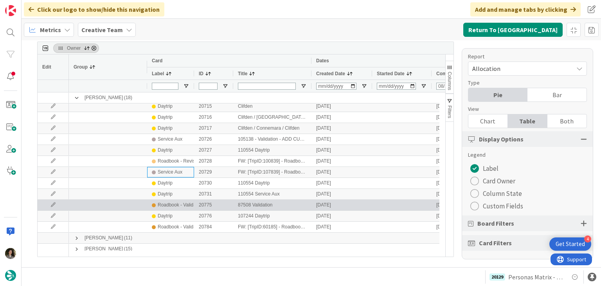
scroll to position [78, 0]
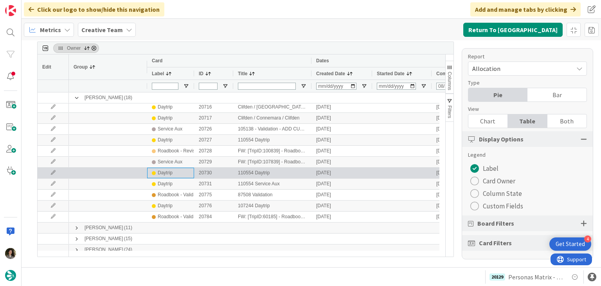
drag, startPoint x: 171, startPoint y: 174, endPoint x: 165, endPoint y: 178, distance: 6.7
click at [170, 175] on div "Daytrip" at bounding box center [165, 173] width 15 height 10
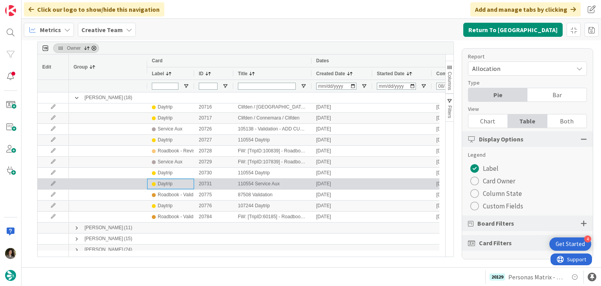
click at [165, 178] on div "Daytrip" at bounding box center [170, 183] width 47 height 11
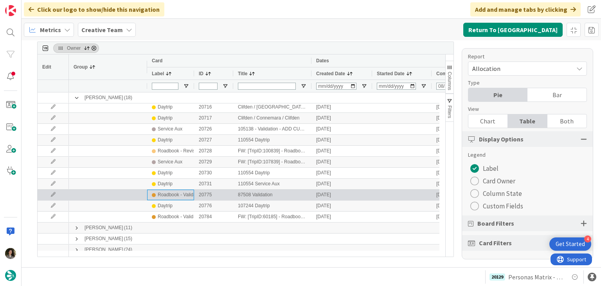
click at [173, 193] on div "Roadbook - Validation" at bounding box center [181, 195] width 46 height 10
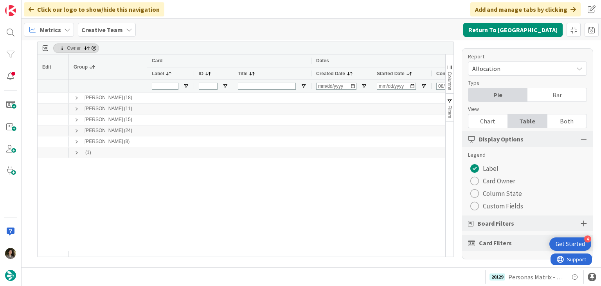
scroll to position [0, 0]
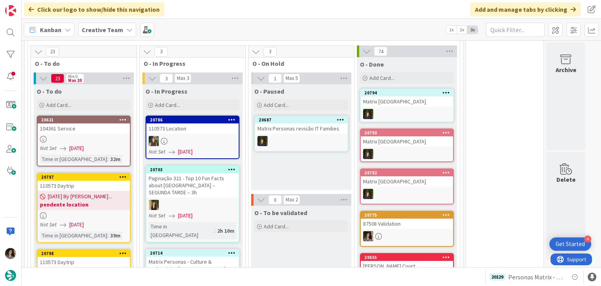
scroll to position [698, 0]
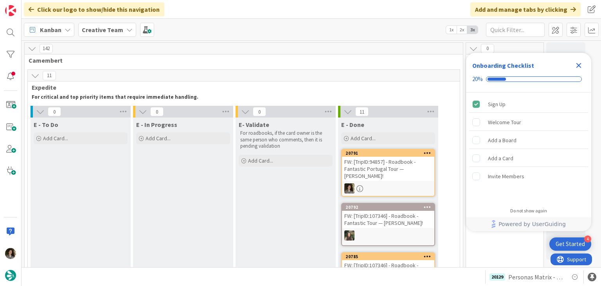
click at [577, 64] on icon "Close Checklist" at bounding box center [578, 65] width 5 height 5
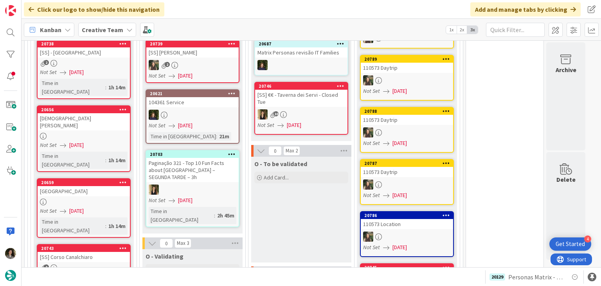
scroll to position [665, 0]
